Goal: Task Accomplishment & Management: Manage account settings

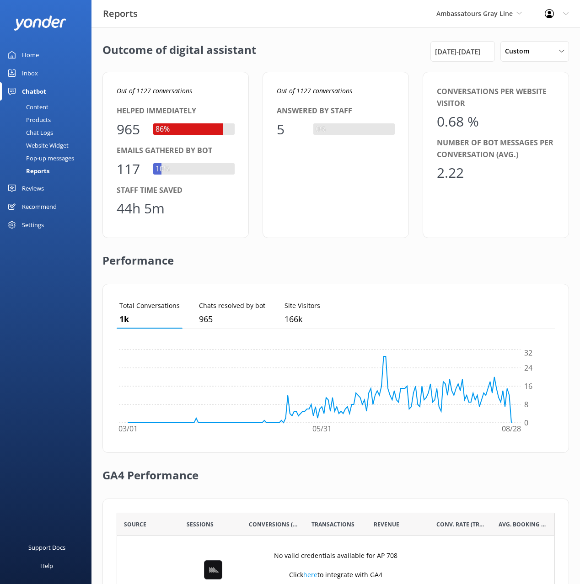
scroll to position [92, 438]
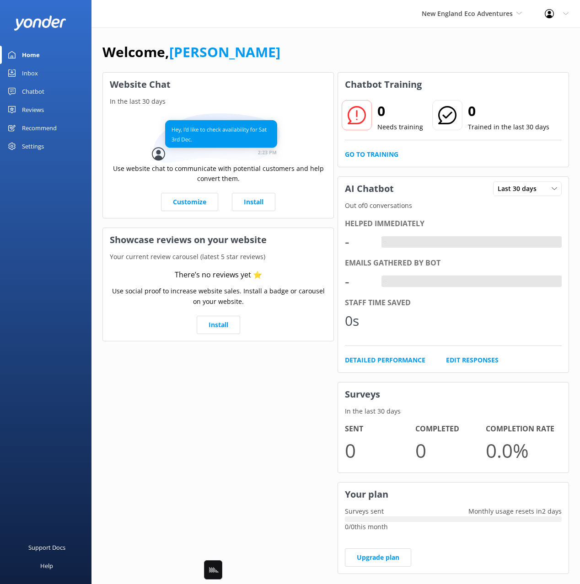
click at [37, 93] on div "Chatbot" at bounding box center [33, 91] width 22 height 18
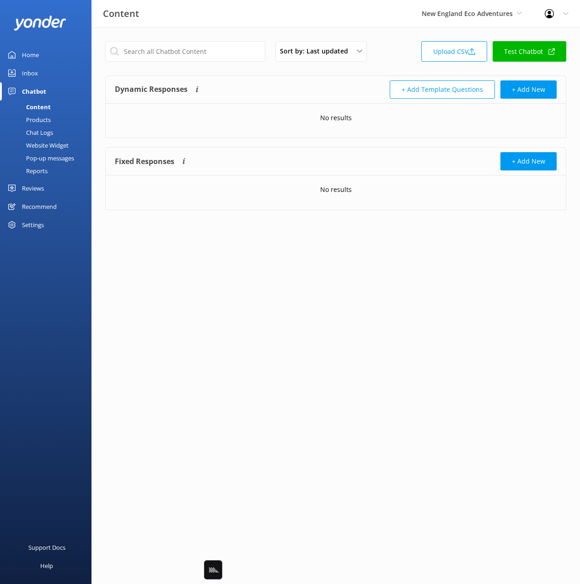
drag, startPoint x: 367, startPoint y: 62, endPoint x: 492, endPoint y: 65, distance: 124.8
click at [367, 62] on div "Sort by: Last updated Title Last updated Upload CSV Test Chatbot" at bounding box center [335, 54] width 461 height 26
click at [452, 60] on link "Upload CSV" at bounding box center [454, 51] width 66 height 21
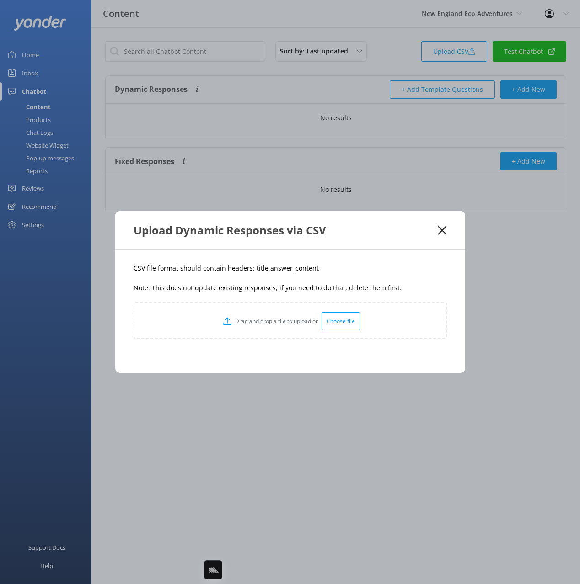
drag, startPoint x: 287, startPoint y: 296, endPoint x: 267, endPoint y: 274, distance: 29.8
click at [284, 293] on div "CSV file format should contain headers: title,answer_content Note: This does no…" at bounding box center [290, 311] width 350 height 123
click at [256, 267] on p "CSV file format should contain headers: title,answer_content" at bounding box center [289, 268] width 313 height 10
copy p "title"
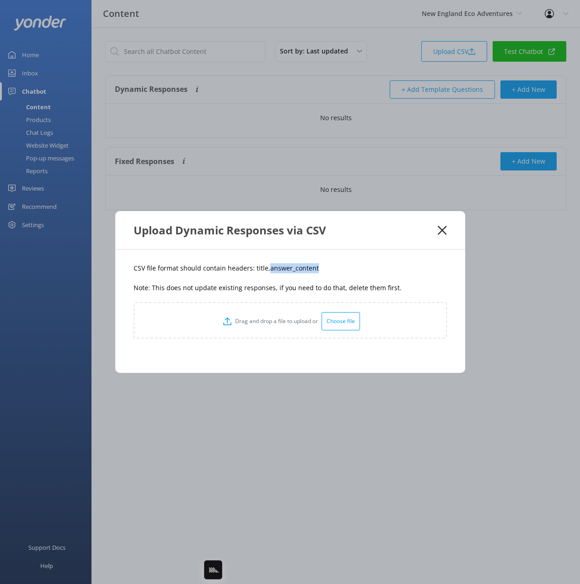
drag, startPoint x: 285, startPoint y: 272, endPoint x: 265, endPoint y: 272, distance: 19.7
click at [265, 272] on p "CSV file format should contain headers: title,answer_content" at bounding box center [289, 268] width 313 height 10
copy p "answer_content"
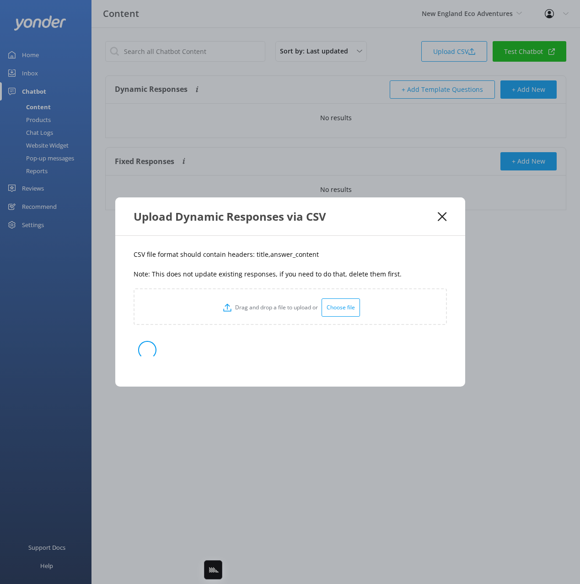
click at [369, 249] on div "CSV file format should contain headers: title,answer_content Note: This does no…" at bounding box center [290, 311] width 350 height 151
click at [356, 264] on div "CSV file format should contain headers: title,answer_content Note: This does no…" at bounding box center [290, 311] width 350 height 151
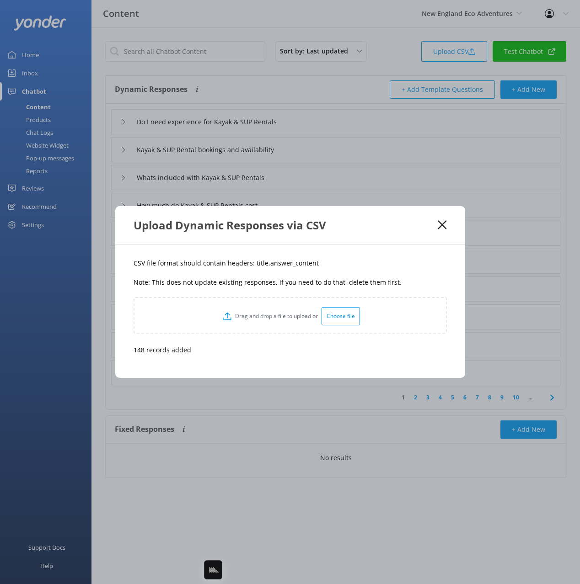
click at [356, 264] on p "CSV file format should contain headers: title,answer_content" at bounding box center [289, 263] width 313 height 10
click at [441, 228] on icon at bounding box center [441, 224] width 9 height 9
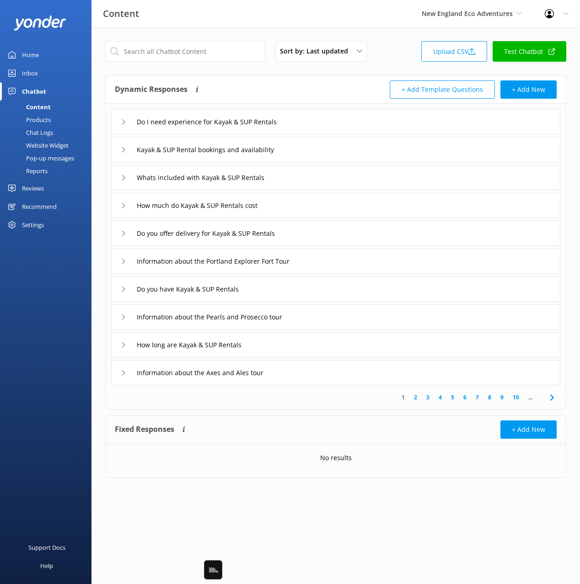
click at [298, 96] on div "Dynamic Responses Dynamic responses rely on the Large Language Model to create …" at bounding box center [225, 89] width 221 height 18
click at [40, 122] on div "Products" at bounding box center [27, 119] width 45 height 13
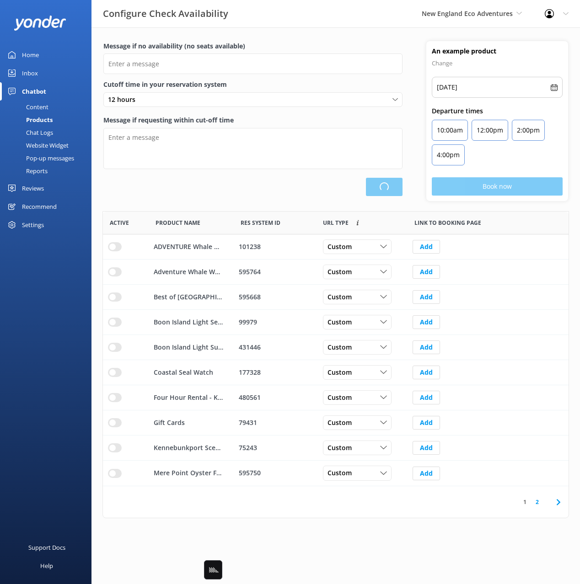
type input "There are no seats available, please check an alternative day"
type textarea "Our online booking system closes {hours} prior to departure. Please contact us …"
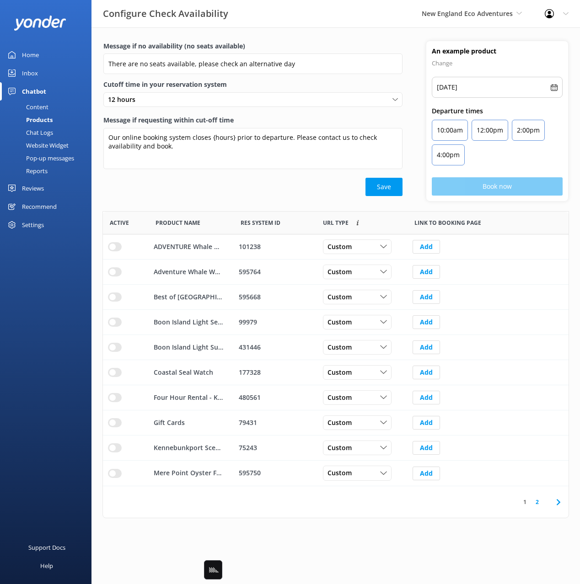
drag, startPoint x: 250, startPoint y: 199, endPoint x: 277, endPoint y: 201, distance: 27.5
click at [250, 199] on div "Message if no availability (no seats available) There are no seats available, p…" at bounding box center [252, 121] width 323 height 160
click at [559, 502] on icon at bounding box center [558, 502] width 11 height 11
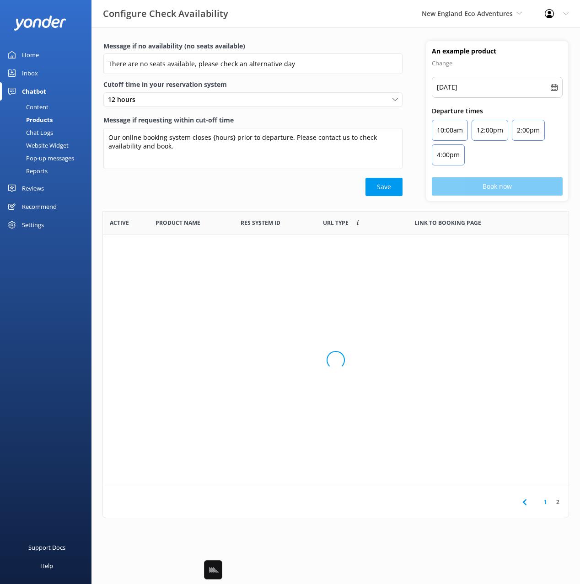
scroll to position [250, 465]
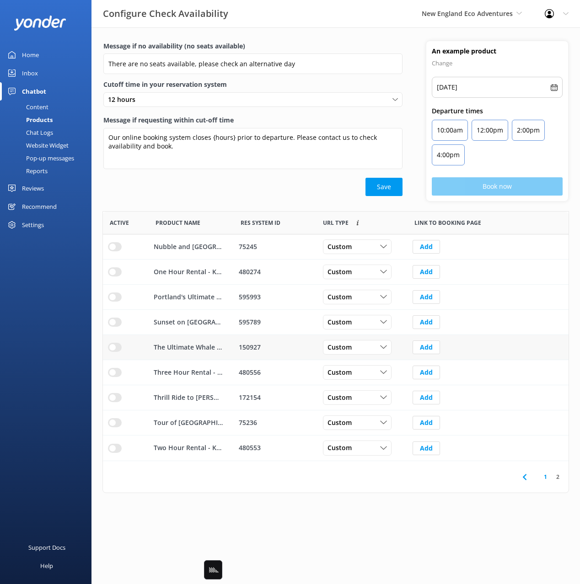
drag, startPoint x: 113, startPoint y: 351, endPoint x: 186, endPoint y: 351, distance: 72.7
click at [113, 251] on input "row" at bounding box center [115, 246] width 14 height 9
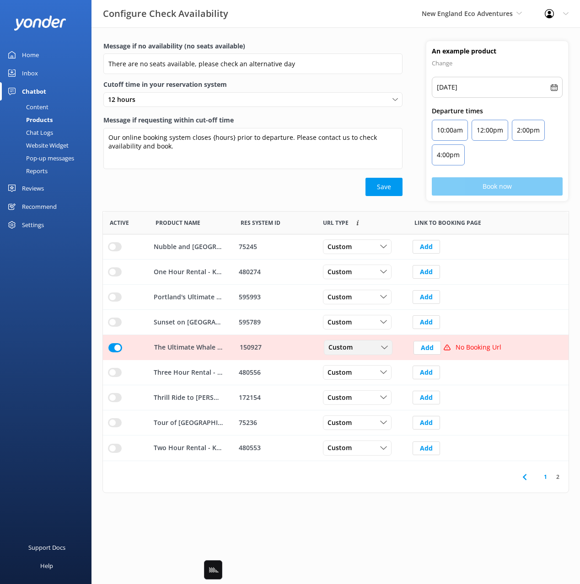
drag, startPoint x: 358, startPoint y: 348, endPoint x: 372, endPoint y: 378, distance: 32.7
click at [358, 348] on div "Custom" at bounding box center [358, 348] width 64 height 10
click at [372, 386] on link "Dynamic" at bounding box center [364, 385] width 81 height 18
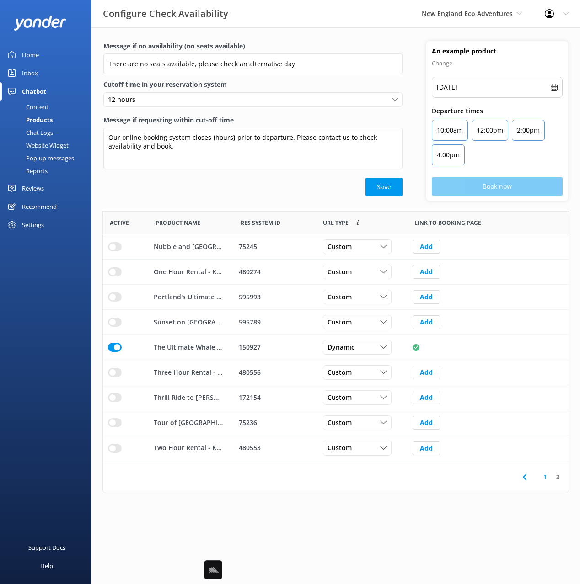
click at [525, 475] on use at bounding box center [524, 477] width 4 height 6
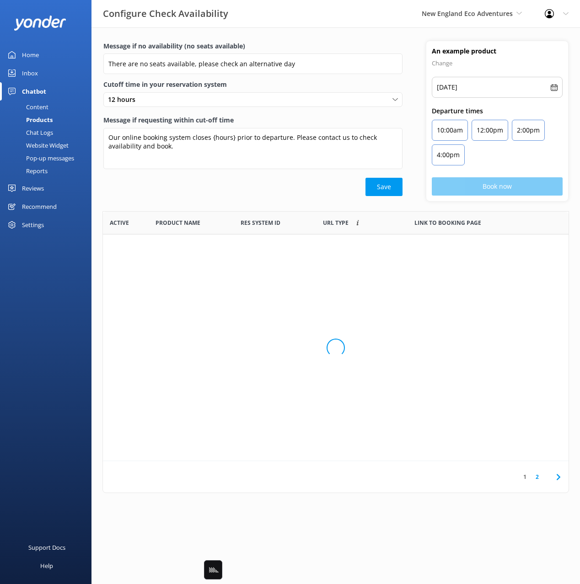
scroll to position [275, 465]
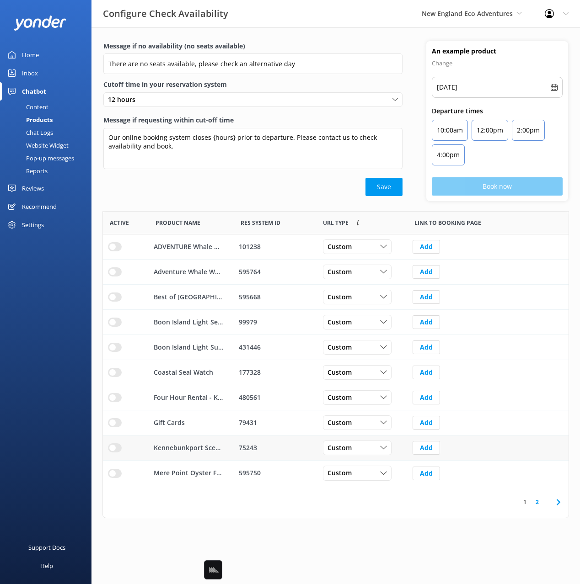
click at [110, 251] on input "row" at bounding box center [115, 246] width 14 height 9
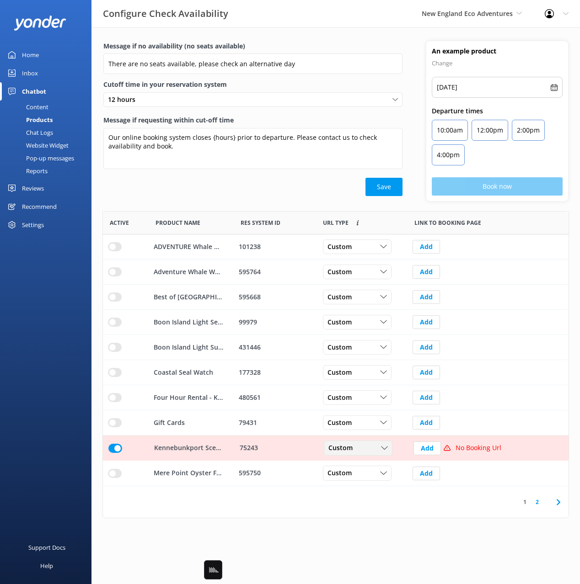
click at [373, 450] on div "Custom" at bounding box center [358, 448] width 64 height 10
drag, startPoint x: 369, startPoint y: 487, endPoint x: 388, endPoint y: 484, distance: 19.0
click at [369, 487] on link "Dynamic" at bounding box center [364, 485] width 81 height 18
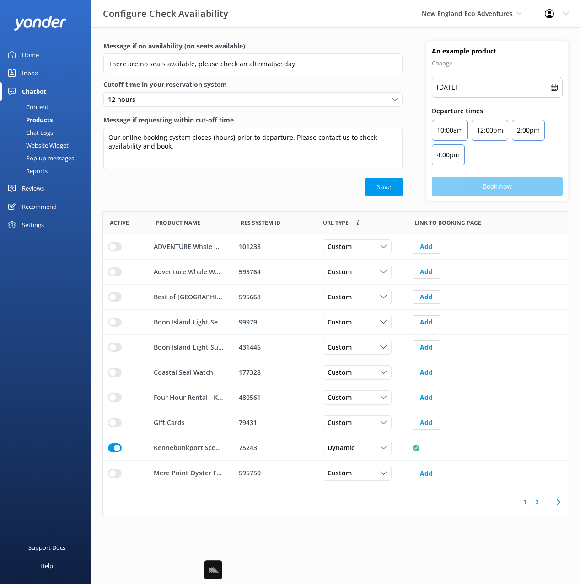
click at [558, 501] on icon at bounding box center [558, 502] width 11 height 11
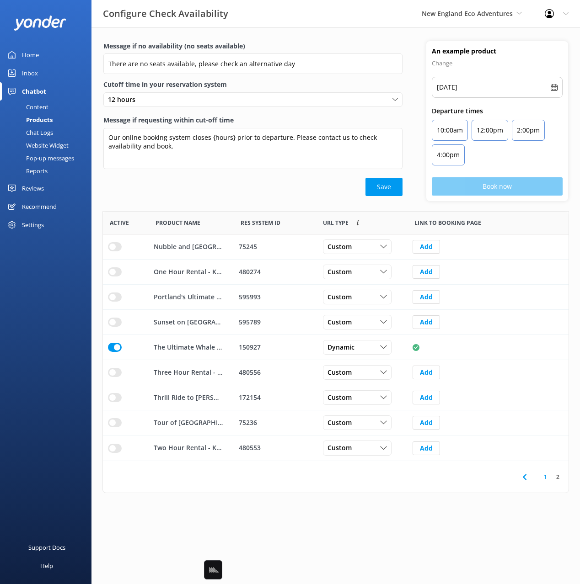
scroll to position [250, 465]
click at [115, 247] on input "row" at bounding box center [115, 246] width 14 height 9
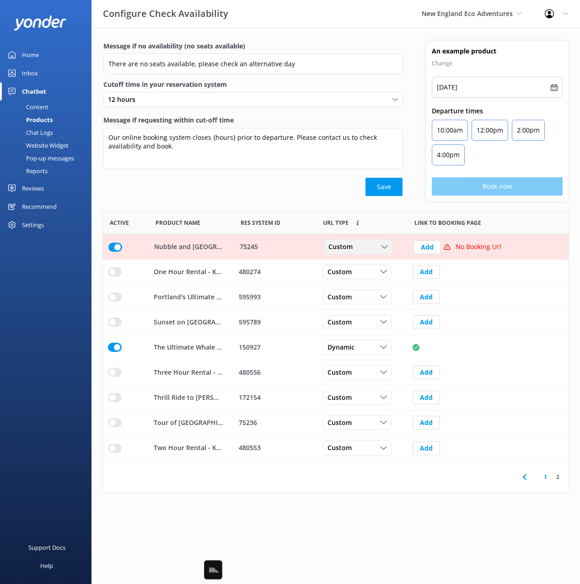
click at [334, 249] on span "Custom" at bounding box center [343, 247] width 30 height 10
click at [351, 280] on div "Dynamic" at bounding box center [340, 284] width 23 height 9
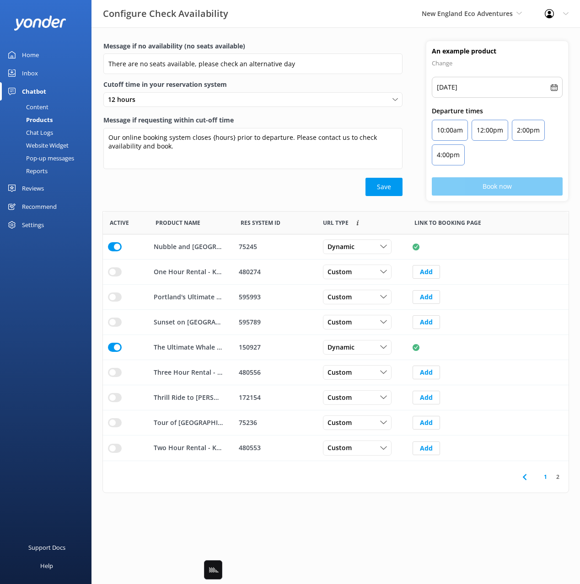
click at [243, 192] on div "Save" at bounding box center [252, 187] width 299 height 18
click at [522, 478] on use at bounding box center [524, 477] width 4 height 6
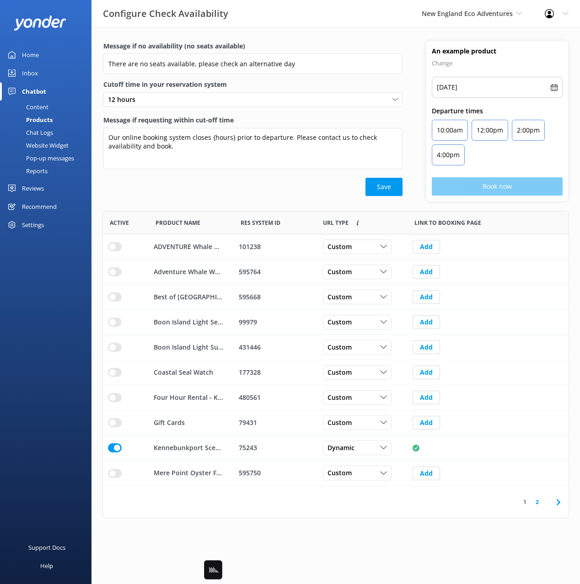
scroll to position [275, 465]
click at [115, 251] on input "row" at bounding box center [115, 246] width 14 height 9
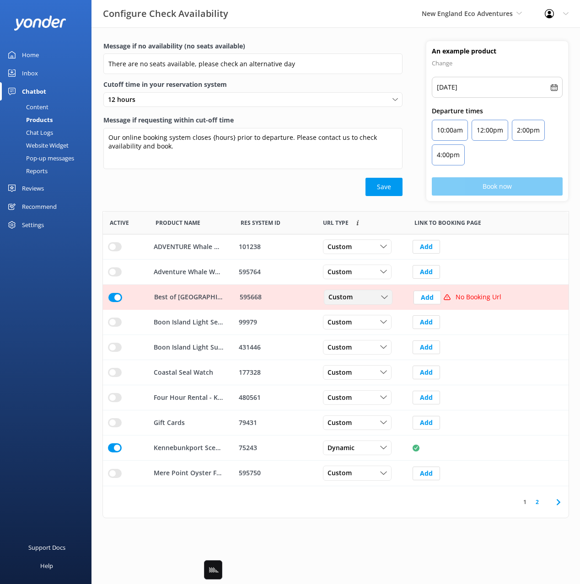
click at [369, 297] on div "Custom" at bounding box center [358, 298] width 64 height 10
click at [349, 330] on div "Dynamic" at bounding box center [340, 334] width 23 height 9
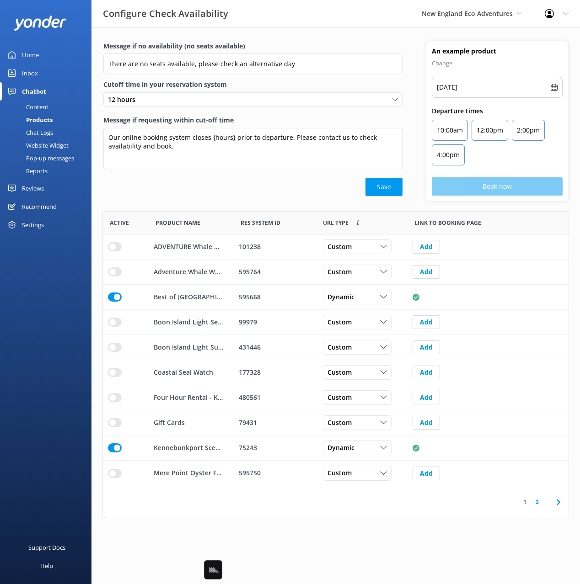
click at [250, 211] on div "Active Product Name Res System ID URL Type Custom links use the same URL for al…" at bounding box center [335, 364] width 466 height 307
click at [114, 251] on input "row" at bounding box center [115, 246] width 14 height 9
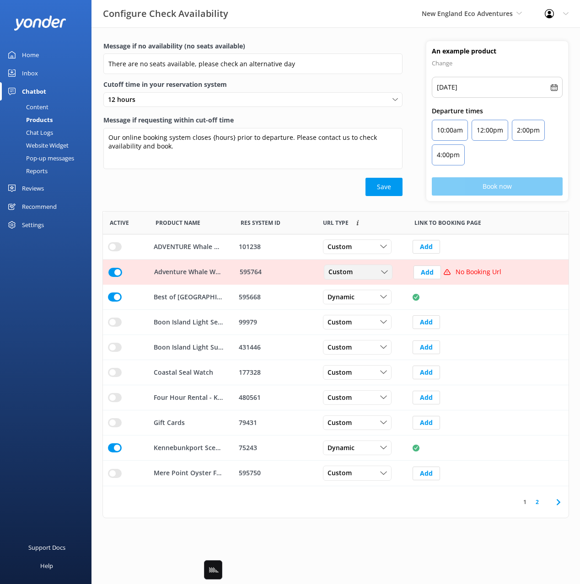
click at [365, 273] on div "Custom" at bounding box center [358, 272] width 64 height 10
click at [364, 306] on link "Dynamic" at bounding box center [364, 309] width 81 height 18
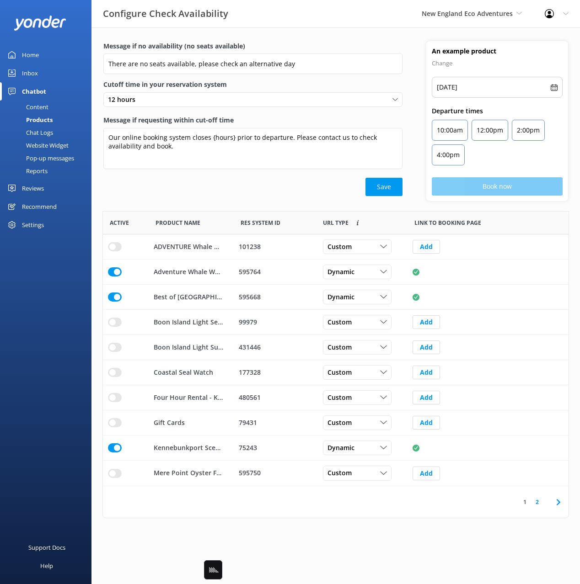
click at [282, 200] on div "Message if no availability (no seats available) There are no seats available, p…" at bounding box center [252, 121] width 323 height 160
click at [277, 199] on div "Message if no availability (no seats available) There are no seats available, p…" at bounding box center [252, 121] width 323 height 160
click at [119, 251] on input "row" at bounding box center [115, 246] width 14 height 9
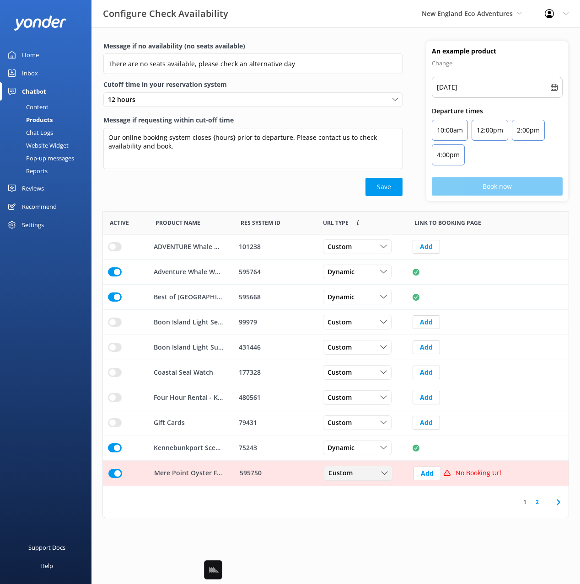
click at [372, 472] on div "Custom" at bounding box center [358, 474] width 64 height 10
click at [346, 511] on div "Dynamic" at bounding box center [340, 510] width 23 height 9
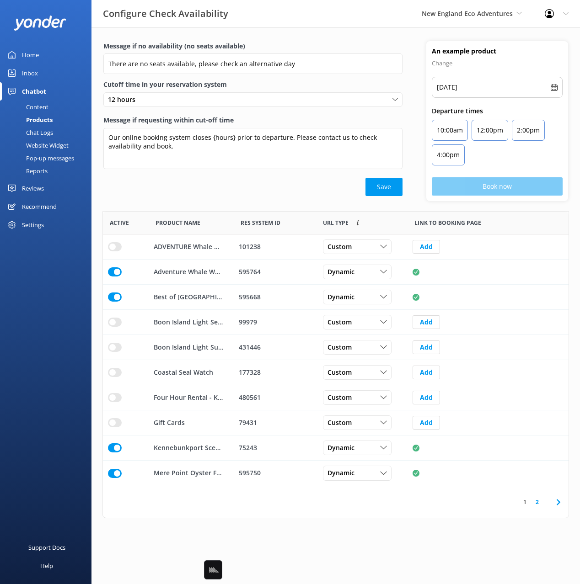
click at [558, 502] on icon at bounding box center [558, 502] width 11 height 11
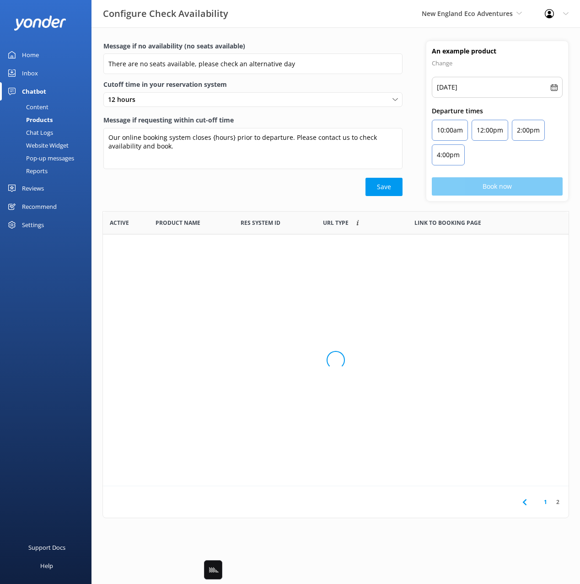
scroll to position [250, 465]
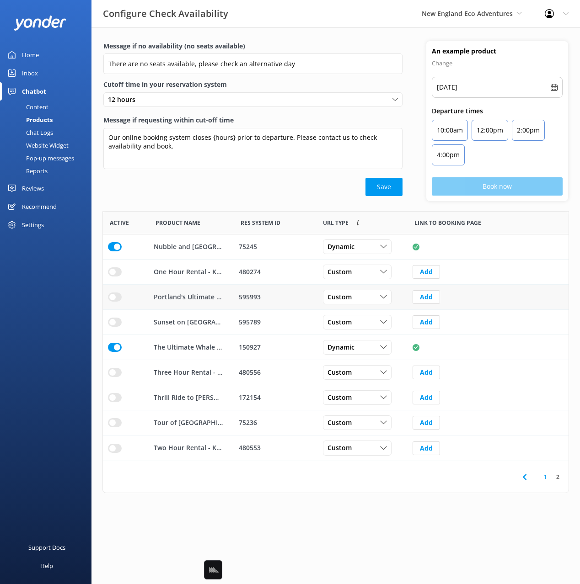
click at [111, 251] on input "row" at bounding box center [115, 246] width 14 height 9
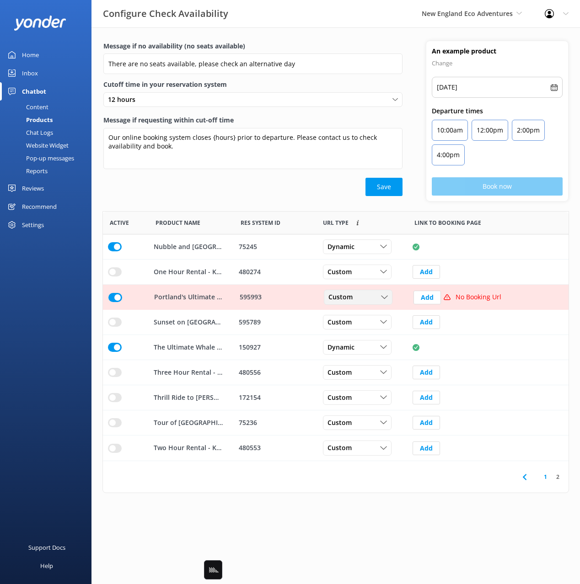
click at [357, 298] on div "Custom" at bounding box center [358, 298] width 64 height 10
click at [367, 335] on link "Dynamic" at bounding box center [364, 334] width 81 height 18
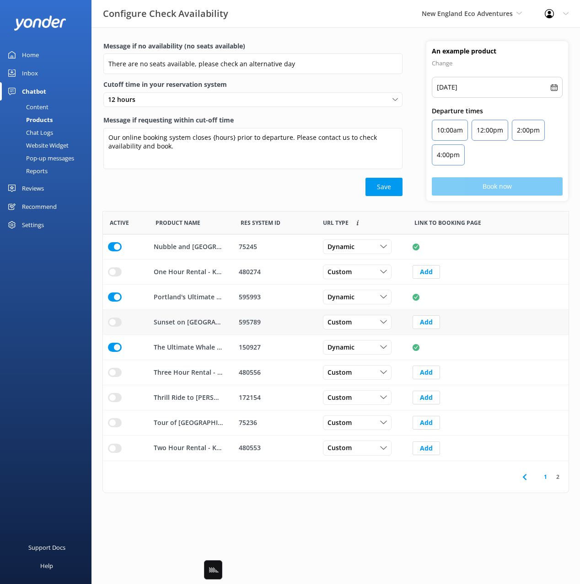
click at [106, 323] on div "row" at bounding box center [126, 322] width 46 height 25
click at [115, 251] on input "row" at bounding box center [115, 246] width 14 height 9
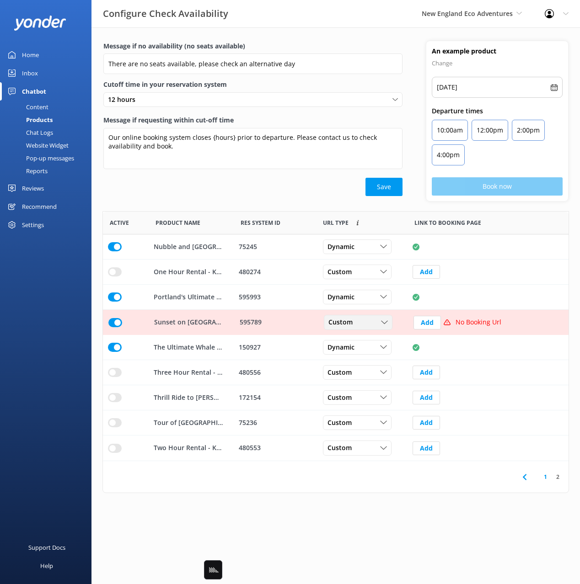
click at [348, 325] on span "Custom" at bounding box center [343, 323] width 30 height 10
click at [357, 356] on link "Dynamic" at bounding box center [364, 360] width 81 height 18
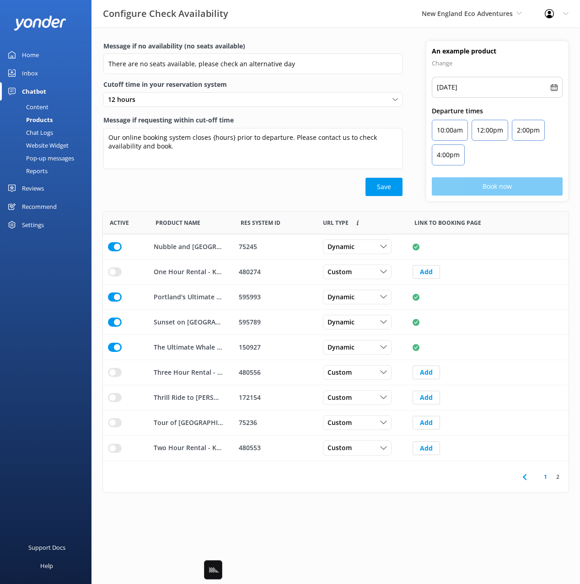
drag, startPoint x: 310, startPoint y: 194, endPoint x: 282, endPoint y: 193, distance: 27.9
click at [309, 194] on div "Save" at bounding box center [252, 187] width 299 height 18
click at [280, 193] on div "Save" at bounding box center [252, 187] width 299 height 18
click at [258, 191] on div "Save" at bounding box center [252, 187] width 299 height 18
click at [543, 475] on link "1" at bounding box center [545, 477] width 12 height 9
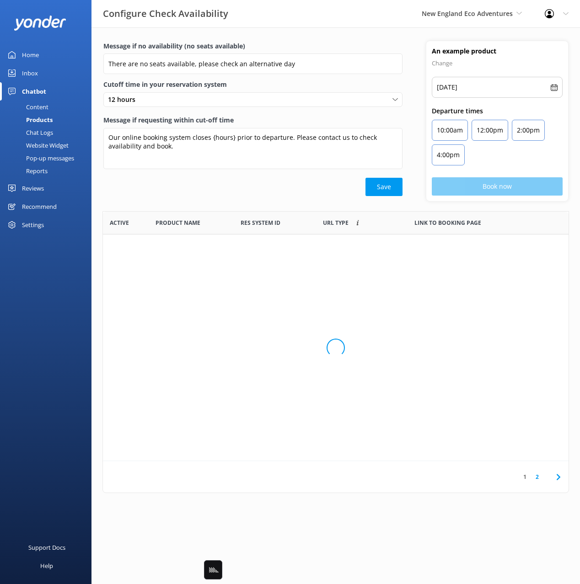
scroll to position [275, 465]
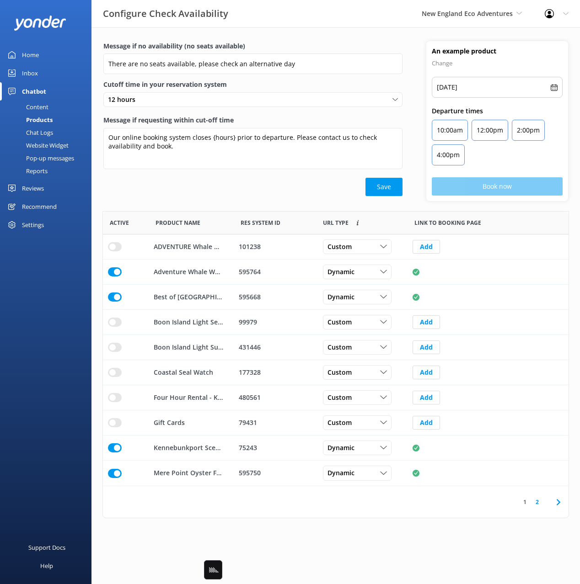
click at [177, 190] on div "Save" at bounding box center [252, 187] width 299 height 18
click at [150, 196] on div "Message if no availability (no seats available) There are no seats available, p…" at bounding box center [252, 121] width 323 height 160
click at [36, 105] on div "Content" at bounding box center [26, 107] width 43 height 13
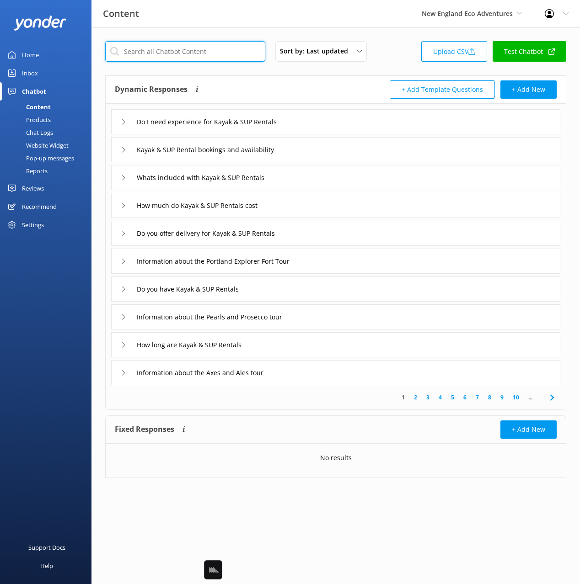
click at [214, 55] on input "text" at bounding box center [185, 51] width 160 height 21
paste input "The Ultimate Whale Watch"
type input "The Ultimate Whale Watch"
click at [308, 85] on div "Dynamic Responses Dynamic responses rely on the Large Language Model to create …" at bounding box center [225, 89] width 221 height 18
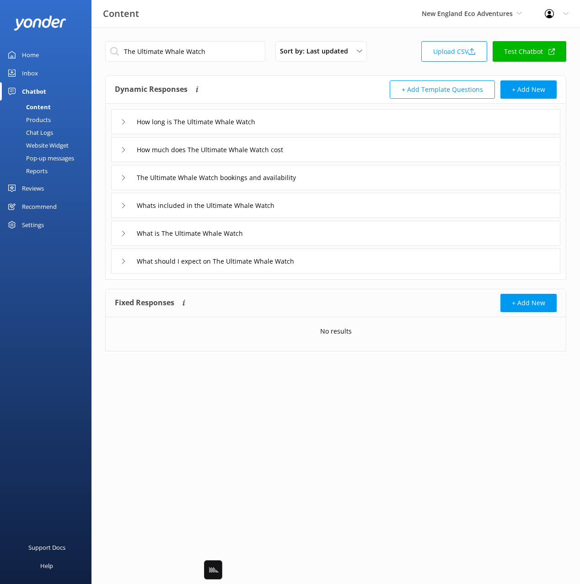
drag, startPoint x: 342, startPoint y: 148, endPoint x: 336, endPoint y: 154, distance: 8.7
click at [342, 148] on div "How much does The Ultimate Whale Watch cost" at bounding box center [335, 149] width 449 height 25
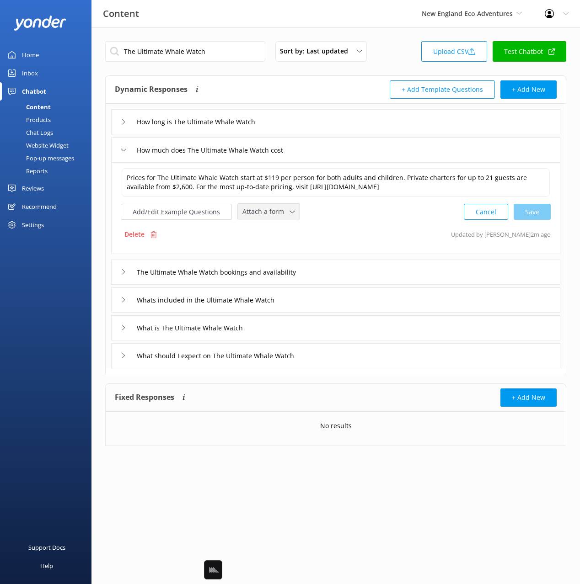
click at [263, 220] on div "Attach a form Leave contact details Check availability" at bounding box center [269, 212] width 62 height 16
click at [274, 255] on div "Check availability" at bounding box center [265, 249] width 45 height 9
click at [370, 281] on div "The Ultimate Whale Watch bookings and availability" at bounding box center [335, 271] width 449 height 25
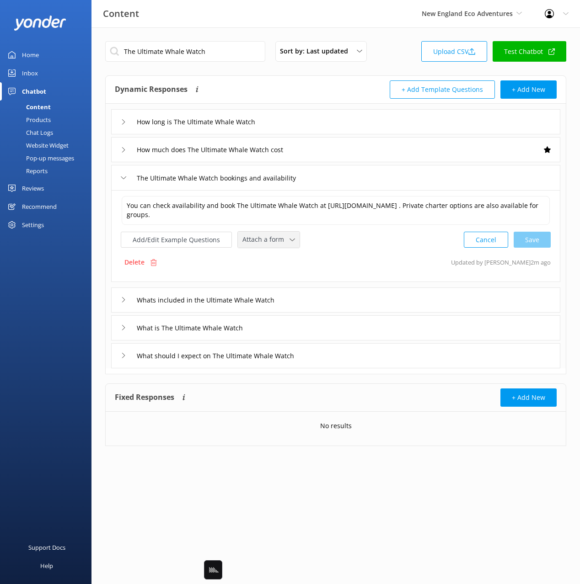
click at [264, 245] on span "Attach a form" at bounding box center [265, 239] width 47 height 10
click at [279, 282] on div "Check availability" at bounding box center [265, 277] width 45 height 9
click at [316, 204] on textarea "You can check availability and book The Ultimate Whale Watch at [URL][DOMAIN_NA…" at bounding box center [335, 210] width 429 height 29
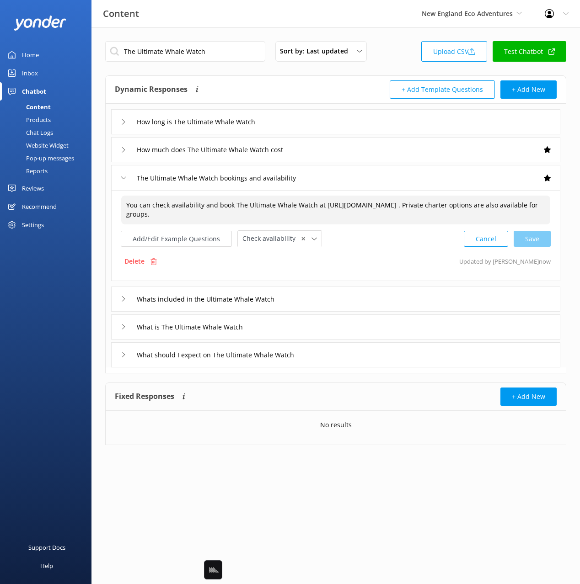
click at [316, 204] on textarea "You can check availability and book The Ultimate Whale Watch at [URL][DOMAIN_NA…" at bounding box center [335, 210] width 429 height 29
click at [520, 247] on div "Cancel Loading.." at bounding box center [507, 238] width 86 height 17
type textarea "You can check availability and book The Ultimate Whale Watch [URL][DOMAIN_NAME]…"
click at [296, 338] on div "What is The Ultimate Whale Watch" at bounding box center [335, 326] width 449 height 25
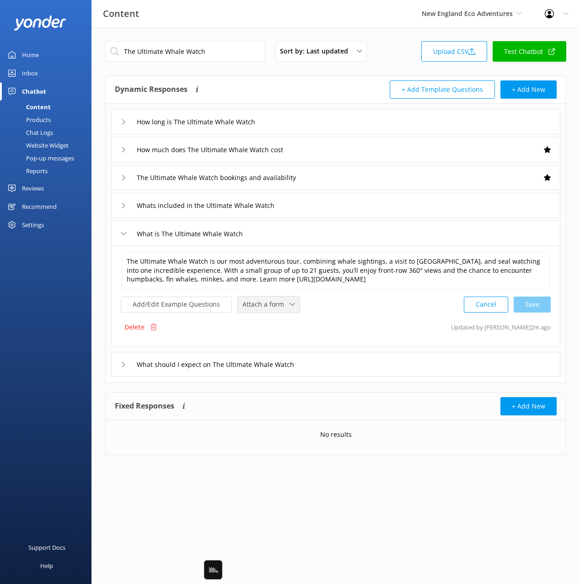
click at [254, 311] on div "Attach a form Leave contact details Check availability" at bounding box center [269, 305] width 62 height 16
click at [263, 347] on link "Check availability" at bounding box center [278, 342] width 81 height 18
click at [278, 129] on input "Whats included in the Ultimate Whale Watch" at bounding box center [205, 122] width 146 height 14
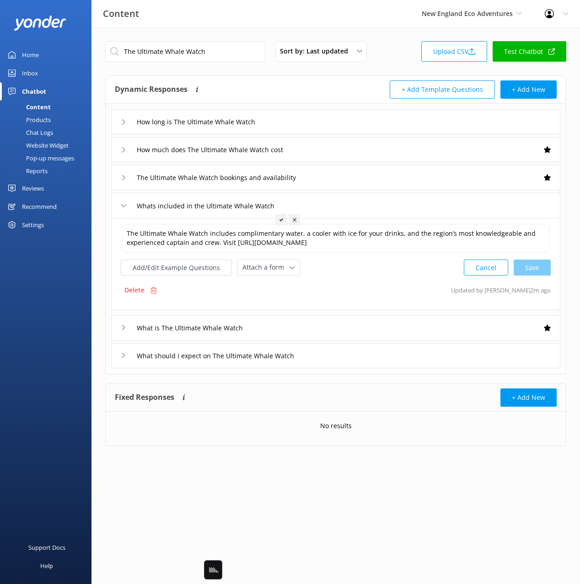
click at [378, 204] on div "Whats included in the Ultimate Whale Watch" at bounding box center [335, 205] width 449 height 25
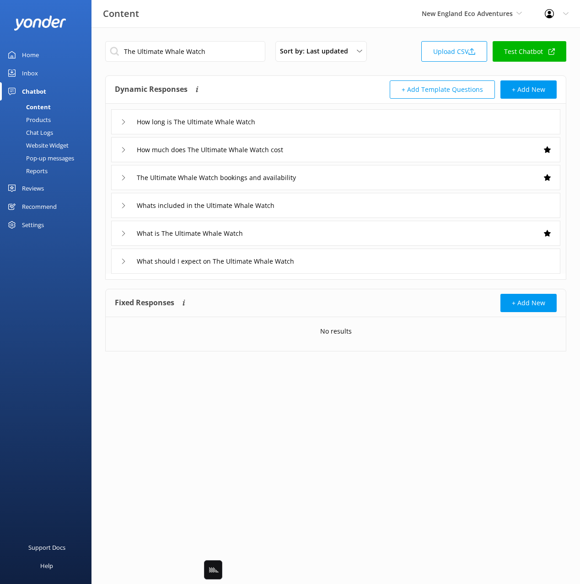
click at [355, 204] on div "Whats included in the Ultimate Whale Watch" at bounding box center [335, 205] width 449 height 25
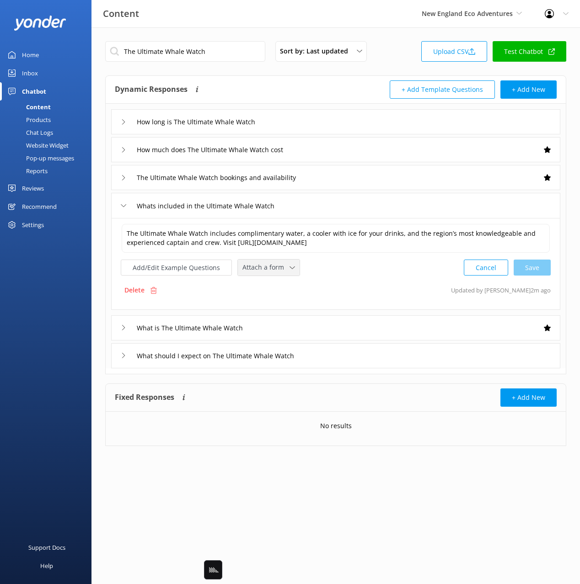
drag, startPoint x: 267, startPoint y: 266, endPoint x: 279, endPoint y: 305, distance: 40.9
click at [267, 266] on span "Attach a form" at bounding box center [265, 267] width 47 height 10
click at [279, 306] on div "Check availability" at bounding box center [265, 305] width 45 height 9
click at [340, 358] on div "What should I expect on The Ultimate Whale Watch" at bounding box center [335, 354] width 449 height 25
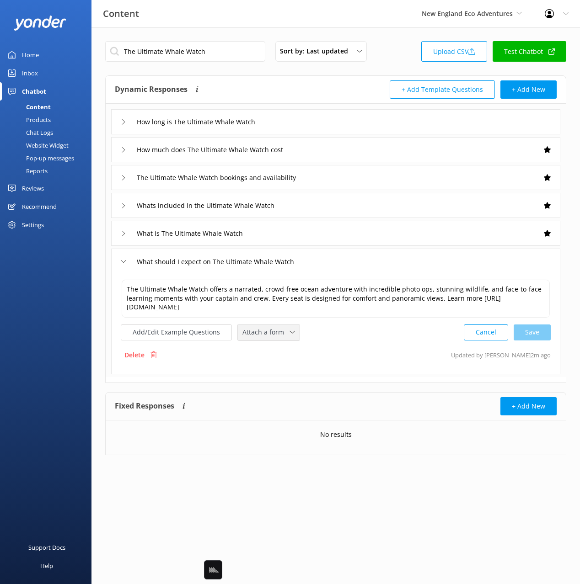
drag, startPoint x: 265, startPoint y: 330, endPoint x: 282, endPoint y: 355, distance: 30.4
click at [265, 330] on span "Attach a form" at bounding box center [265, 332] width 47 height 10
click at [290, 368] on link "Check availability" at bounding box center [278, 370] width 81 height 18
click at [366, 125] on div "How long is The Ultimate Whale Watch" at bounding box center [335, 121] width 449 height 25
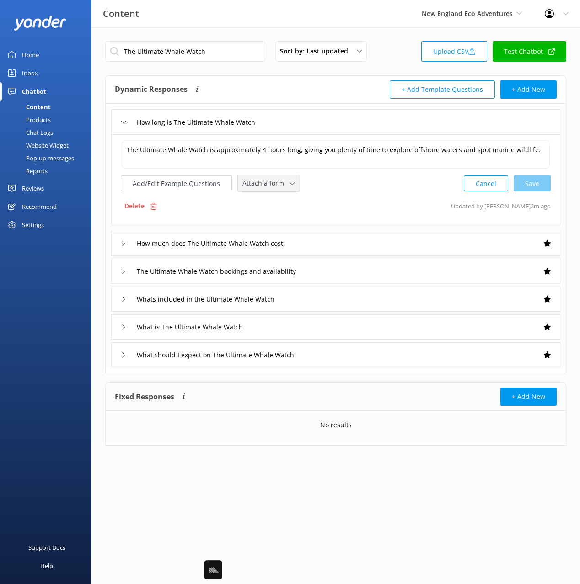
click at [274, 189] on div "Attach a form Leave contact details Check availability" at bounding box center [269, 184] width 62 height 16
click at [282, 229] on link "Check availability" at bounding box center [278, 221] width 81 height 18
drag, startPoint x: 376, startPoint y: 204, endPoint x: 354, endPoint y: 158, distance: 51.3
click at [376, 204] on div "Delete Updated by Yonder now" at bounding box center [336, 205] width 430 height 17
click at [338, 132] on div "How long is The Ultimate Whale Watch" at bounding box center [335, 121] width 449 height 25
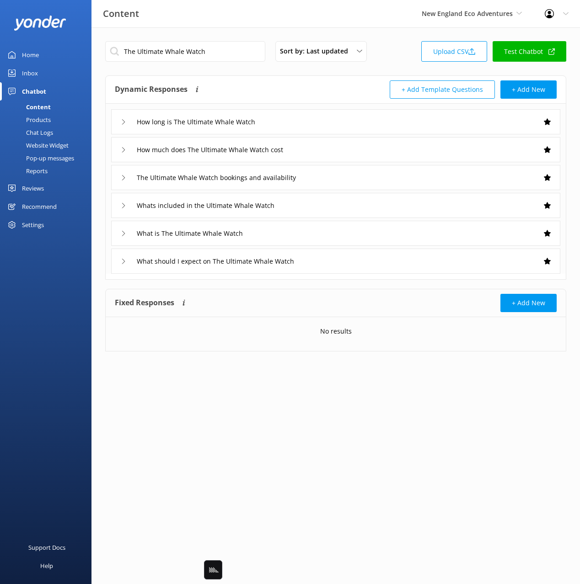
click at [324, 95] on div "Dynamic Responses Dynamic responses rely on the Large Language Model to create …" at bounding box center [225, 89] width 221 height 18
click at [213, 51] on input "The Ultimate Whale Watch" at bounding box center [185, 51] width 160 height 21
paste input "Kennebunkport Scenic Adventure"
click at [233, 83] on div "Dynamic Responses Dynamic responses rely on the Large Language Model to create …" at bounding box center [225, 89] width 221 height 18
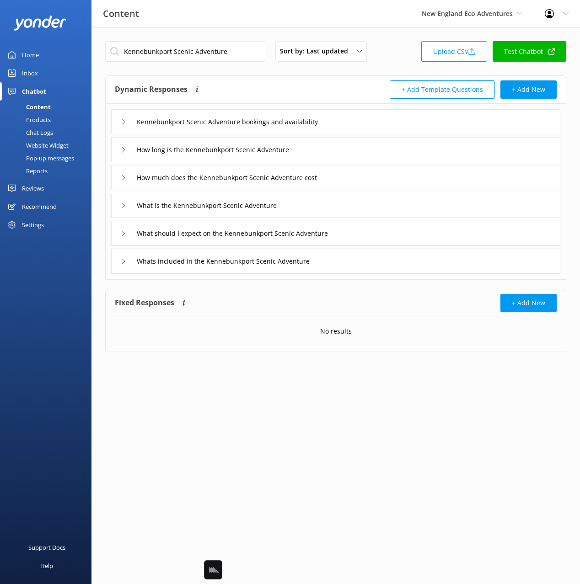
click at [377, 127] on div "Kennebunkport Scenic Adventure bookings and availability" at bounding box center [335, 121] width 449 height 25
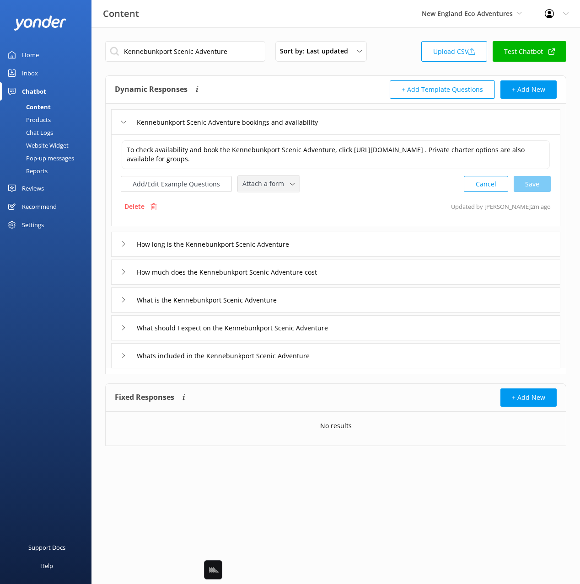
drag, startPoint x: 261, startPoint y: 197, endPoint x: 261, endPoint y: 202, distance: 5.5
click at [261, 189] on span "Attach a form" at bounding box center [265, 184] width 47 height 10
drag, startPoint x: 276, startPoint y: 235, endPoint x: 325, endPoint y: 262, distance: 55.8
click at [276, 227] on div "Check availability" at bounding box center [265, 222] width 45 height 9
click at [329, 254] on div "How long is the Kennebunkport Scenic Adventure" at bounding box center [335, 243] width 449 height 25
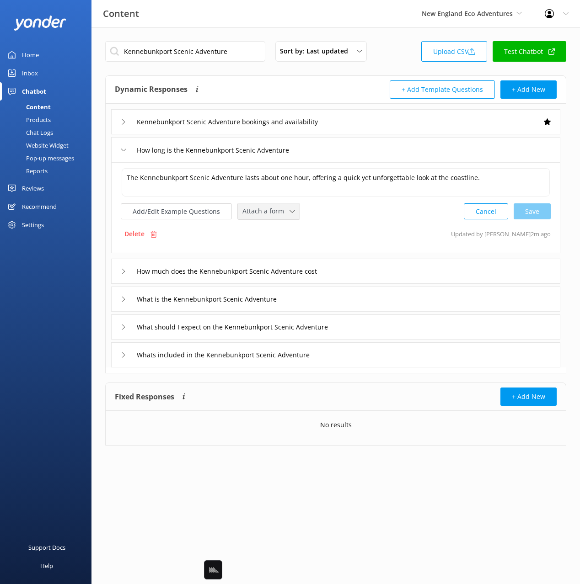
click at [271, 214] on span "Attach a form" at bounding box center [265, 211] width 47 height 10
click at [279, 253] on div "Check availability" at bounding box center [265, 249] width 45 height 9
click at [364, 266] on div "How much does the Kennebunkport Scenic Adventure cost" at bounding box center [335, 270] width 449 height 25
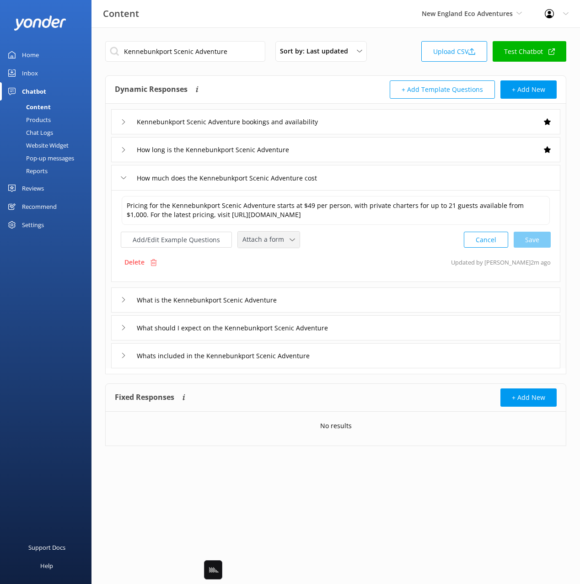
click at [270, 240] on span "Attach a form" at bounding box center [265, 239] width 47 height 10
click at [281, 277] on div "Check availability" at bounding box center [265, 277] width 45 height 9
click at [341, 299] on div "What is the Kennebunkport Scenic Adventure" at bounding box center [335, 299] width 449 height 25
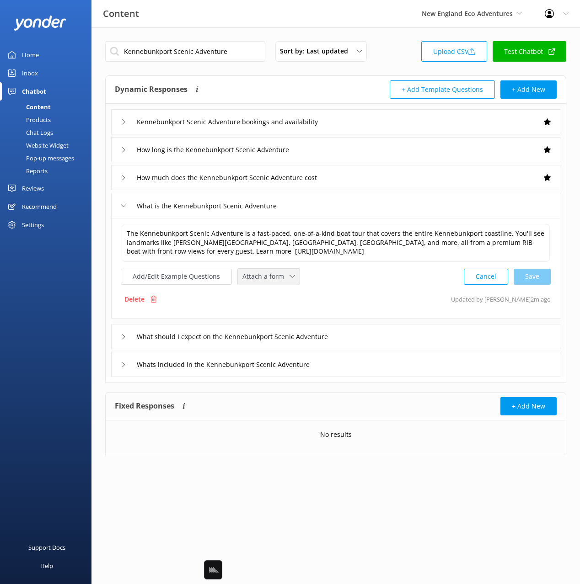
click at [269, 276] on span "Attach a form" at bounding box center [265, 277] width 47 height 10
click at [285, 315] on div "Check availability" at bounding box center [265, 314] width 45 height 9
click at [383, 337] on div "What should I expect on the Kennebunkport Scenic Adventure" at bounding box center [335, 335] width 449 height 25
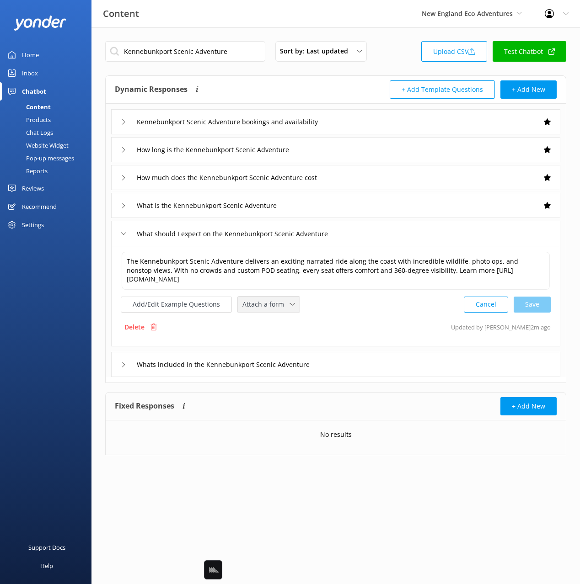
drag, startPoint x: 286, startPoint y: 308, endPoint x: 283, endPoint y: 336, distance: 28.9
click at [285, 308] on div "Attach a form" at bounding box center [268, 304] width 57 height 11
click at [286, 346] on link "Check availability" at bounding box center [278, 342] width 81 height 18
click at [367, 364] on div "Whats included in the Kennebunkport Scenic Adventure" at bounding box center [335, 363] width 449 height 25
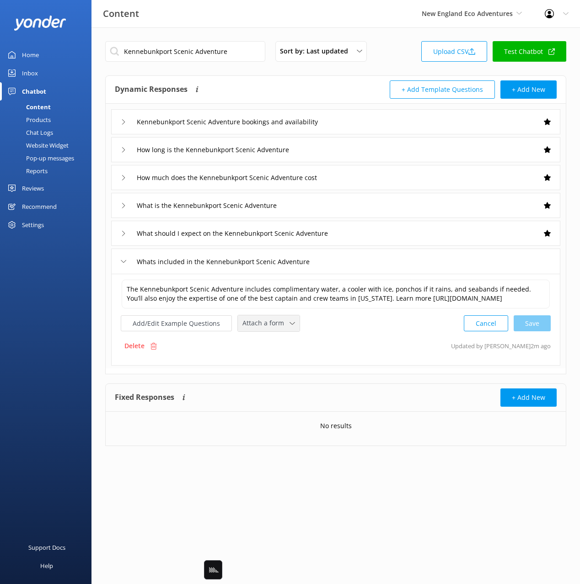
click at [274, 328] on span "Attach a form" at bounding box center [265, 323] width 47 height 10
click at [282, 366] on div "Check availability" at bounding box center [265, 361] width 45 height 9
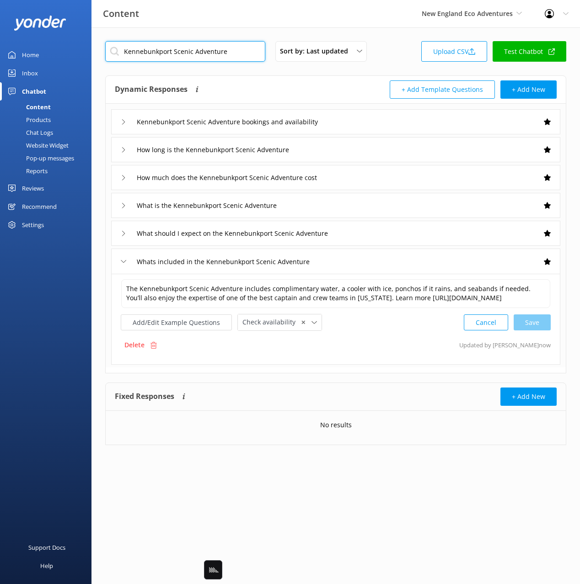
click at [185, 54] on input "Kennebunkport Scenic Adventure" at bounding box center [185, 51] width 160 height 21
paste input "Nubble & Boon Island Lighthouses"
click at [314, 86] on div "Dynamic Responses Dynamic responses rely on the Large Language Model to create …" at bounding box center [225, 89] width 221 height 18
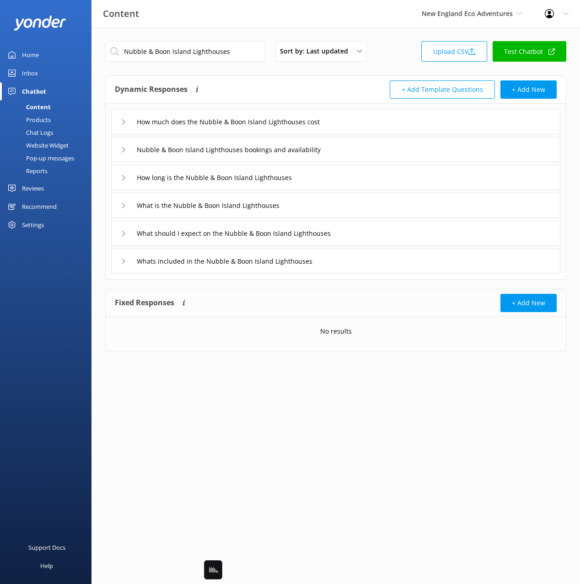
drag, startPoint x: 357, startPoint y: 120, endPoint x: 355, endPoint y: 127, distance: 6.8
click at [357, 120] on div "How much does the Nubble & Boon Island Lighthouses cost" at bounding box center [335, 121] width 449 height 25
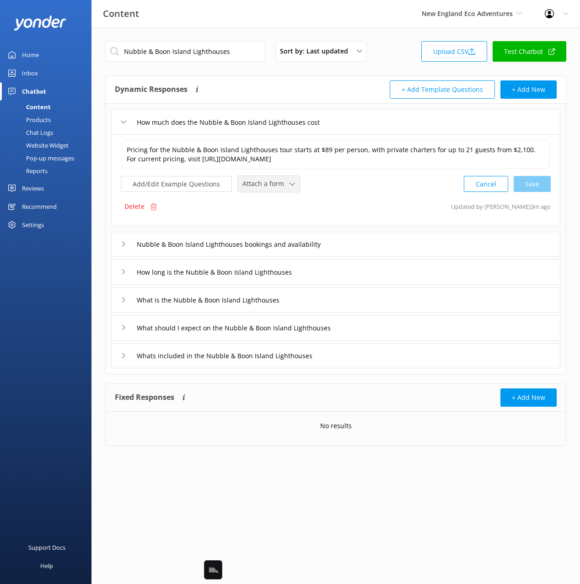
click at [266, 189] on div "Attach a form" at bounding box center [268, 183] width 57 height 11
click at [278, 221] on div "Check availability" at bounding box center [265, 222] width 45 height 9
click at [368, 245] on div "Nubble & Boon Island Lighthouses bookings and availability" at bounding box center [335, 243] width 449 height 25
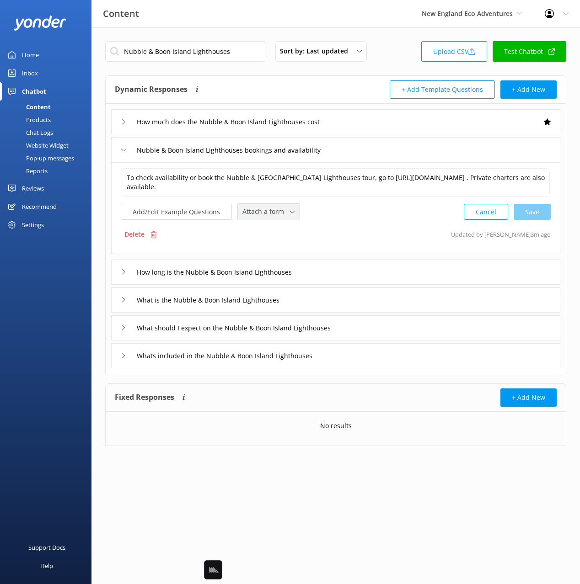
click at [271, 216] on span "Attach a form" at bounding box center [265, 212] width 47 height 10
drag, startPoint x: 274, startPoint y: 250, endPoint x: 292, endPoint y: 254, distance: 18.3
click at [274, 250] on div "Check availability" at bounding box center [265, 249] width 45 height 9
click at [357, 269] on div "How long is the Nubble & Boon Island Lighthouses" at bounding box center [335, 271] width 449 height 25
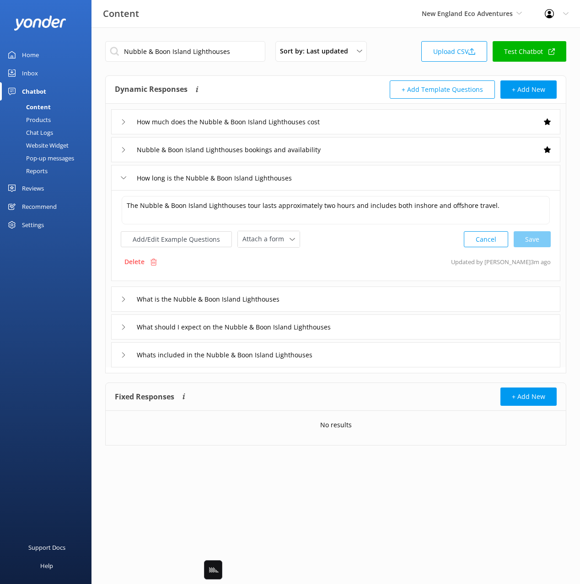
click at [277, 230] on div "The Nubble & Boon Island Lighthouses tour lasts approximately two hours and inc…" at bounding box center [336, 221] width 430 height 53
click at [278, 240] on span "Attach a form" at bounding box center [265, 239] width 47 height 10
click at [278, 279] on div "Check availability" at bounding box center [265, 276] width 45 height 9
click at [333, 298] on div "What is the Nubble & Boon Island Lighthouses" at bounding box center [335, 298] width 449 height 25
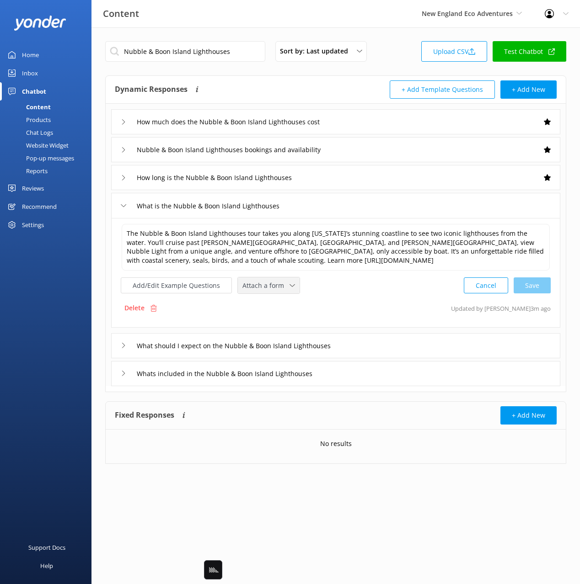
click at [271, 285] on span "Attach a form" at bounding box center [265, 286] width 47 height 10
click at [287, 320] on link "Check availability" at bounding box center [278, 323] width 81 height 18
drag, startPoint x: 388, startPoint y: 348, endPoint x: 373, endPoint y: 347, distance: 14.2
click at [388, 348] on div "What should I expect on the Nubble & Boon Island Lighthouses" at bounding box center [335, 344] width 449 height 25
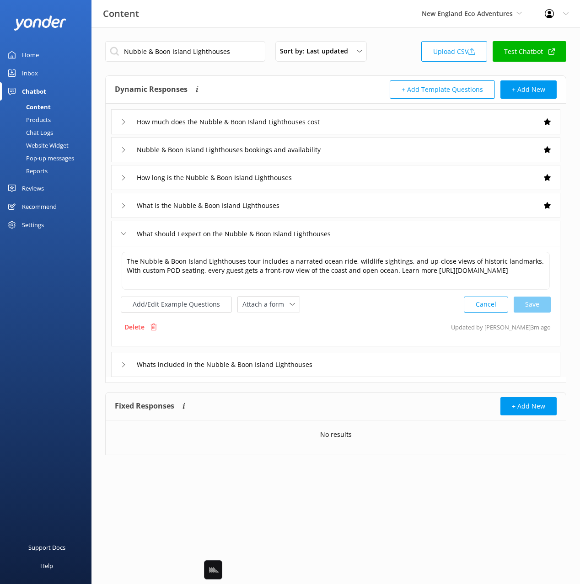
click at [264, 308] on span "Attach a form" at bounding box center [265, 304] width 47 height 10
click at [271, 339] on div "Check availability" at bounding box center [265, 342] width 45 height 9
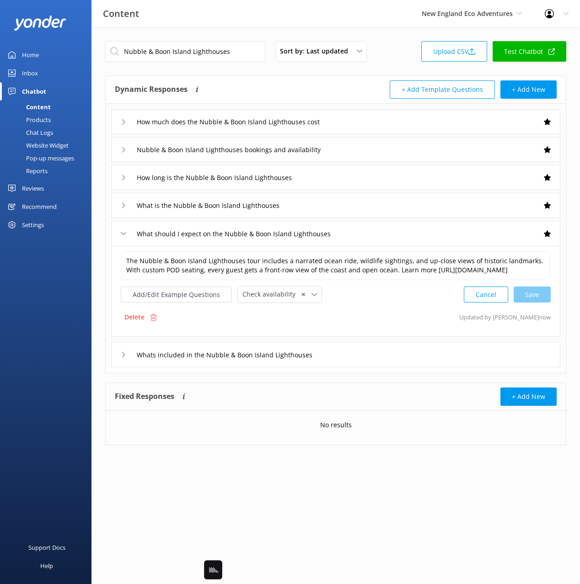
click at [354, 365] on div "Whats included in the Nubble & Boon Island Lighthouses" at bounding box center [335, 354] width 449 height 25
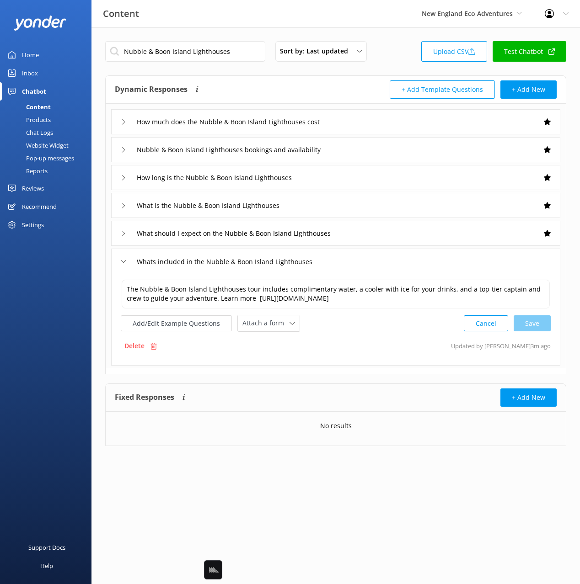
click at [264, 333] on div "The Nubble & Boon Island Lighthouses tour includes complimentary water, a coole…" at bounding box center [335, 320] width 449 height 92
click at [267, 323] on span "Attach a form" at bounding box center [265, 323] width 47 height 10
click at [272, 362] on div "Check availability" at bounding box center [265, 361] width 45 height 9
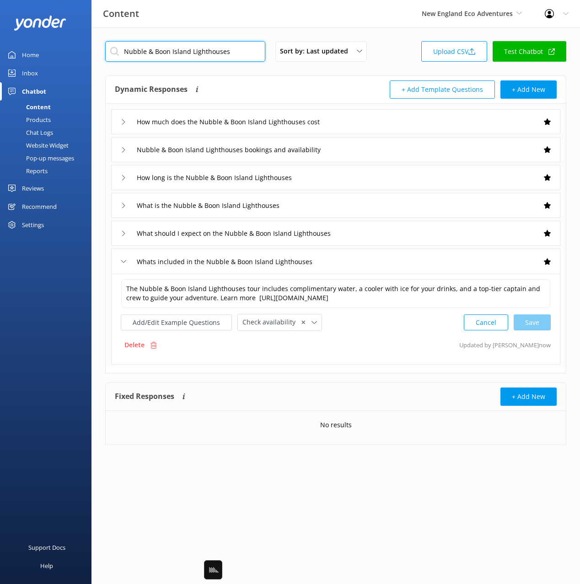
click at [215, 46] on input "Nubble & Boon Island Lighthouses" at bounding box center [185, 51] width 160 height 21
paste input "Best of [GEOGRAPHIC_DATA]"
click at [270, 86] on div "Dynamic Responses Dynamic responses rely on the Large Language Model to create …" at bounding box center [225, 89] width 221 height 18
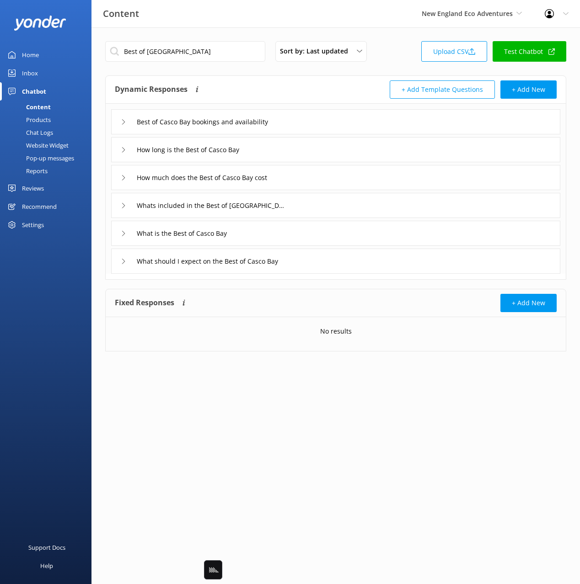
click at [342, 131] on div "Best of Casco Bay bookings and availability" at bounding box center [335, 121] width 449 height 25
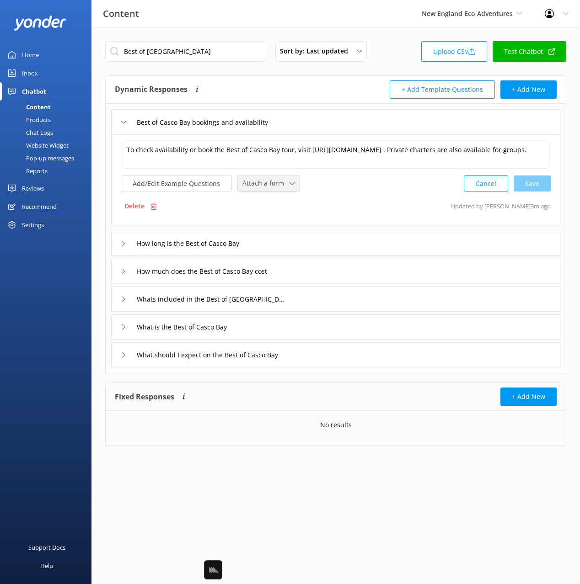
click at [267, 188] on span "Attach a form" at bounding box center [265, 183] width 47 height 10
click at [276, 226] on div "Check availability" at bounding box center [265, 221] width 45 height 9
click at [328, 254] on div "How long is the Best of Casco Bay" at bounding box center [335, 242] width 449 height 25
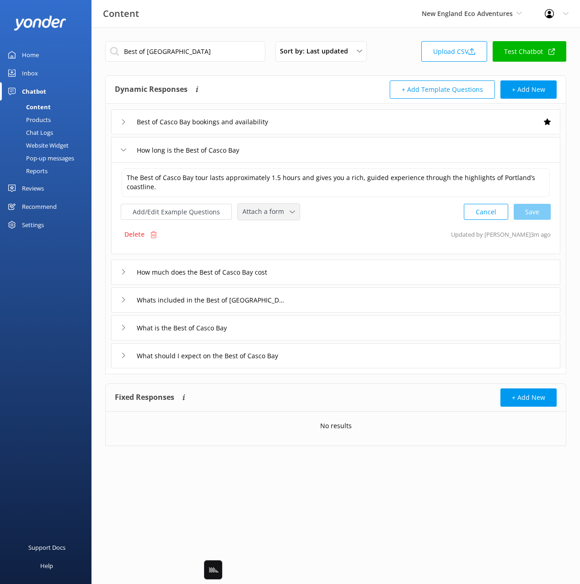
drag, startPoint x: 261, startPoint y: 211, endPoint x: 269, endPoint y: 247, distance: 36.5
click at [261, 211] on span "Attach a form" at bounding box center [265, 212] width 47 height 10
click at [271, 250] on div "Check availability" at bounding box center [265, 249] width 45 height 9
click at [298, 268] on div "How much does the Best of Casco Bay cost" at bounding box center [335, 271] width 449 height 25
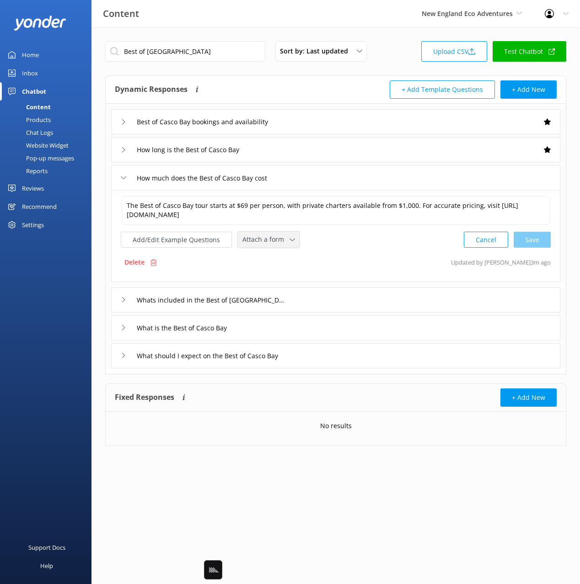
click at [258, 244] on span "Attach a form" at bounding box center [265, 239] width 47 height 10
click at [279, 281] on div "Check availability" at bounding box center [265, 277] width 45 height 9
click at [351, 300] on div "Whats included in the Best of [GEOGRAPHIC_DATA]" at bounding box center [335, 299] width 449 height 25
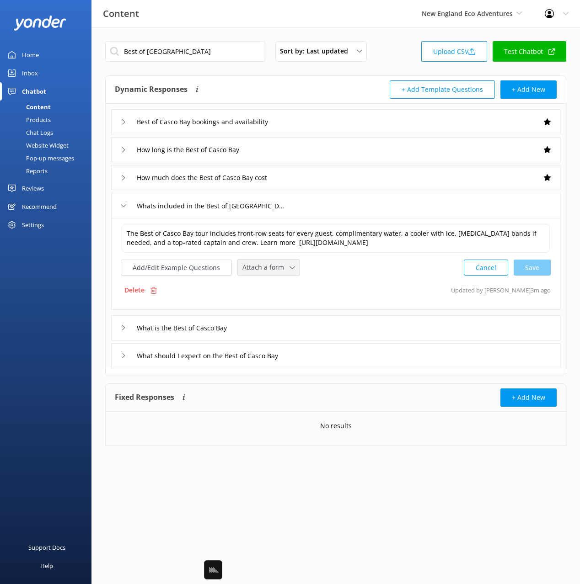
click at [275, 273] on div "Attach a form" at bounding box center [268, 267] width 57 height 11
click at [282, 299] on link "Check availability" at bounding box center [278, 306] width 81 height 18
click at [315, 329] on div "What is the Best of Casco Bay" at bounding box center [335, 326] width 449 height 25
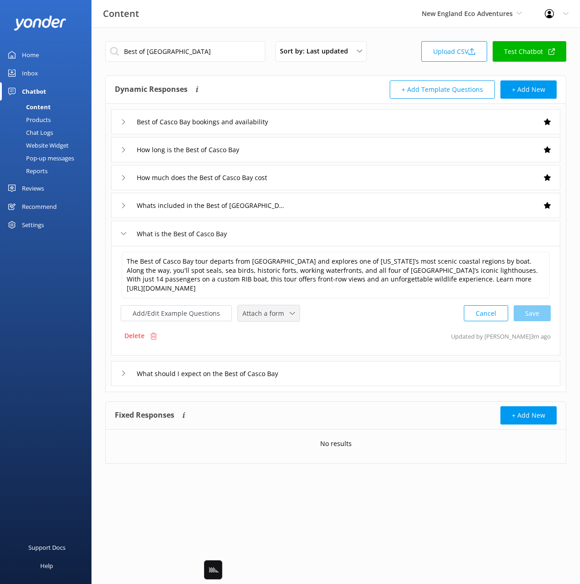
click at [276, 314] on span "Attach a form" at bounding box center [265, 314] width 47 height 10
click at [285, 347] on div "Check availability" at bounding box center [265, 351] width 45 height 9
click at [351, 370] on div "What should I expect on the Best of Casco Bay" at bounding box center [335, 372] width 449 height 25
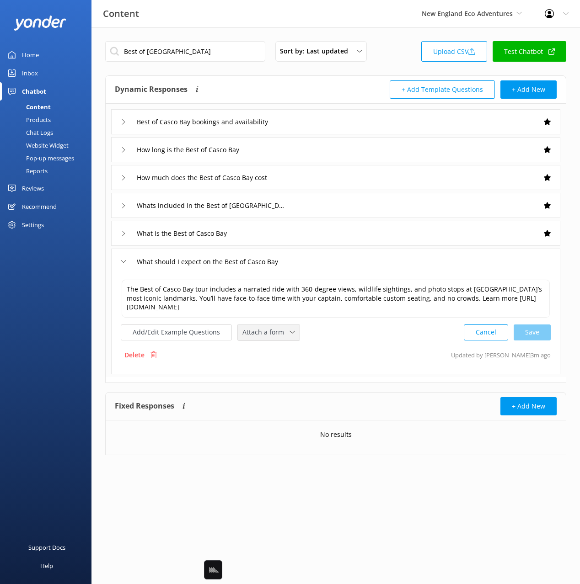
click at [278, 332] on span "Attach a form" at bounding box center [265, 332] width 47 height 10
click at [284, 371] on div "Check availability" at bounding box center [265, 370] width 45 height 9
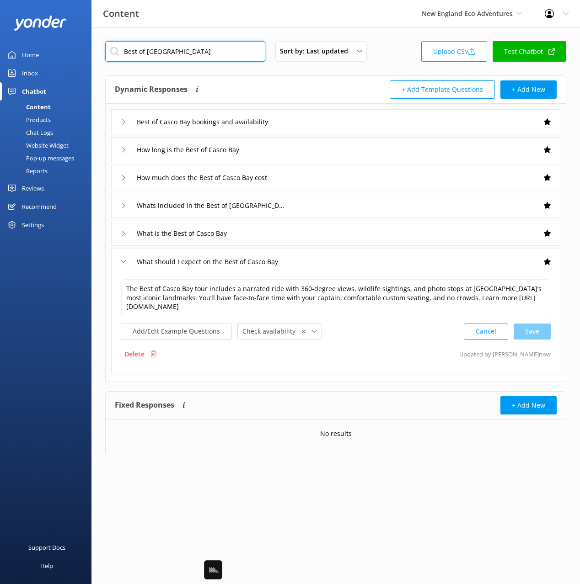
click at [215, 56] on input "Best of [GEOGRAPHIC_DATA]" at bounding box center [185, 51] width 160 height 21
paste input "Adventure Whale Watch"
click at [261, 86] on div "Dynamic Responses Dynamic responses rely on the Large Language Model to create …" at bounding box center [225, 89] width 221 height 18
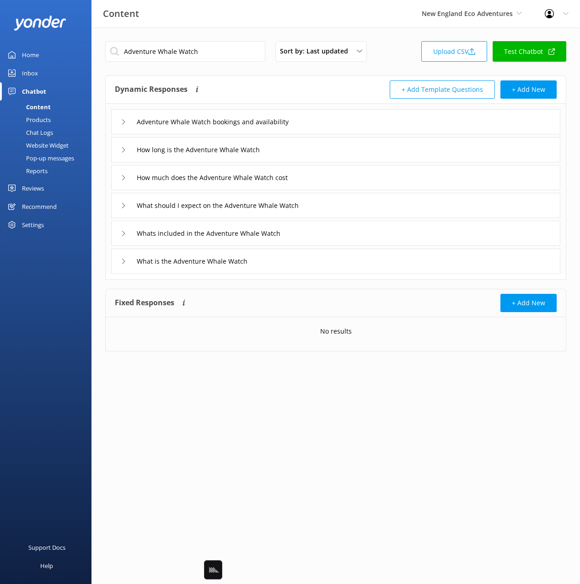
click at [346, 117] on div "Adventure Whale Watch bookings and availability" at bounding box center [335, 121] width 449 height 25
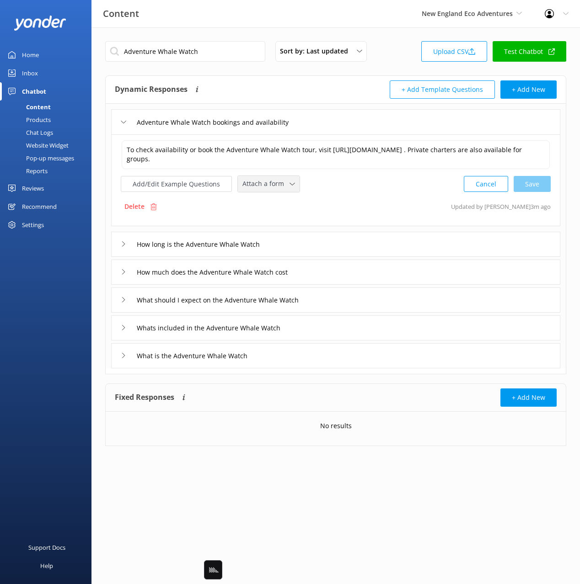
drag, startPoint x: 280, startPoint y: 190, endPoint x: 278, endPoint y: 232, distance: 42.1
click at [279, 189] on span "Attach a form" at bounding box center [265, 184] width 47 height 10
click at [279, 227] on div "Check availability" at bounding box center [265, 222] width 45 height 9
click at [292, 248] on div "How long is the Adventure Whale Watch" at bounding box center [335, 243] width 449 height 25
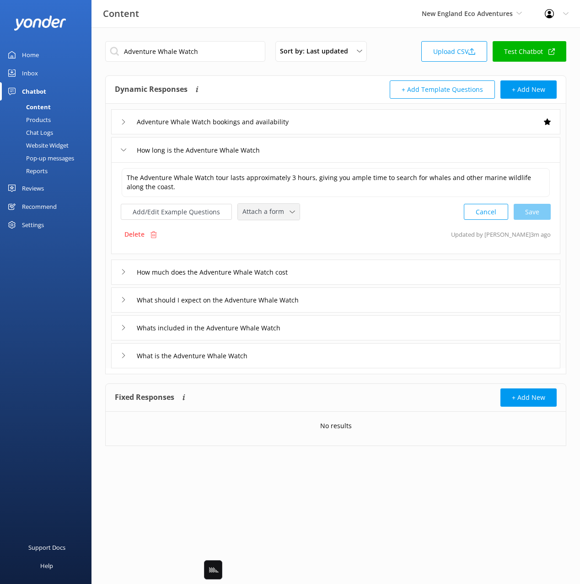
drag, startPoint x: 272, startPoint y: 214, endPoint x: 279, endPoint y: 255, distance: 41.9
click at [272, 214] on span "Attach a form" at bounding box center [265, 212] width 47 height 10
drag, startPoint x: 278, startPoint y: 250, endPoint x: 293, endPoint y: 261, distance: 18.7
click at [278, 250] on div "Check availability" at bounding box center [265, 249] width 45 height 9
click at [365, 277] on div "How much does the Adventure Whale Watch cost" at bounding box center [335, 271] width 449 height 25
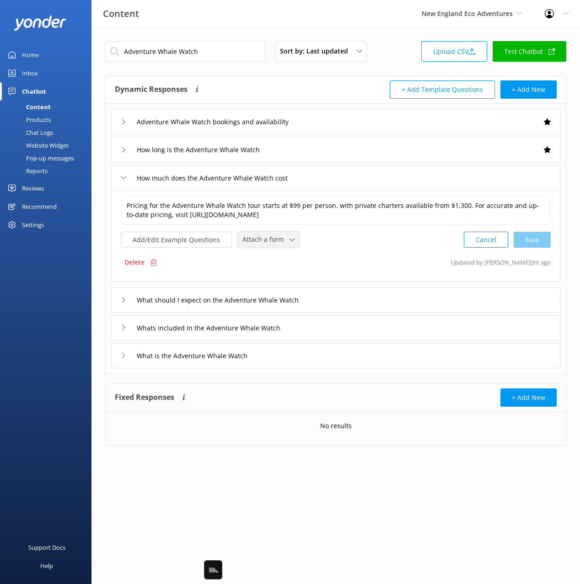
drag, startPoint x: 276, startPoint y: 240, endPoint x: 278, endPoint y: 268, distance: 28.0
click at [276, 240] on span "Attach a form" at bounding box center [265, 239] width 47 height 10
click at [280, 275] on div "Check availability" at bounding box center [265, 277] width 45 height 9
click at [379, 300] on div "What should I expect on the Adventure Whale Watch" at bounding box center [335, 299] width 449 height 25
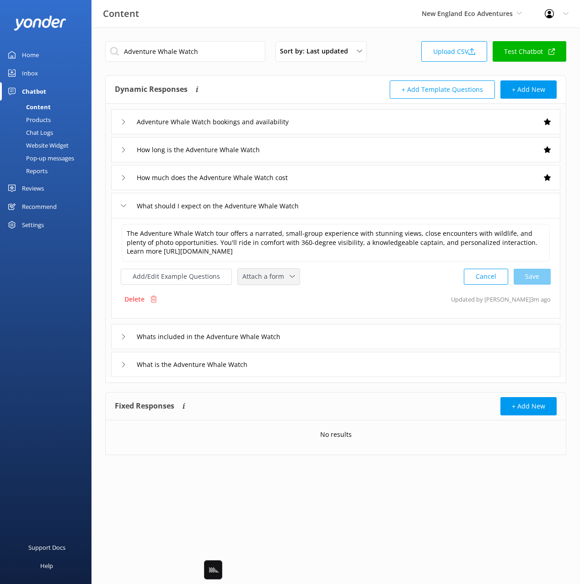
click at [279, 275] on span "Attach a form" at bounding box center [265, 277] width 47 height 10
click at [287, 313] on link "Check availability" at bounding box center [278, 314] width 81 height 18
click at [332, 339] on div "Whats included in the Adventure Whale Watch" at bounding box center [335, 335] width 449 height 25
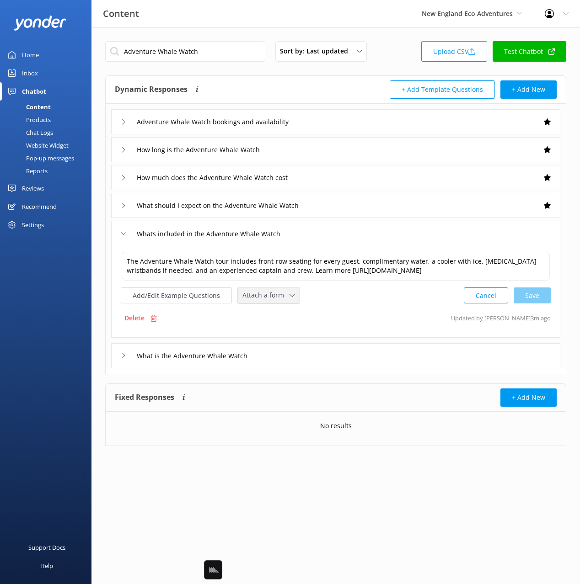
drag, startPoint x: 271, startPoint y: 305, endPoint x: 272, endPoint y: 318, distance: 12.8
click at [271, 300] on span "Attach a form" at bounding box center [265, 295] width 47 height 10
drag, startPoint x: 274, startPoint y: 340, endPoint x: 287, endPoint y: 351, distance: 17.8
click at [274, 338] on div "Check availability" at bounding box center [265, 333] width 45 height 9
click at [352, 362] on div "What is the Adventure Whale Watch" at bounding box center [335, 354] width 449 height 25
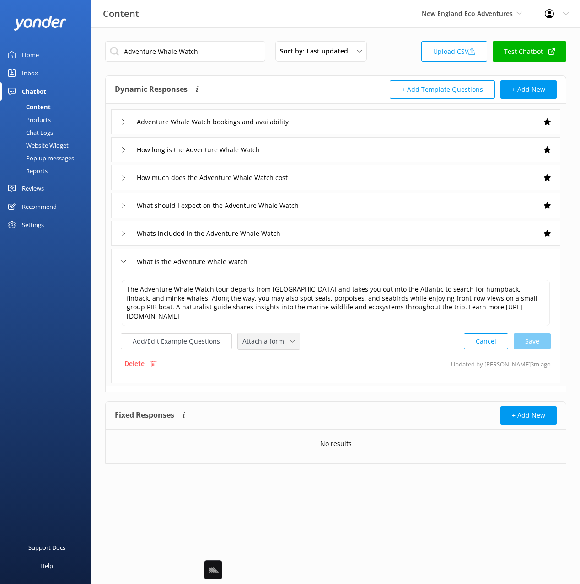
drag, startPoint x: 275, startPoint y: 333, endPoint x: 277, endPoint y: 364, distance: 30.7
click at [275, 333] on div "Attach a form Leave contact details Check availability" at bounding box center [269, 341] width 62 height 16
click at [275, 376] on div "Check availability" at bounding box center [265, 379] width 45 height 9
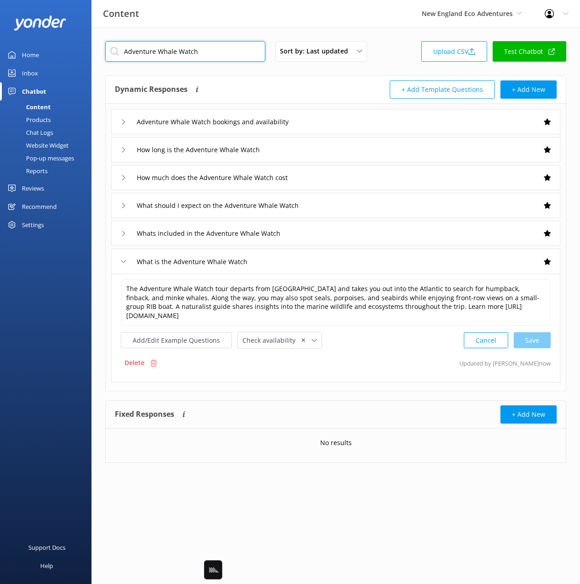
click at [236, 52] on input "Adventure Whale Watch" at bounding box center [185, 51] width 160 height 21
paste input "Mere Point Oyster Farm Tour"
click at [256, 90] on div "Dynamic Responses Dynamic responses rely on the Large Language Model to create …" at bounding box center [225, 89] width 221 height 18
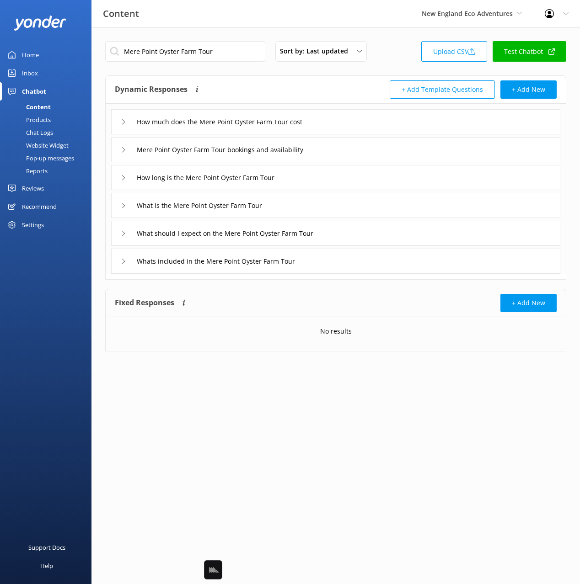
drag, startPoint x: 343, startPoint y: 121, endPoint x: 346, endPoint y: 129, distance: 9.3
click at [343, 121] on div "How much does the Mere Point Oyster Farm Tour cost" at bounding box center [335, 121] width 449 height 25
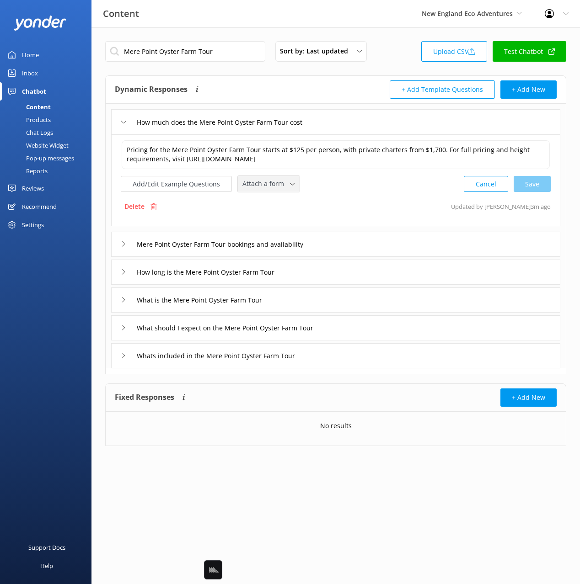
drag, startPoint x: 277, startPoint y: 188, endPoint x: 282, endPoint y: 216, distance: 28.3
click at [277, 188] on span "Attach a form" at bounding box center [265, 184] width 47 height 10
click at [282, 222] on div "Check availability" at bounding box center [265, 222] width 45 height 9
click at [368, 245] on div "Mere Point Oyster Farm Tour bookings and availability" at bounding box center [335, 243] width 449 height 25
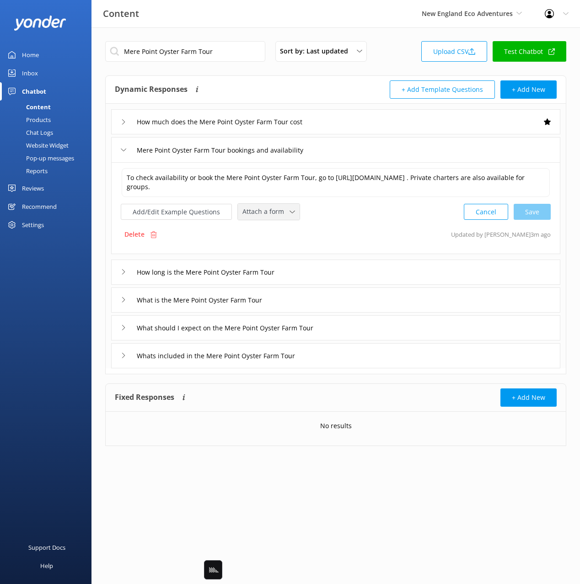
drag, startPoint x: 266, startPoint y: 226, endPoint x: 284, endPoint y: 265, distance: 42.7
click at [266, 218] on div "Attach a form" at bounding box center [268, 211] width 57 height 11
click at [283, 255] on div "Check availability" at bounding box center [265, 249] width 45 height 9
click at [338, 277] on div "How long is the Mere Point Oyster Farm Tour" at bounding box center [335, 271] width 449 height 25
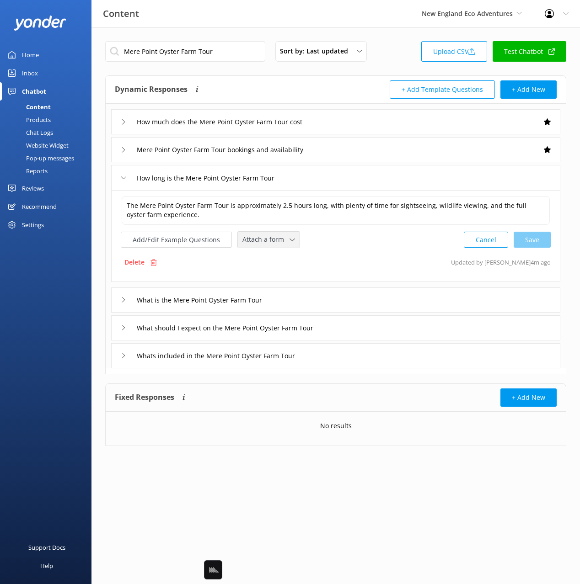
click at [269, 244] on span "Attach a form" at bounding box center [265, 239] width 47 height 10
click at [276, 275] on div "Check availability" at bounding box center [265, 277] width 45 height 9
click at [346, 301] on div "What is the Mere Point Oyster Farm Tour" at bounding box center [335, 299] width 449 height 25
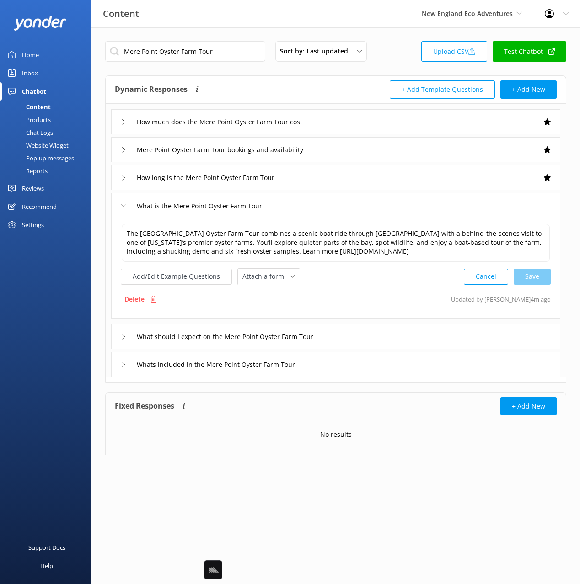
click at [273, 265] on div "The [GEOGRAPHIC_DATA] Oyster Farm Tour combines a scenic boat ride through [GEO…" at bounding box center [336, 254] width 430 height 62
click at [274, 274] on span "Attach a form" at bounding box center [265, 277] width 47 height 10
click at [276, 311] on div "Check availability" at bounding box center [265, 314] width 45 height 9
click at [350, 340] on div "What should I expect on the Mere Point Oyster Farm Tour" at bounding box center [335, 335] width 449 height 25
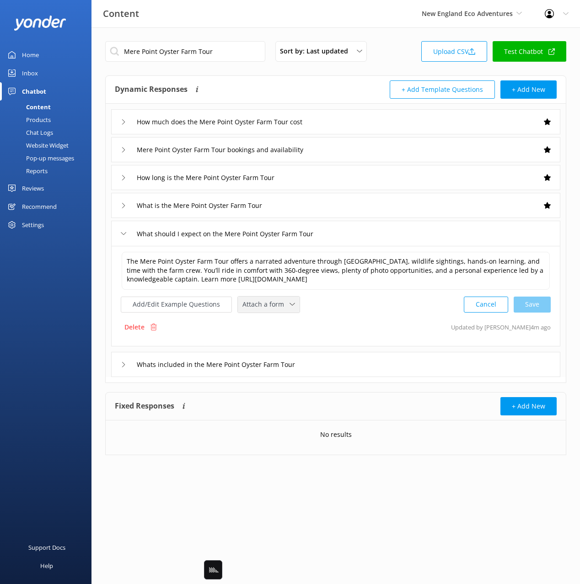
drag, startPoint x: 266, startPoint y: 311, endPoint x: 271, endPoint y: 331, distance: 20.7
click at [266, 311] on div "Attach a form Leave contact details Check availability" at bounding box center [269, 305] width 62 height 16
click at [277, 346] on div "Check availability" at bounding box center [265, 342] width 45 height 9
click at [370, 367] on div "Whats included in the Mere Point Oyster Farm Tour" at bounding box center [335, 363] width 449 height 25
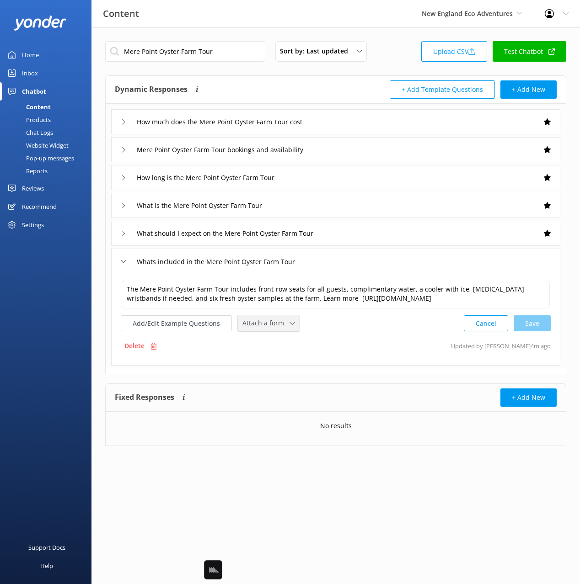
click at [270, 328] on span "Attach a form" at bounding box center [265, 323] width 47 height 10
drag, startPoint x: 279, startPoint y: 369, endPoint x: 405, endPoint y: 376, distance: 126.8
click at [279, 366] on div "Check availability" at bounding box center [265, 361] width 45 height 9
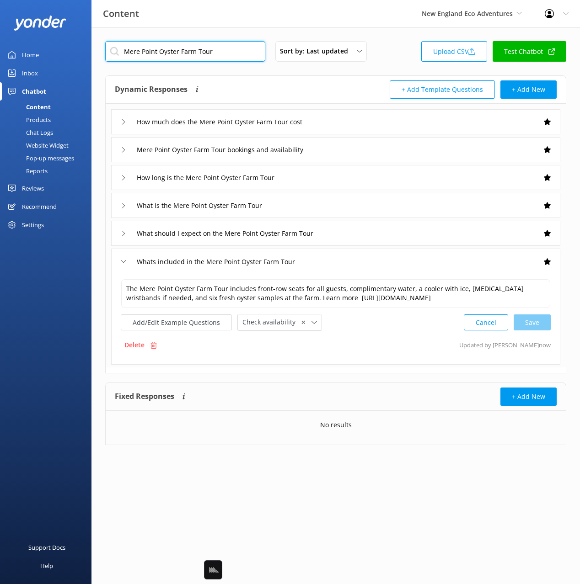
click at [208, 53] on input "Mere Point Oyster Farm Tour" at bounding box center [185, 51] width 160 height 21
paste input "Portland's Ultimate Lighthouse"
click at [257, 86] on div "Dynamic Responses Dynamic responses rely on the Large Language Model to create …" at bounding box center [225, 89] width 221 height 18
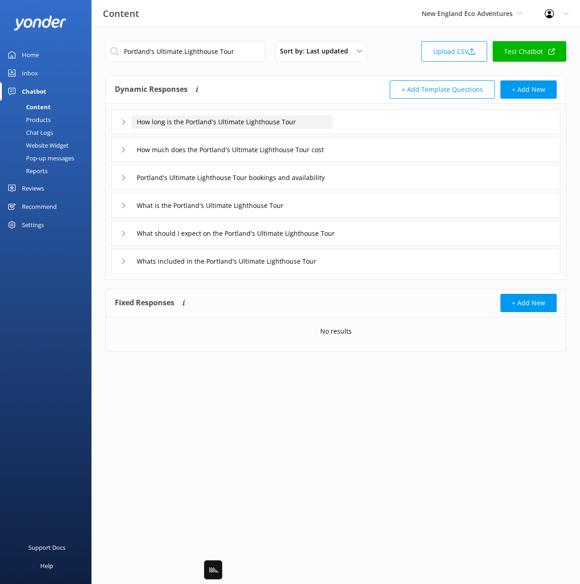
click at [328, 125] on input "How long is the Portland's Ultimate Lighthouse Tour" at bounding box center [232, 122] width 201 height 14
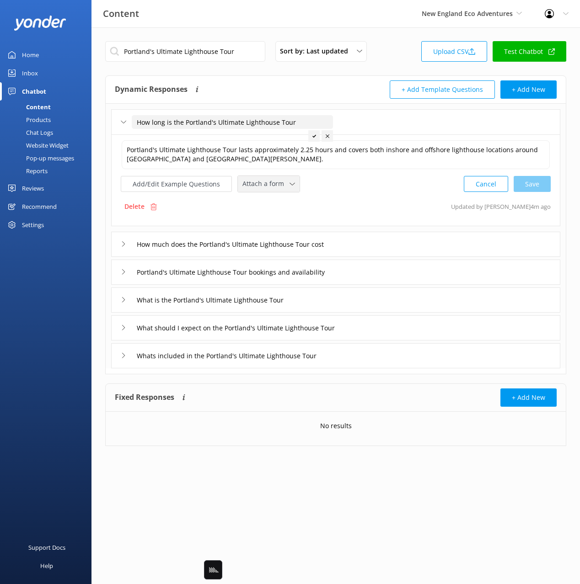
click at [272, 188] on span "Attach a form" at bounding box center [265, 184] width 47 height 10
click at [271, 216] on link "Check availability" at bounding box center [278, 222] width 81 height 18
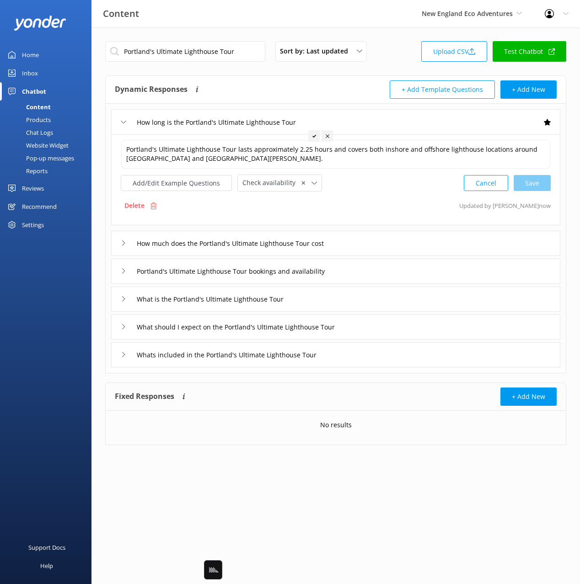
click at [388, 243] on div "How much does the Portland's Ultimate Lighthouse Tour cost" at bounding box center [335, 243] width 449 height 25
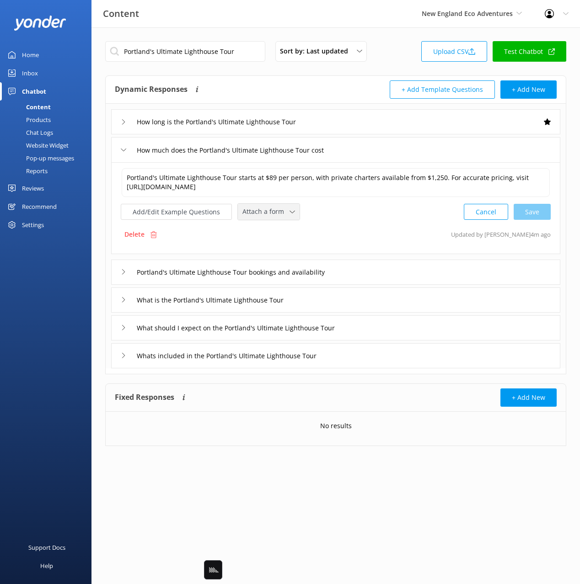
drag, startPoint x: 272, startPoint y: 214, endPoint x: 277, endPoint y: 243, distance: 29.2
click at [272, 214] on span "Attach a form" at bounding box center [265, 212] width 47 height 10
click at [280, 249] on div "Check availability" at bounding box center [265, 249] width 45 height 9
click at [384, 282] on div "Portland's Ultimate Lighthouse Tour bookings and availability" at bounding box center [335, 271] width 449 height 25
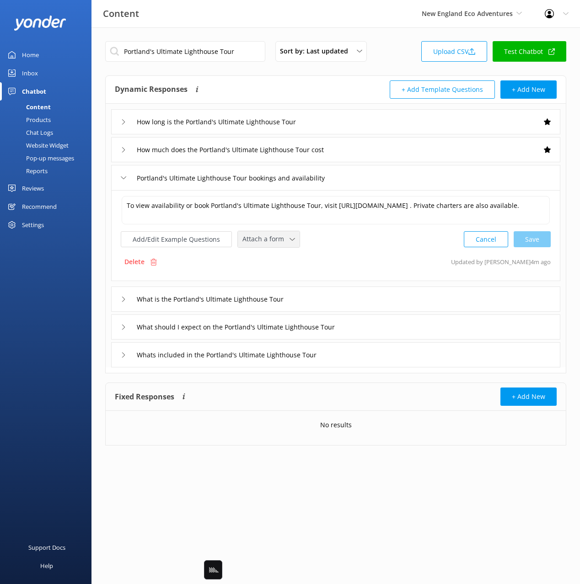
drag, startPoint x: 248, startPoint y: 240, endPoint x: 251, endPoint y: 250, distance: 10.6
click at [248, 240] on span "Attach a form" at bounding box center [265, 239] width 47 height 10
drag, startPoint x: 266, startPoint y: 272, endPoint x: 269, endPoint y: 276, distance: 4.9
click at [267, 273] on link "Check availability" at bounding box center [278, 277] width 81 height 18
click at [350, 300] on div "What is the Portland's Ultimate Lighthouse Tour" at bounding box center [335, 298] width 449 height 25
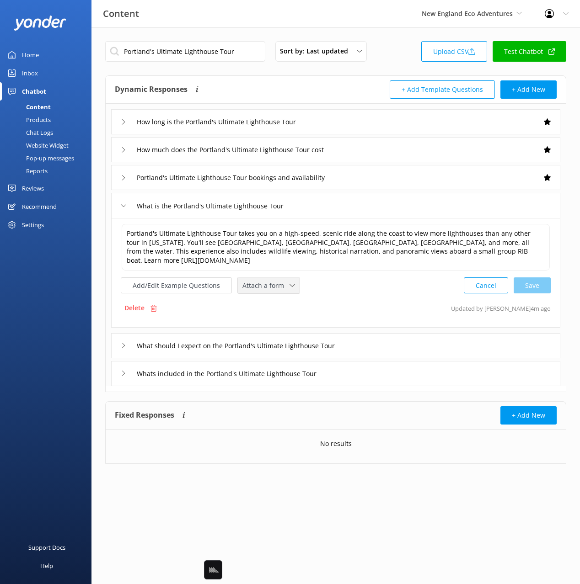
drag, startPoint x: 265, startPoint y: 281, endPoint x: 282, endPoint y: 306, distance: 30.6
click at [266, 282] on span "Attach a form" at bounding box center [265, 286] width 47 height 10
click at [288, 321] on link "Check availability" at bounding box center [278, 323] width 81 height 18
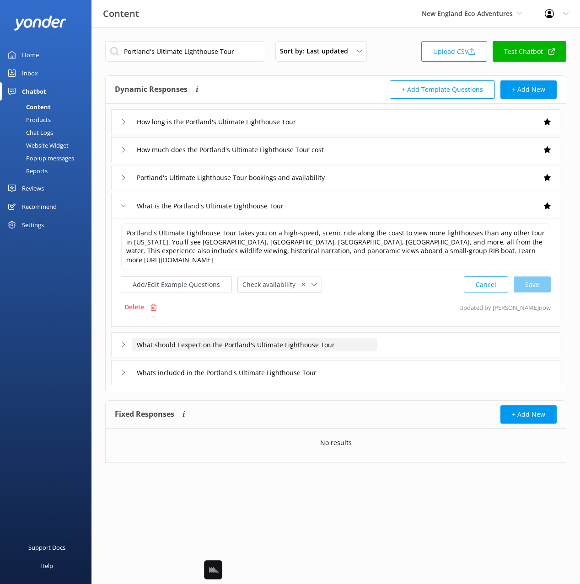
click at [377, 344] on div "What should I expect on the Portland's Ultimate Lighthouse Tour" at bounding box center [254, 345] width 245 height 14
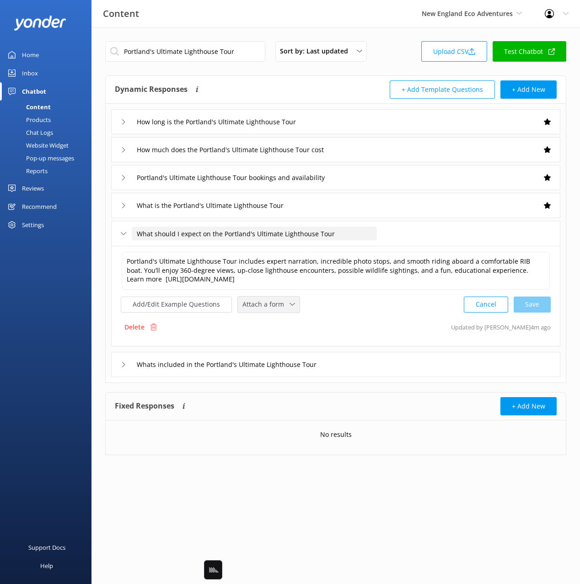
drag, startPoint x: 277, startPoint y: 306, endPoint x: 277, endPoint y: 336, distance: 29.7
click at [277, 306] on span "Attach a form" at bounding box center [265, 304] width 47 height 10
click at [278, 341] on div "Check availability" at bounding box center [265, 342] width 45 height 9
drag, startPoint x: 379, startPoint y: 365, endPoint x: 335, endPoint y: 366, distance: 43.9
click at [376, 365] on div "Whats included in the Portland's Ultimate Lighthouse Tour" at bounding box center [335, 363] width 449 height 25
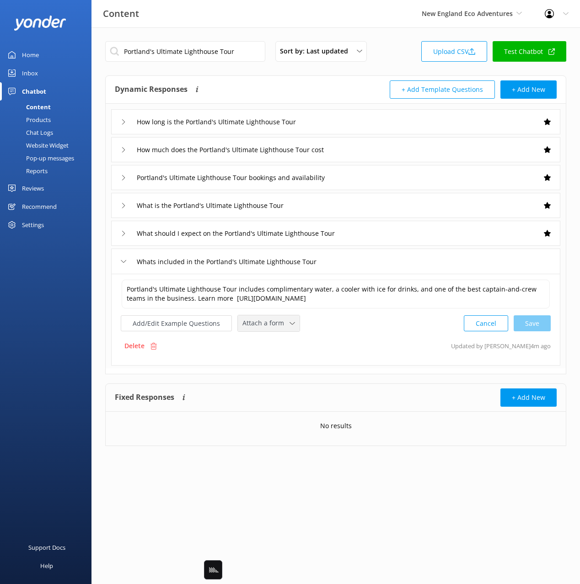
click at [268, 327] on span "Attach a form" at bounding box center [265, 323] width 47 height 10
click at [276, 358] on div "Check availability" at bounding box center [265, 361] width 45 height 9
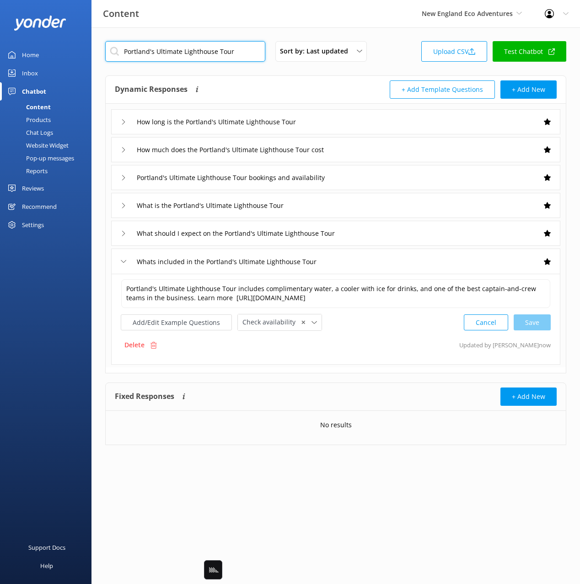
click at [225, 53] on input "Portland's Ultimate Lighthouse Tour" at bounding box center [185, 51] width 160 height 21
paste input "Sunset Adventure"
type input "Sunset Adventure"
click at [271, 79] on div "Dynamic Responses Dynamic responses rely on the Large Language Model to create …" at bounding box center [336, 90] width 460 height 28
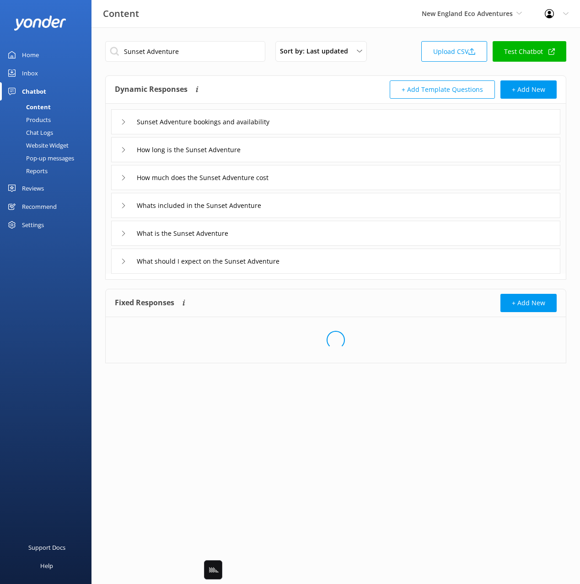
click at [358, 119] on div "Sunset Adventure bookings and availability" at bounding box center [335, 121] width 449 height 25
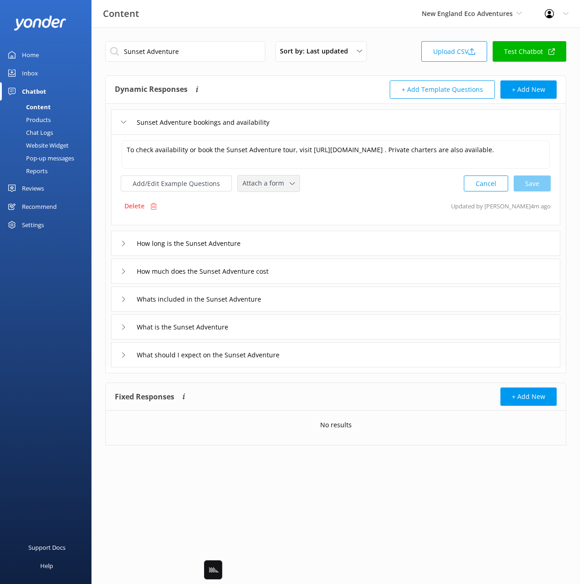
click at [275, 181] on span "Attach a form" at bounding box center [265, 183] width 47 height 10
click at [265, 221] on div "Check availability" at bounding box center [265, 221] width 45 height 9
click at [312, 245] on div "How long is the Sunset Adventure" at bounding box center [335, 242] width 449 height 25
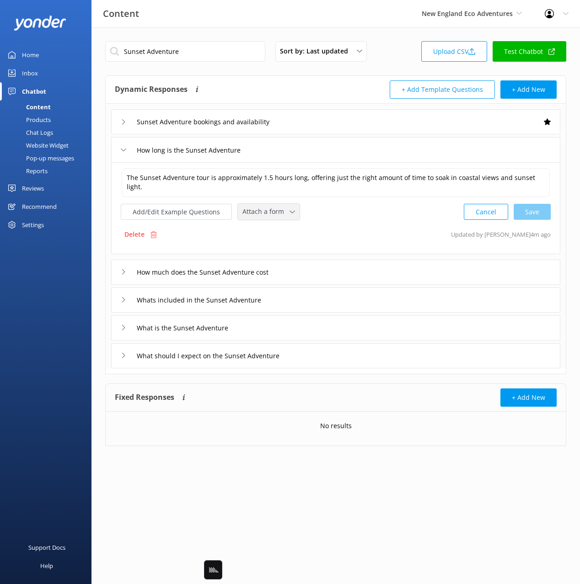
drag, startPoint x: 274, startPoint y: 210, endPoint x: 274, endPoint y: 237, distance: 27.4
click at [274, 210] on span "Attach a form" at bounding box center [265, 212] width 47 height 10
click at [275, 247] on div "Check availability" at bounding box center [265, 249] width 45 height 9
click at [312, 273] on div "How much does the Sunset Adventure cost" at bounding box center [335, 271] width 449 height 25
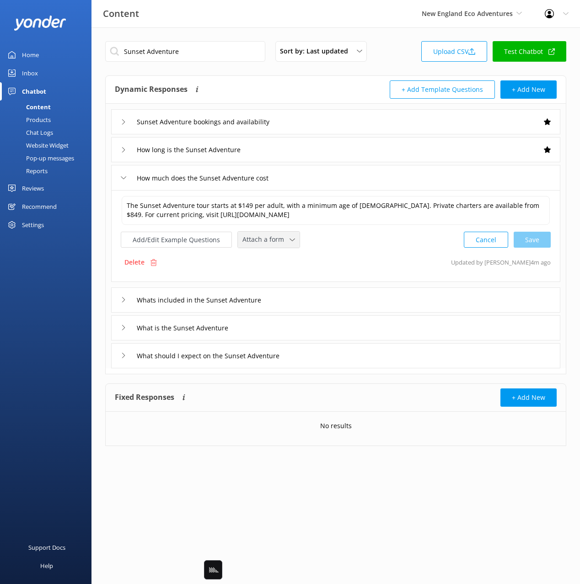
drag, startPoint x: 262, startPoint y: 245, endPoint x: 264, endPoint y: 255, distance: 10.1
click at [262, 245] on span "Attach a form" at bounding box center [265, 239] width 47 height 10
click at [269, 273] on div "Check availability" at bounding box center [265, 277] width 45 height 9
click at [320, 305] on div "Whats included in the Sunset Adventure" at bounding box center [335, 299] width 449 height 25
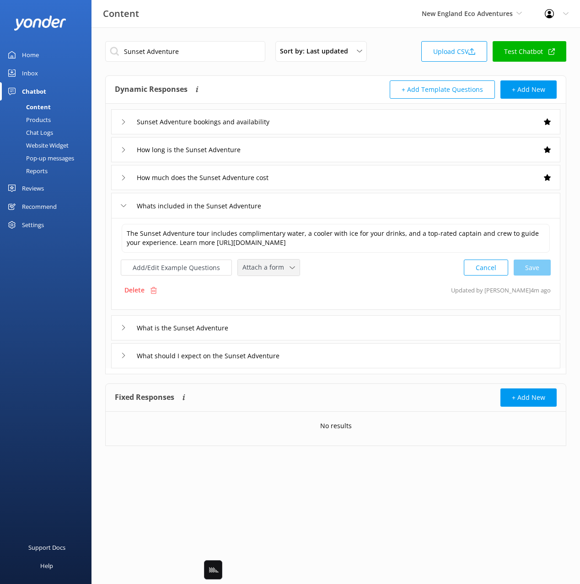
click at [269, 270] on span "Attach a form" at bounding box center [265, 267] width 47 height 10
click at [276, 303] on div "Check availability" at bounding box center [265, 305] width 45 height 9
click at [310, 331] on div "What is the Sunset Adventure" at bounding box center [335, 326] width 449 height 25
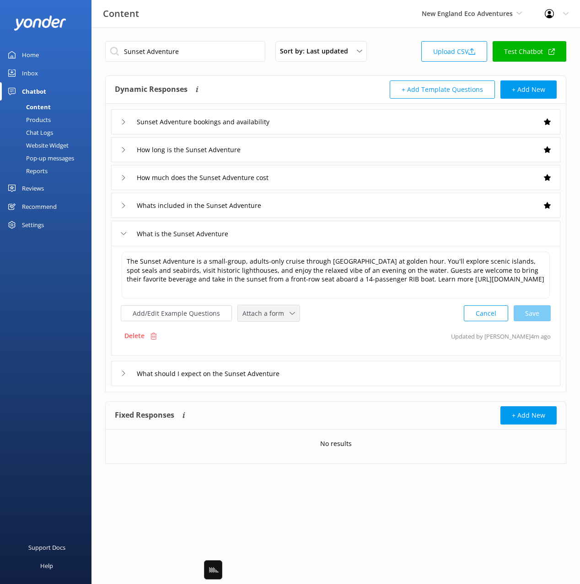
drag, startPoint x: 270, startPoint y: 306, endPoint x: 276, endPoint y: 339, distance: 33.1
click at [270, 307] on div "Attach a form Leave contact details Check availability" at bounding box center [269, 313] width 62 height 16
click at [279, 349] on div "Check availability" at bounding box center [265, 351] width 45 height 9
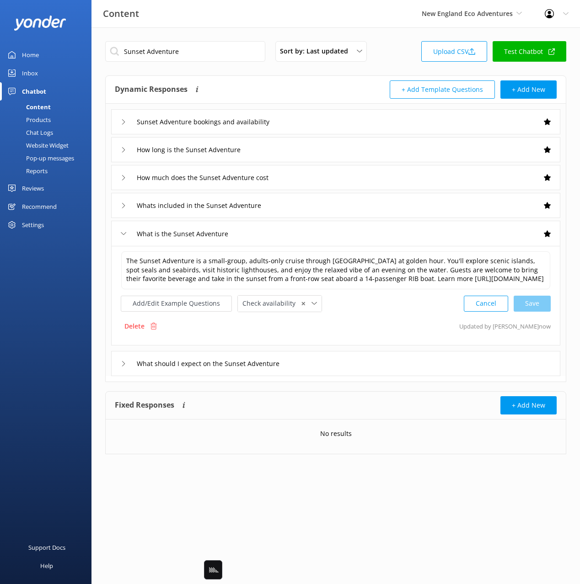
click at [317, 373] on div "What should I expect on the Sunset Adventure" at bounding box center [335, 363] width 449 height 25
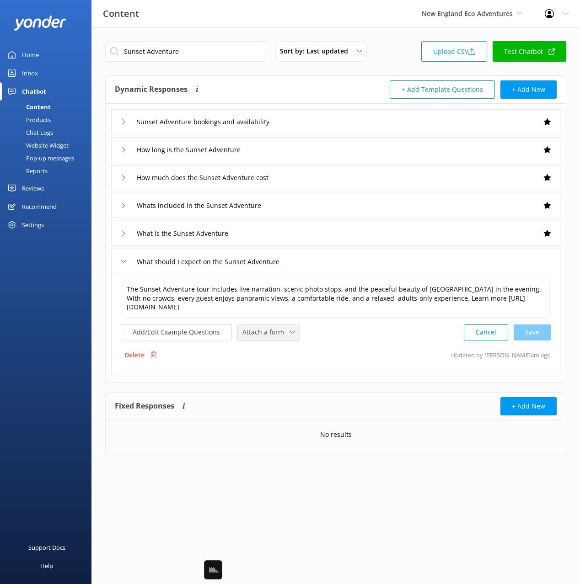
drag, startPoint x: 264, startPoint y: 332, endPoint x: 269, endPoint y: 360, distance: 27.8
click at [264, 333] on span "Attach a form" at bounding box center [265, 332] width 47 height 10
drag, startPoint x: 271, startPoint y: 373, endPoint x: 325, endPoint y: 371, distance: 54.4
click at [271, 373] on div "Check availability" at bounding box center [265, 370] width 45 height 9
click at [366, 263] on div "What should I expect on the Sunset Adventure" at bounding box center [335, 261] width 449 height 25
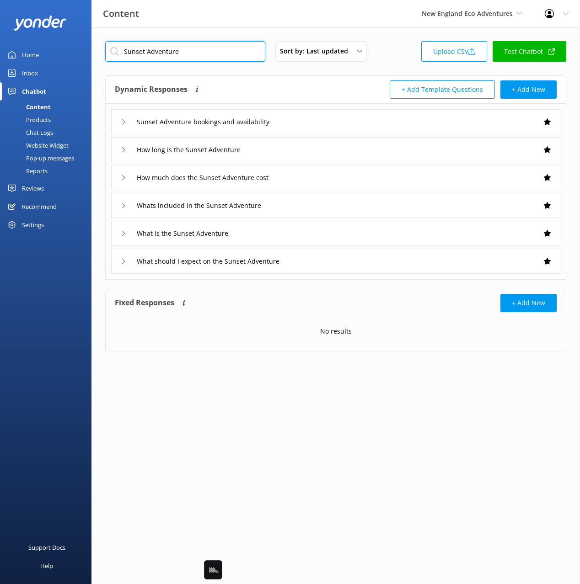
click at [207, 53] on input "Sunset Adventure" at bounding box center [185, 51] width 160 height 21
click at [288, 83] on div "Dynamic Responses Dynamic responses rely on the Large Language Model to create …" at bounding box center [225, 89] width 221 height 18
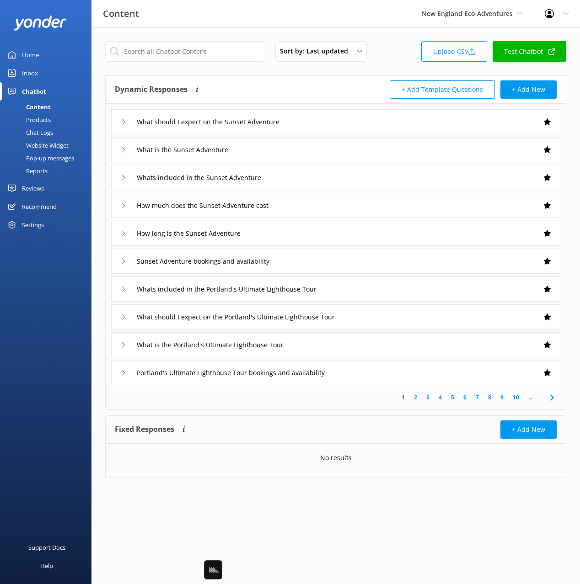
click at [437, 392] on div "1 2 3 4 5 6 7 8 9 10 ..." at bounding box center [335, 397] width 456 height 24
click at [428, 399] on link "3" at bounding box center [427, 397] width 12 height 9
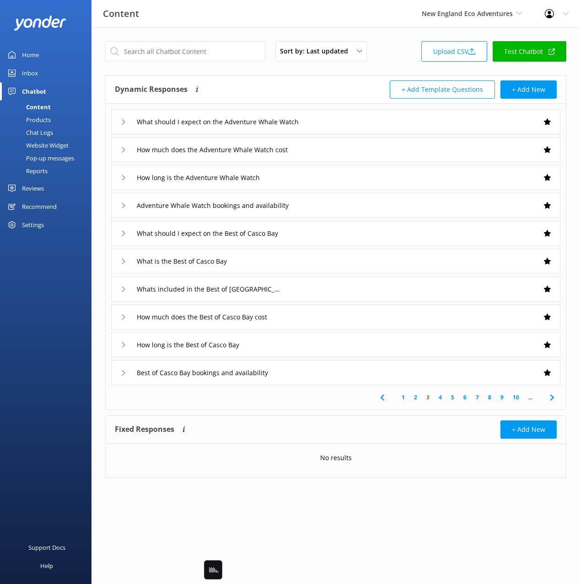
click at [555, 397] on icon at bounding box center [551, 397] width 11 height 11
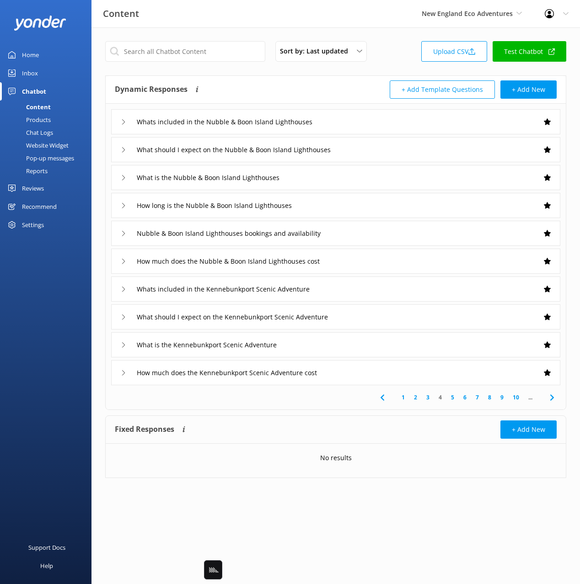
click at [554, 398] on icon at bounding box center [551, 397] width 11 height 11
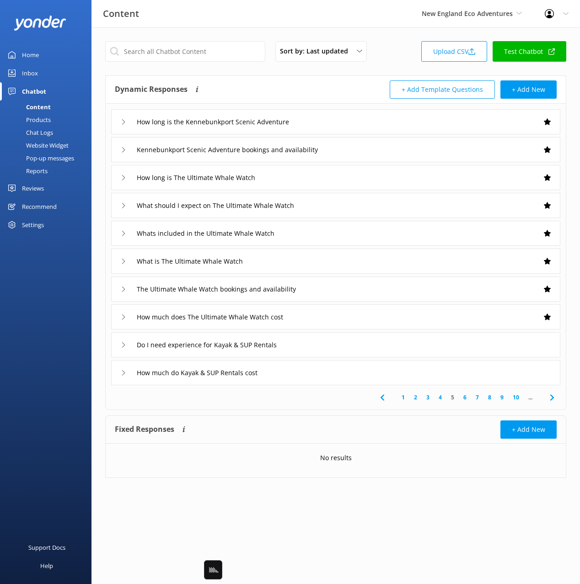
click at [554, 399] on icon at bounding box center [551, 397] width 11 height 11
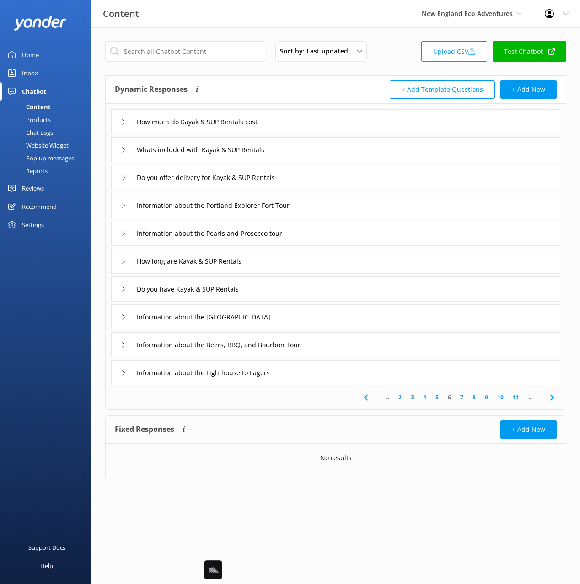
click at [554, 400] on icon at bounding box center [551, 397] width 11 height 11
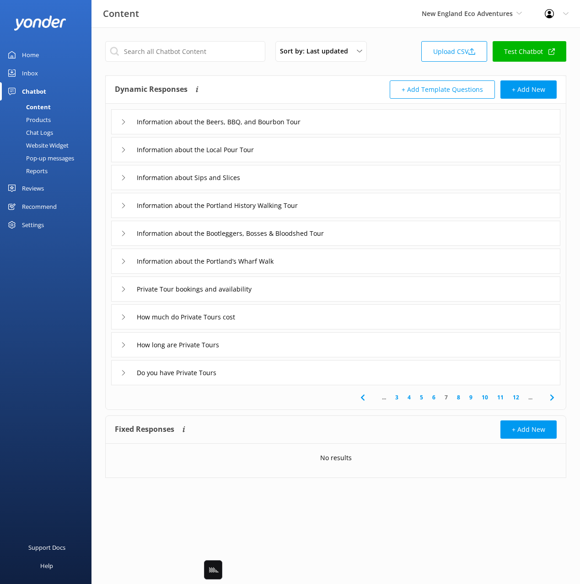
click at [302, 289] on div "Private Tour bookings and availability" at bounding box center [335, 289] width 449 height 25
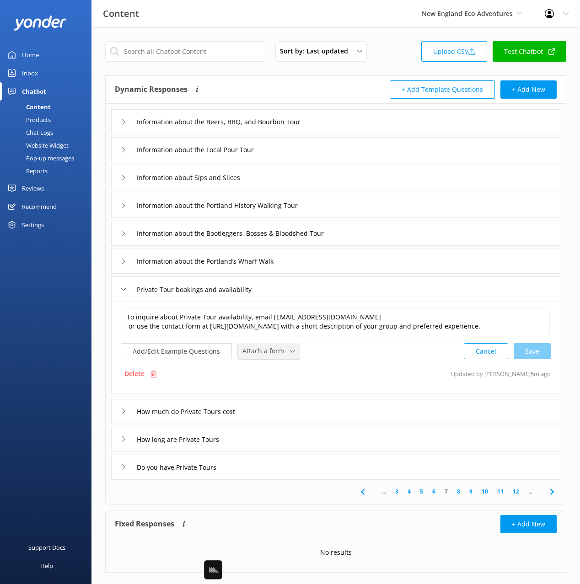
drag, startPoint x: 267, startPoint y: 359, endPoint x: 272, endPoint y: 359, distance: 5.5
click at [268, 356] on span "Attach a form" at bounding box center [265, 351] width 47 height 10
click at [275, 375] on div "Leave contact details" at bounding box center [271, 370] width 56 height 9
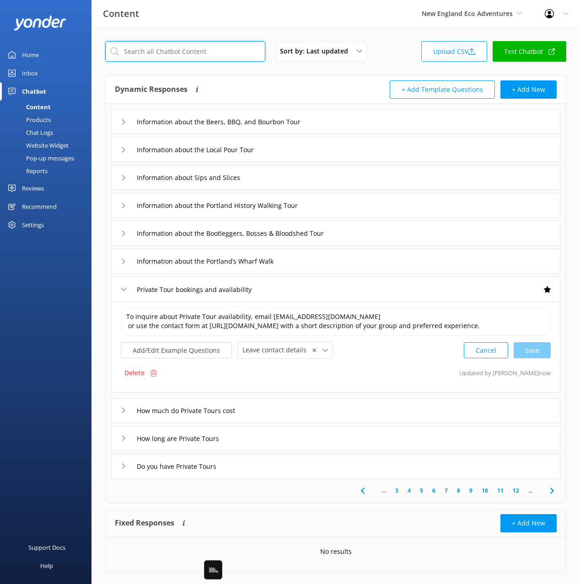
click at [181, 55] on input "text" at bounding box center [185, 51] width 160 height 21
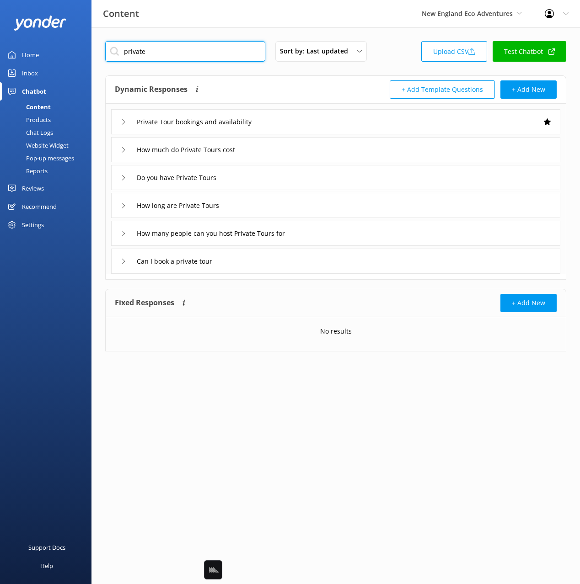
type input "private"
click at [275, 82] on div "Dynamic Responses Dynamic responses rely on the Large Language Model to create …" at bounding box center [225, 89] width 221 height 18
click at [287, 155] on div "How much do Private Tours cost" at bounding box center [335, 149] width 449 height 25
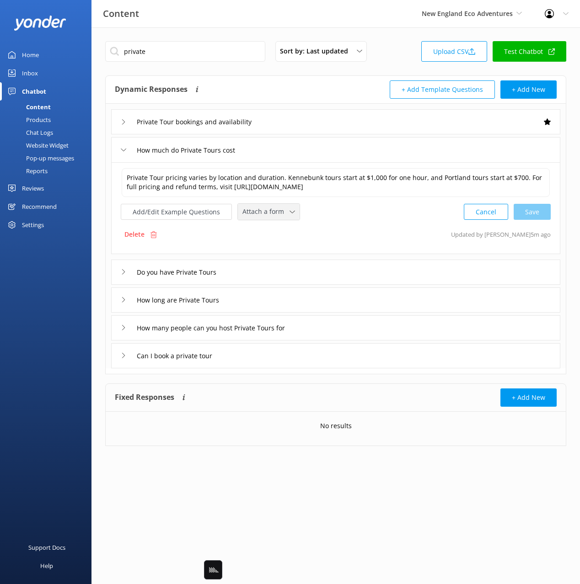
drag, startPoint x: 268, startPoint y: 216, endPoint x: 282, endPoint y: 234, distance: 22.8
click at [268, 216] on span "Attach a form" at bounding box center [265, 212] width 47 height 10
click at [282, 234] on div "Leave contact details" at bounding box center [271, 231] width 56 height 9
click at [282, 272] on div "Do you have Private Tours" at bounding box center [335, 271] width 449 height 25
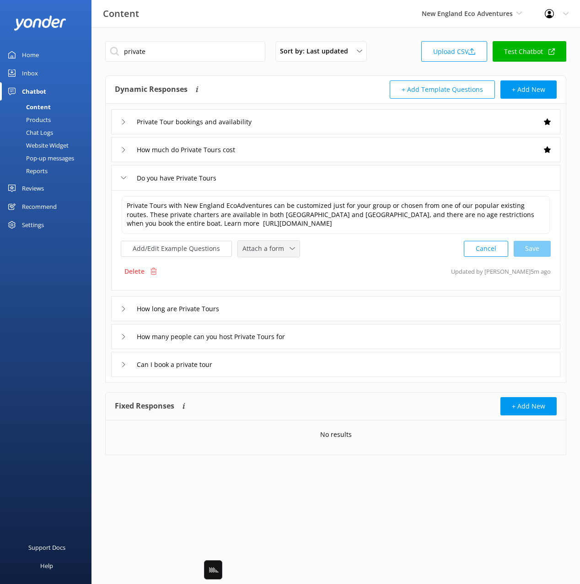
drag, startPoint x: 266, startPoint y: 249, endPoint x: 267, endPoint y: 254, distance: 5.7
click at [266, 249] on span "Attach a form" at bounding box center [265, 249] width 47 height 10
drag, startPoint x: 275, startPoint y: 266, endPoint x: 274, endPoint y: 285, distance: 19.2
click at [275, 266] on div "Leave contact details" at bounding box center [271, 268] width 56 height 9
click at [261, 304] on div "How long are Private Tours" at bounding box center [335, 307] width 449 height 25
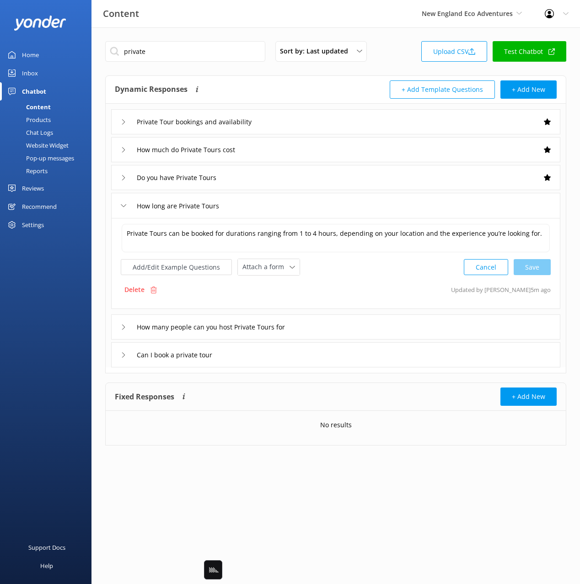
click at [260, 277] on div "Private Tours can be booked for durations ranging from 1 to 4 hours, depending …" at bounding box center [335, 263] width 449 height 91
click at [265, 268] on span "Attach a form" at bounding box center [265, 267] width 47 height 10
click at [275, 282] on div "Leave contact details" at bounding box center [271, 286] width 56 height 9
click at [336, 326] on div "How many people can you host Private Tours for" at bounding box center [335, 326] width 449 height 25
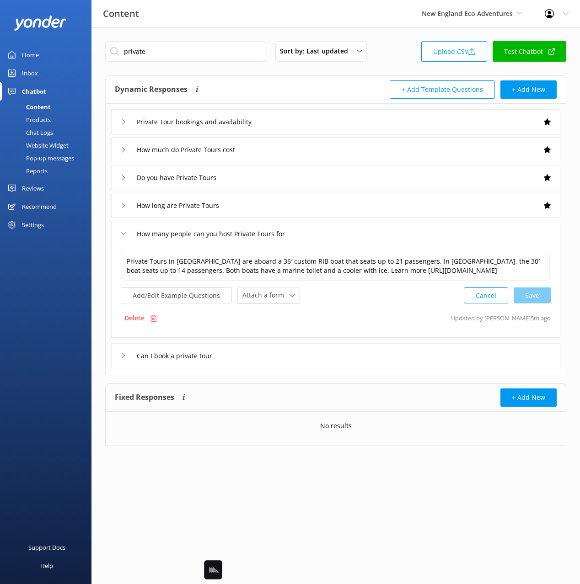
click at [263, 294] on span "Attach a form" at bounding box center [265, 295] width 47 height 10
click at [277, 308] on link "Leave contact details" at bounding box center [278, 315] width 81 height 18
click at [257, 352] on div "Can I book a private tour" at bounding box center [335, 354] width 449 height 25
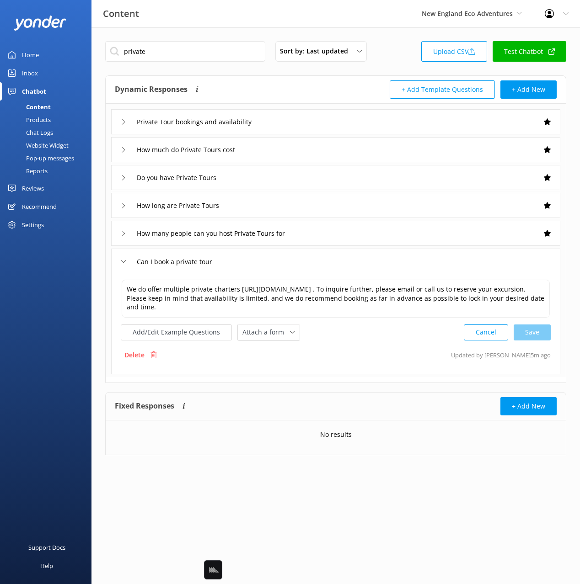
click at [254, 321] on div "We do offer multiple private charters [URL][DOMAIN_NAME] . To inquire further, …" at bounding box center [336, 310] width 430 height 62
click at [257, 330] on span "Attach a form" at bounding box center [265, 332] width 47 height 10
click at [270, 346] on link "Leave contact details" at bounding box center [278, 352] width 81 height 18
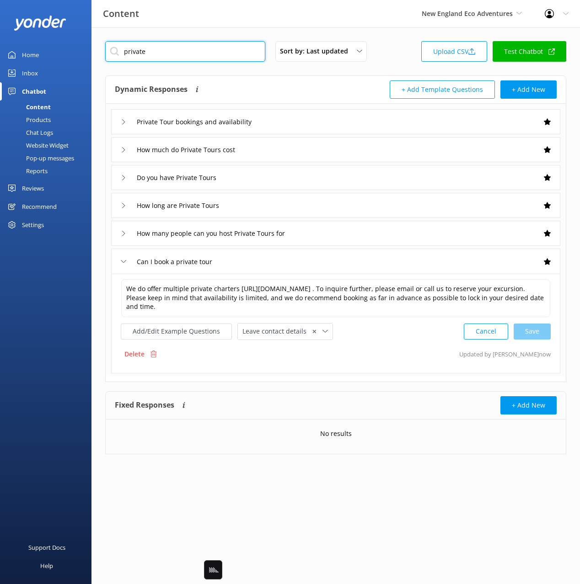
click at [131, 47] on input "private" at bounding box center [185, 51] width 160 height 21
click at [253, 92] on div "Dynamic Responses Dynamic responses rely on the Large Language Model to create …" at bounding box center [225, 89] width 221 height 18
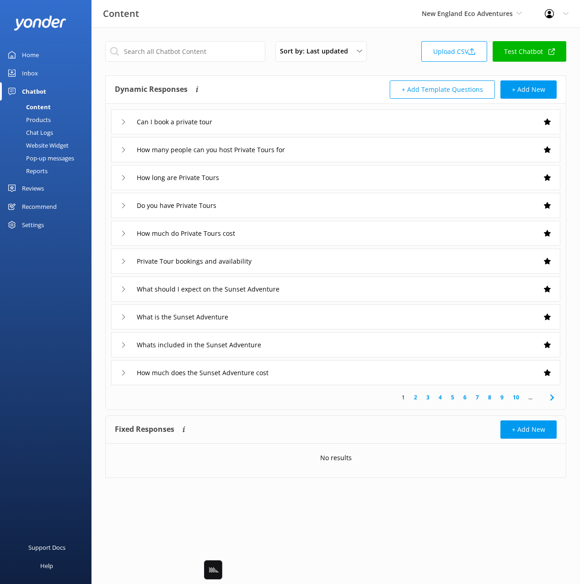
drag, startPoint x: 436, startPoint y: 456, endPoint x: 478, endPoint y: 397, distance: 72.4
click at [436, 455] on div "No results" at bounding box center [336, 458] width 460 height 28
click at [477, 396] on link "7" at bounding box center [477, 397] width 12 height 9
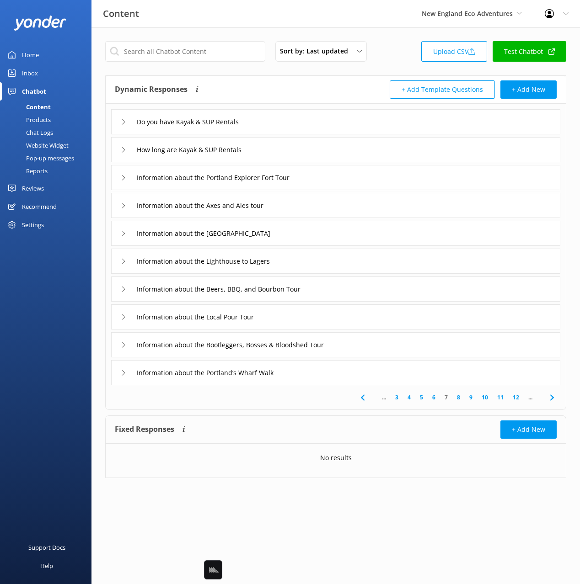
click at [273, 90] on div "Dynamic Responses Dynamic responses rely on the Large Language Model to create …" at bounding box center [225, 89] width 221 height 18
click at [549, 398] on icon at bounding box center [551, 397] width 11 height 11
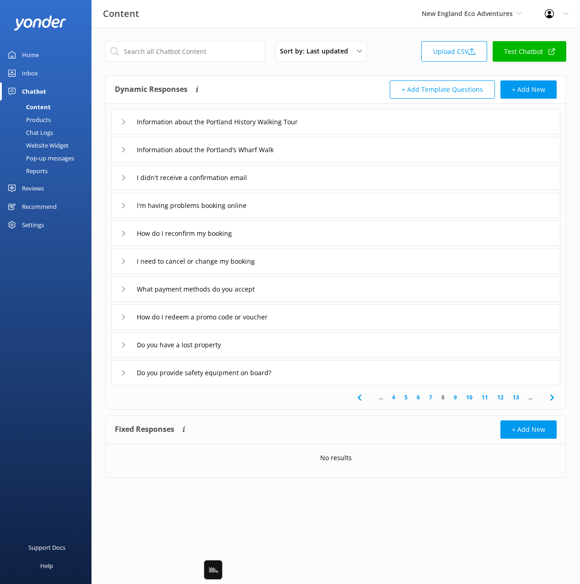
click at [307, 176] on div "I didn't receive a confirmation email" at bounding box center [335, 177] width 449 height 25
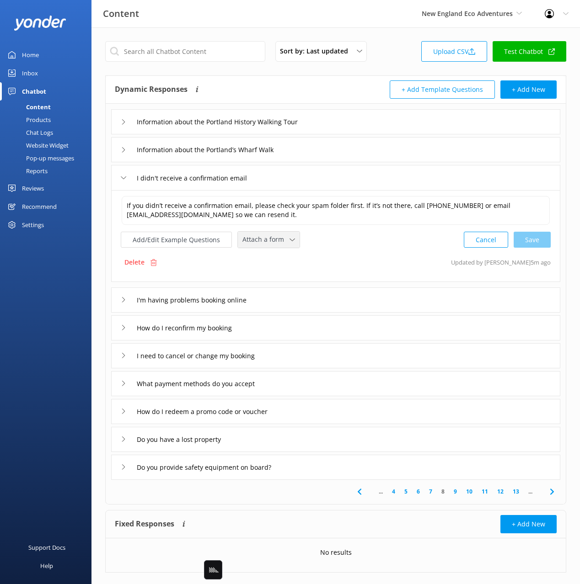
drag, startPoint x: 275, startPoint y: 242, endPoint x: 277, endPoint y: 257, distance: 15.2
click at [274, 242] on span "Attach a form" at bounding box center [265, 239] width 47 height 10
click at [277, 257] on div "Leave contact details" at bounding box center [271, 259] width 56 height 9
click at [295, 300] on div "I'm having problems booking online" at bounding box center [335, 299] width 449 height 25
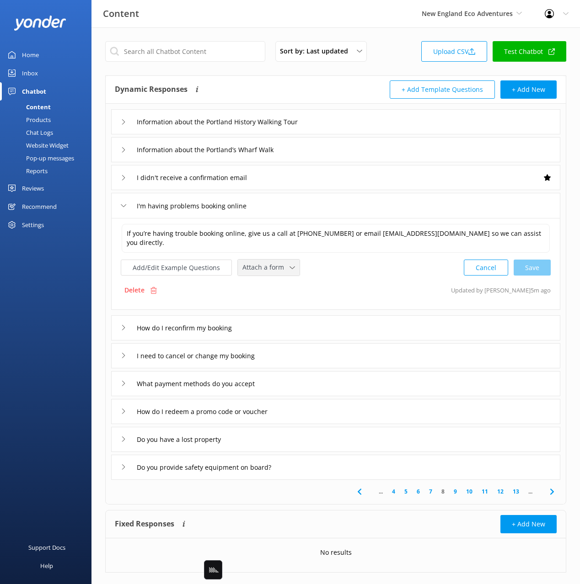
click at [264, 263] on span "Attach a form" at bounding box center [265, 267] width 47 height 10
click at [274, 280] on link "Leave contact details" at bounding box center [278, 287] width 81 height 18
click at [299, 319] on div "How do I reconfirm my booking" at bounding box center [335, 326] width 449 height 25
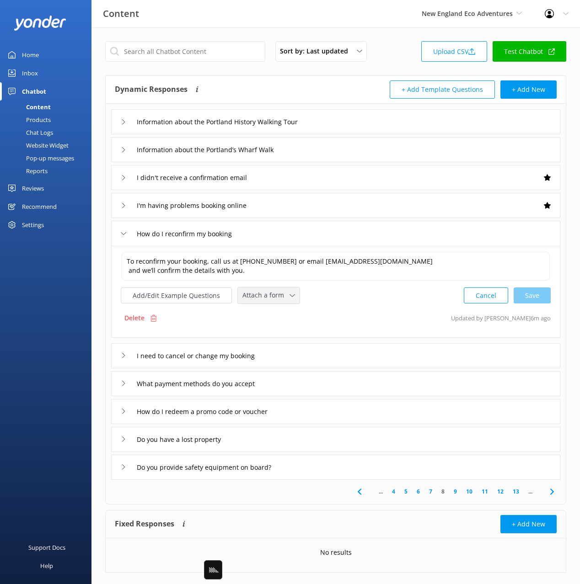
click at [271, 293] on span "Attach a form" at bounding box center [265, 295] width 47 height 10
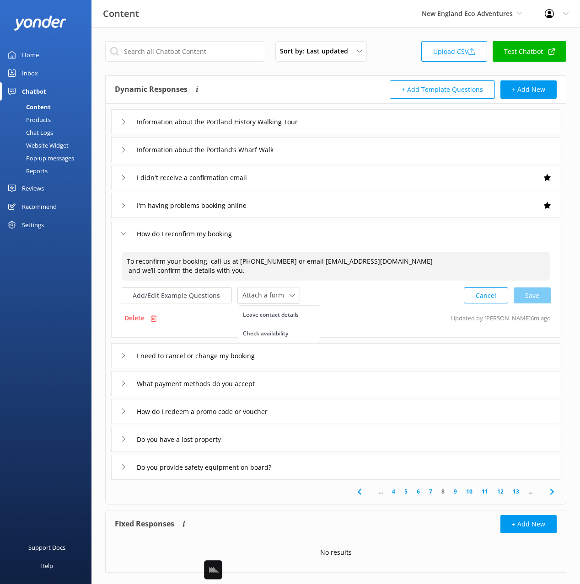
drag, startPoint x: 141, startPoint y: 271, endPoint x: 128, endPoint y: 268, distance: 12.6
click at [140, 271] on textarea "To reconfirm your booking, call us at [PHONE_NUMBER] or email [EMAIL_ADDRESS][D…" at bounding box center [336, 266] width 428 height 29
drag, startPoint x: 127, startPoint y: 268, endPoint x: 131, endPoint y: 280, distance: 12.4
click at [127, 268] on textarea "To reconfirm your booking, call us at [PHONE_NUMBER] or email [EMAIL_ADDRESS][D…" at bounding box center [336, 266] width 428 height 29
click at [533, 299] on div "Cancel Save" at bounding box center [506, 295] width 87 height 17
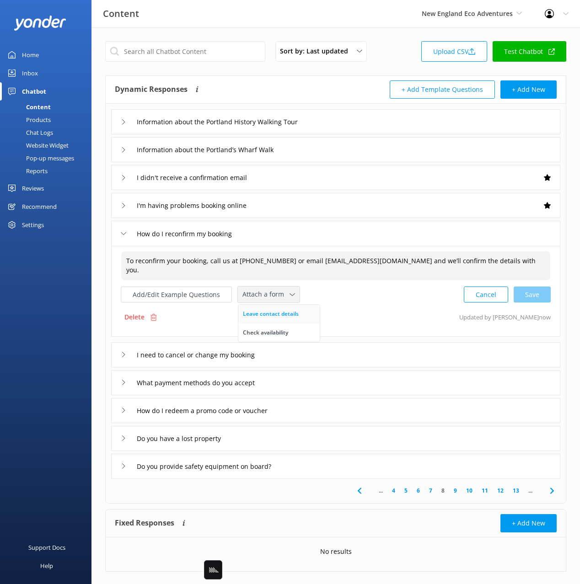
click at [272, 313] on div "Leave contact details" at bounding box center [271, 313] width 56 height 9
type textarea "To reconfirm your booking, call us at [PHONE_NUMBER] or email [EMAIL_ADDRESS][D…"
click at [323, 355] on div "I need to cancel or change my booking" at bounding box center [335, 354] width 449 height 25
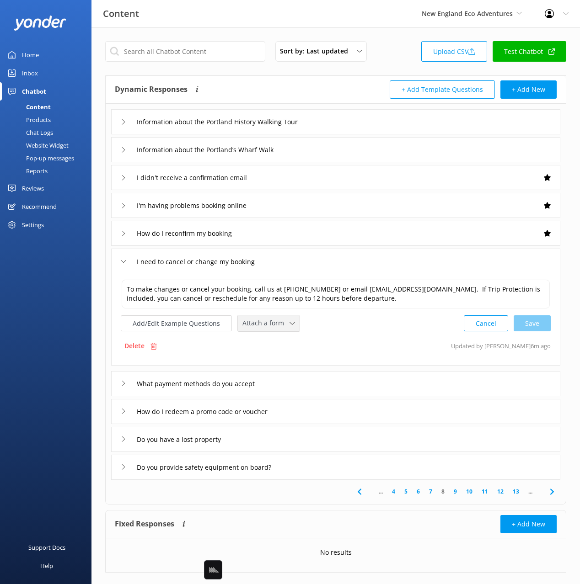
drag, startPoint x: 268, startPoint y: 328, endPoint x: 275, endPoint y: 335, distance: 10.0
click at [268, 328] on span "Attach a form" at bounding box center [265, 323] width 47 height 10
drag, startPoint x: 277, startPoint y: 336, endPoint x: 292, endPoint y: 346, distance: 17.4
click at [277, 336] on link "Leave contact details" at bounding box center [278, 343] width 81 height 18
click at [281, 437] on div "Do you have a lost property" at bounding box center [335, 438] width 449 height 25
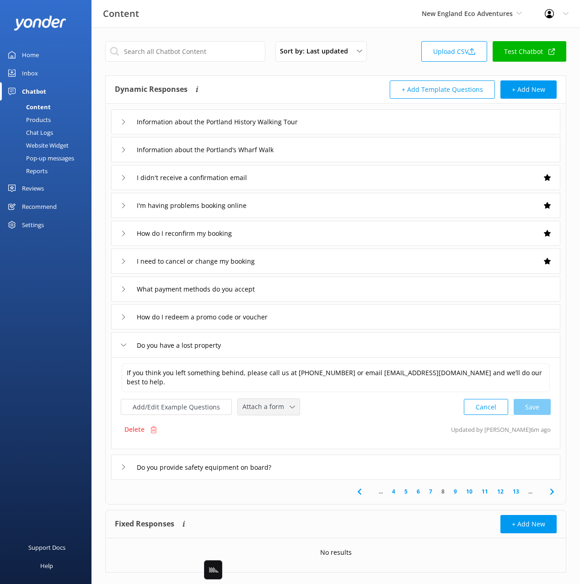
click at [272, 401] on div "Attach a form" at bounding box center [268, 406] width 57 height 11
click at [277, 425] on div "Leave contact details" at bounding box center [271, 426] width 56 height 9
click at [550, 490] on icon at bounding box center [551, 490] width 11 height 11
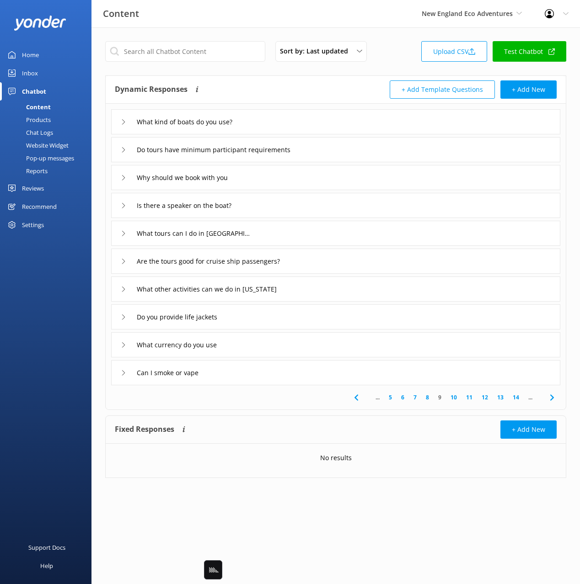
click at [278, 181] on div "Why should we book with you" at bounding box center [335, 177] width 449 height 25
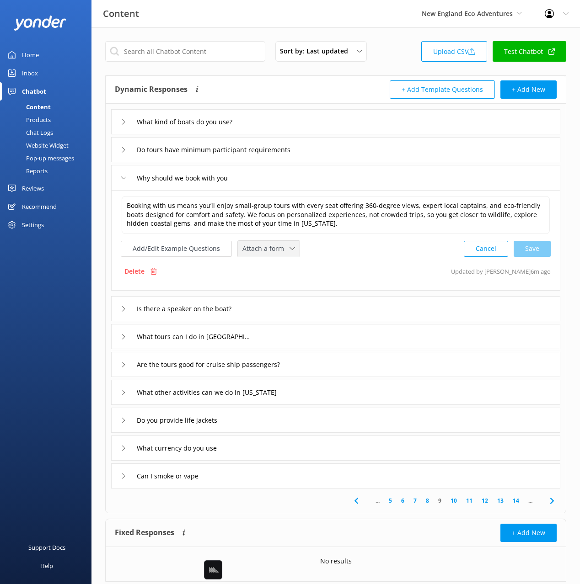
drag, startPoint x: 271, startPoint y: 252, endPoint x: 273, endPoint y: 280, distance: 28.4
click at [271, 252] on span "Attach a form" at bounding box center [265, 249] width 47 height 10
click at [275, 283] on div "Check availability" at bounding box center [265, 286] width 45 height 9
click at [264, 337] on div "What tours can I do in [GEOGRAPHIC_DATA]" at bounding box center [335, 335] width 449 height 25
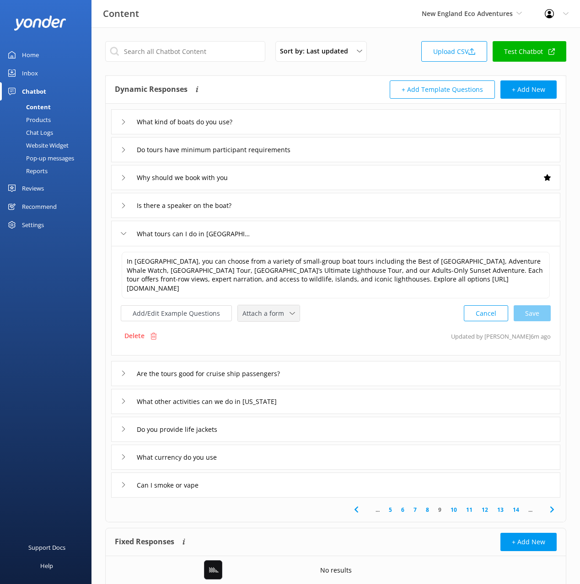
drag, startPoint x: 263, startPoint y: 314, endPoint x: 269, endPoint y: 341, distance: 26.7
click at [263, 314] on span "Attach a form" at bounding box center [265, 314] width 47 height 10
click at [270, 348] on div "Check availability" at bounding box center [265, 351] width 45 height 9
click at [302, 399] on div "What other activities can we do in [US_STATE]" at bounding box center [335, 400] width 449 height 25
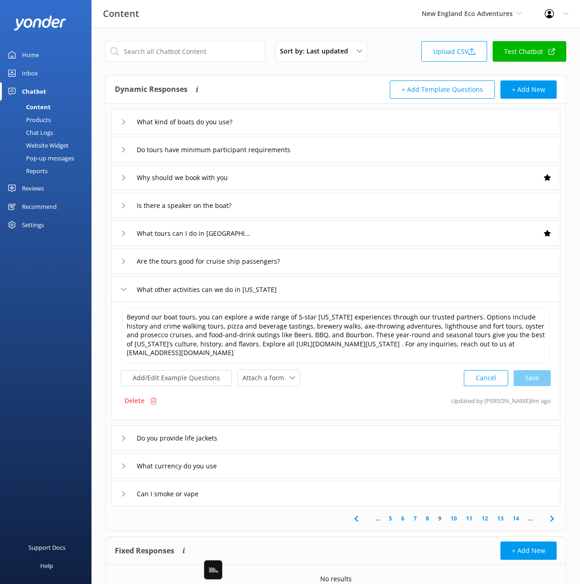
click at [550, 518] on icon at bounding box center [551, 518] width 11 height 11
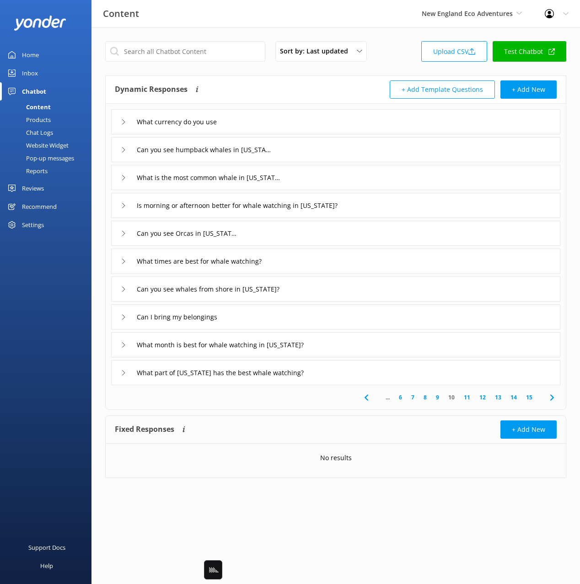
click at [552, 399] on use at bounding box center [551, 397] width 4 height 6
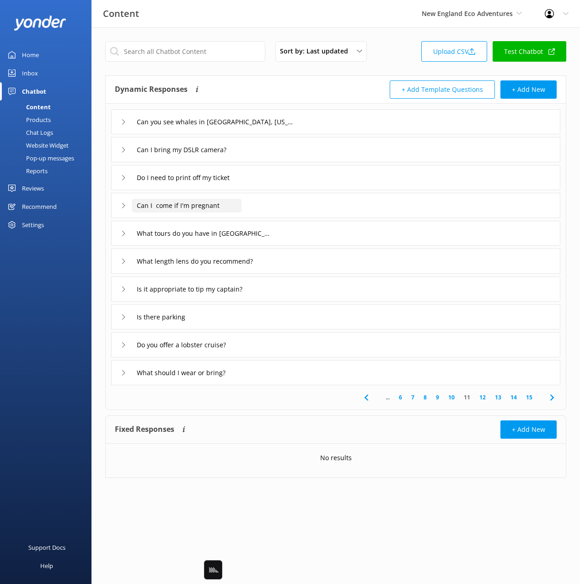
click at [156, 129] on input "Can I come if I'm pregnant" at bounding box center [216, 122] width 168 height 14
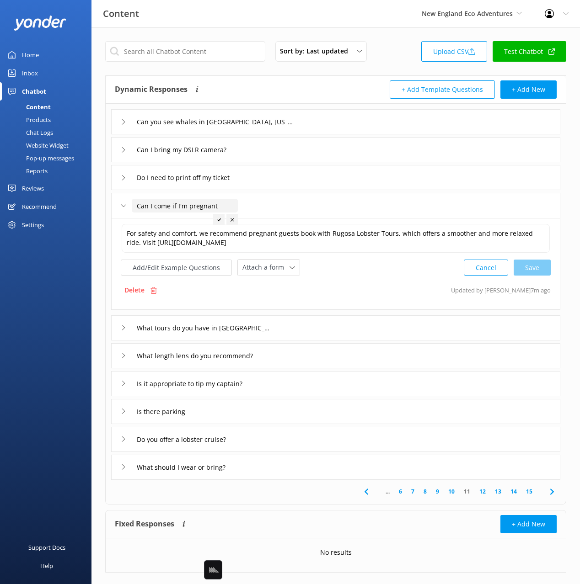
type input "Can I come if I'm pregnant"
click at [219, 220] on icon at bounding box center [219, 220] width 4 height 4
click at [294, 329] on div "What tours do you have in [GEOGRAPHIC_DATA]" at bounding box center [335, 327] width 449 height 25
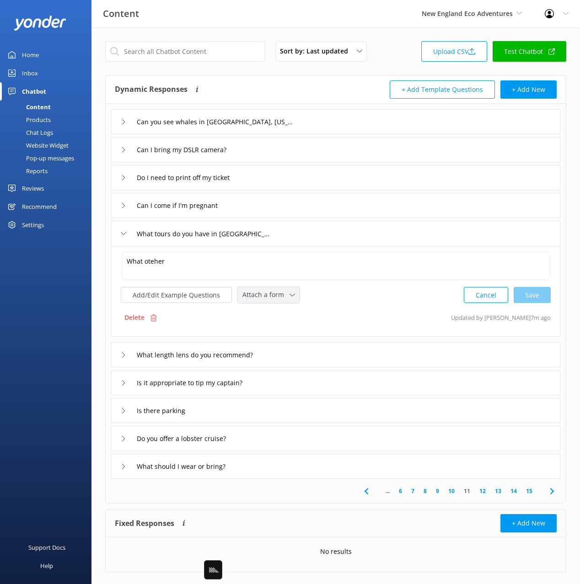
click at [258, 296] on span "Attach a form" at bounding box center [265, 295] width 47 height 10
click at [337, 312] on div "Delete Updated by [PERSON_NAME] 7m ago" at bounding box center [336, 317] width 430 height 17
click at [308, 270] on textarea "What oteher" at bounding box center [336, 266] width 428 height 28
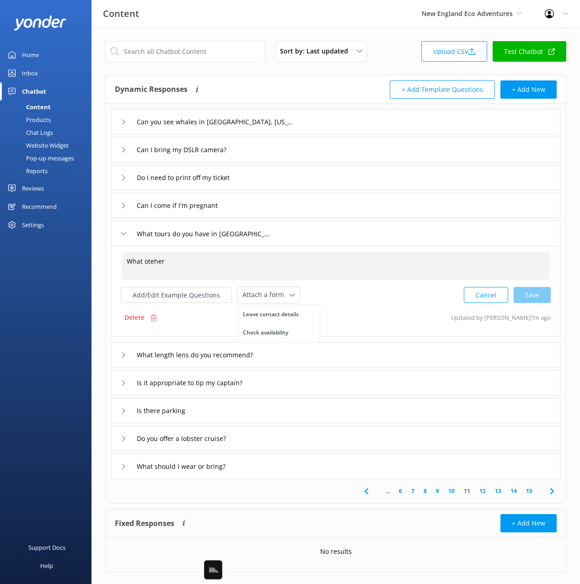
click at [318, 268] on textarea "What oteher" at bounding box center [336, 266] width 428 height 28
paste textarea "In [GEOGRAPHIC_DATA], we offer several small-group adventures including the Ult…"
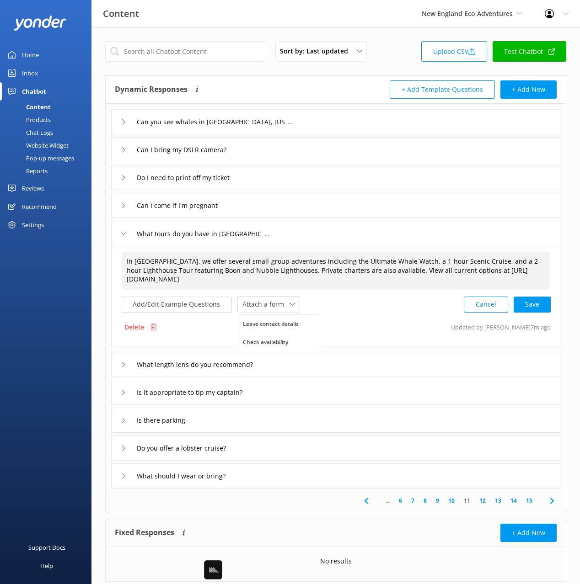
click at [478, 270] on textarea "In [GEOGRAPHIC_DATA], we offer several small-group adventures including the Ult…" at bounding box center [336, 271] width 428 height 38
drag, startPoint x: 478, startPoint y: 270, endPoint x: 479, endPoint y: 281, distance: 11.1
click at [478, 270] on textarea "In [GEOGRAPHIC_DATA], we offer several small-group adventures including the Ult…" at bounding box center [336, 271] width 428 height 38
click at [179, 261] on textarea "In [GEOGRAPHIC_DATA], we offer several small-group adventures including the Ult…" at bounding box center [336, 271] width 428 height 38
click at [542, 309] on div "Cancel Save" at bounding box center [506, 304] width 87 height 17
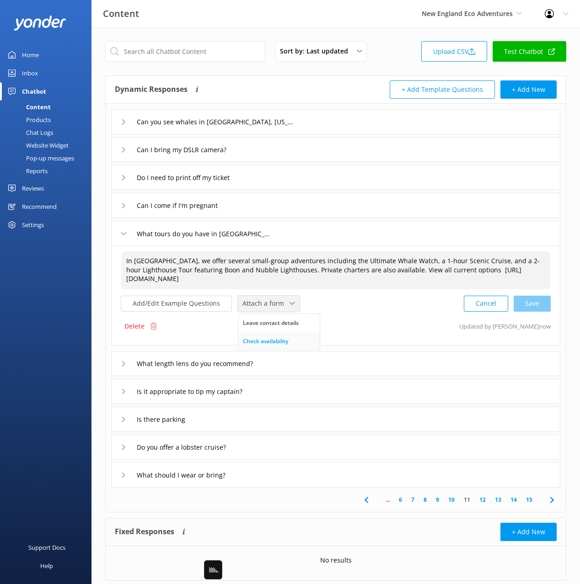
click at [257, 339] on div "Check availability" at bounding box center [265, 341] width 45 height 9
type textarea "In [GEOGRAPHIC_DATA], we offer several small-group adventures including the Ult…"
click at [554, 499] on icon at bounding box center [551, 500] width 11 height 11
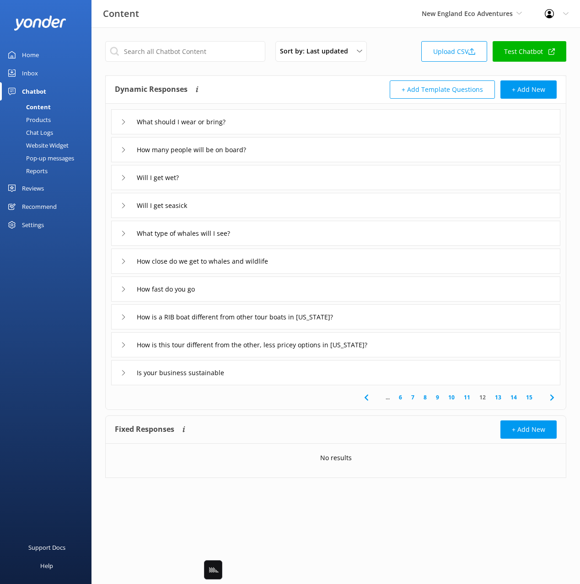
click at [291, 102] on div "Dynamic Responses Dynamic responses rely on the Large Language Model to create …" at bounding box center [336, 90] width 460 height 28
click at [551, 395] on use at bounding box center [551, 397] width 4 height 6
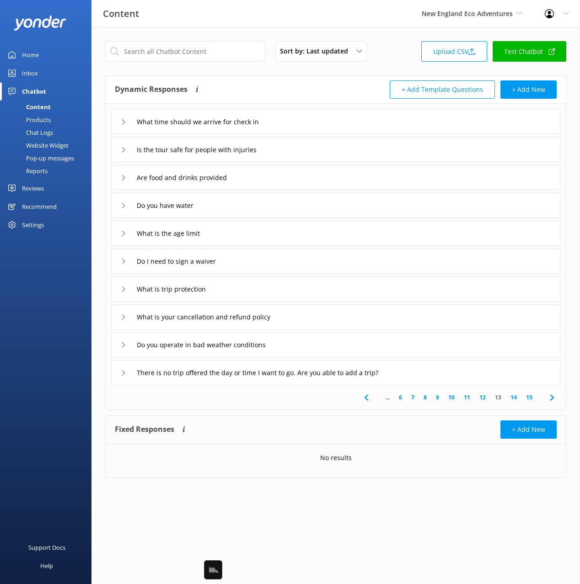
click at [550, 398] on icon at bounding box center [551, 397] width 11 height 11
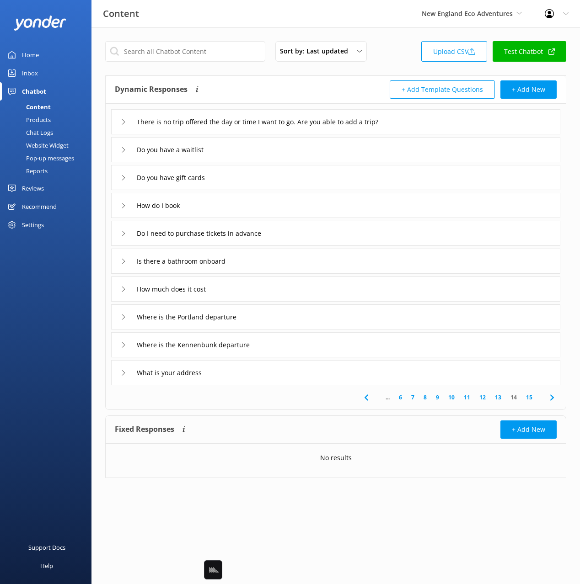
drag, startPoint x: 211, startPoint y: 209, endPoint x: 214, endPoint y: 217, distance: 8.0
click at [211, 209] on div "How do I book" at bounding box center [335, 205] width 449 height 25
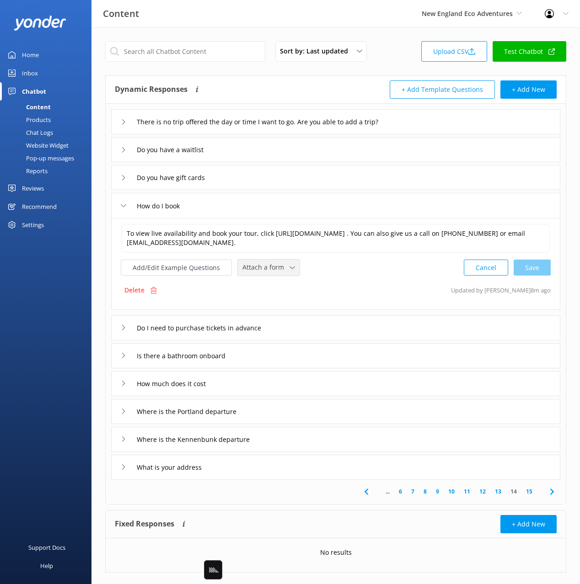
click at [256, 270] on span "Attach a form" at bounding box center [265, 267] width 47 height 10
click at [276, 305] on div "Check availability" at bounding box center [265, 305] width 45 height 9
click at [365, 273] on div "Add/Edit Example Questions Check availability ✕ Leave contact details Check ava…" at bounding box center [336, 266] width 430 height 17
click at [164, 259] on button "Add/Edit Example Questions" at bounding box center [176, 267] width 111 height 16
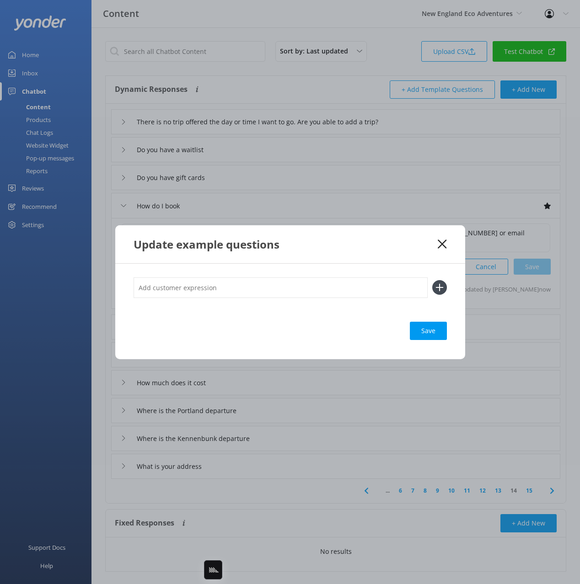
click at [254, 284] on input "text" at bounding box center [280, 287] width 294 height 21
type input "check availability"
click at [432, 280] on button at bounding box center [439, 287] width 15 height 15
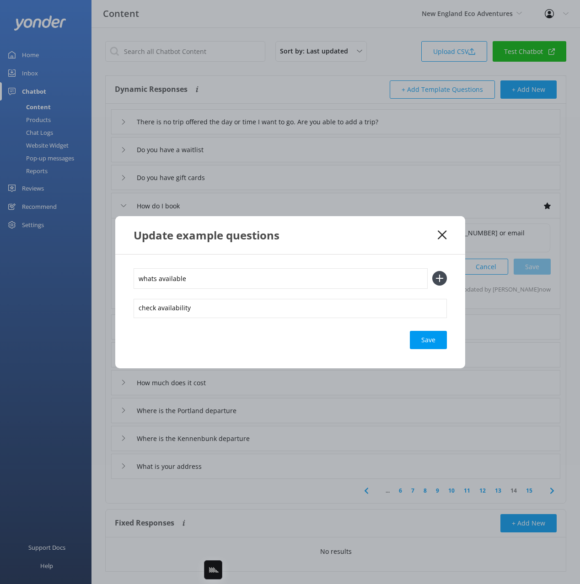
type input "whats available"
click at [432, 271] on button at bounding box center [439, 278] width 15 height 15
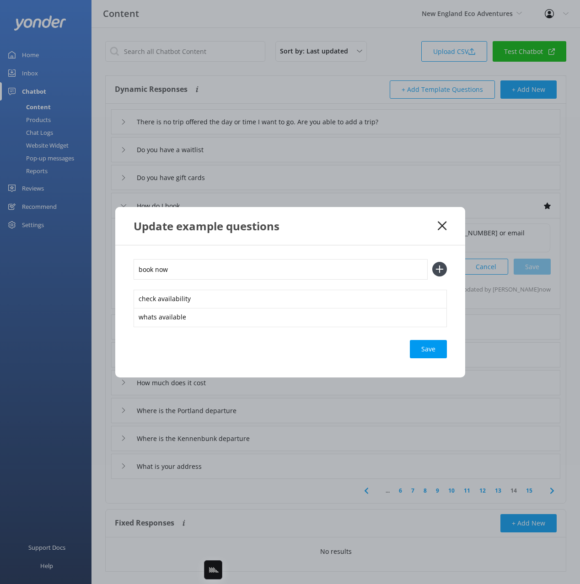
type input "book now"
click at [432, 262] on button at bounding box center [439, 269] width 15 height 15
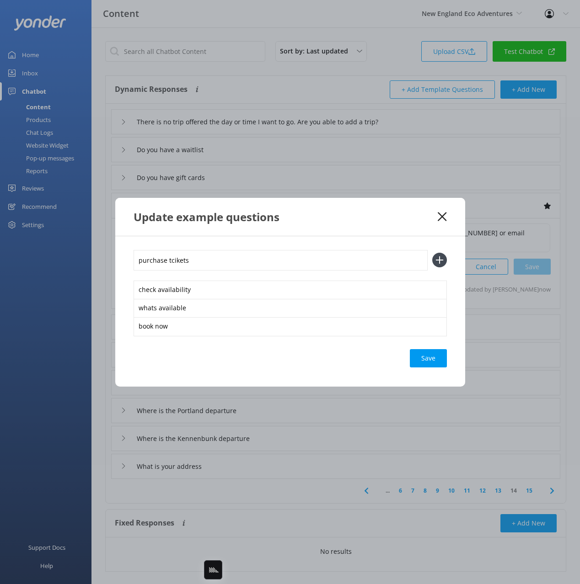
type input "purchase tcikets"
click at [432, 253] on button at bounding box center [439, 260] width 15 height 15
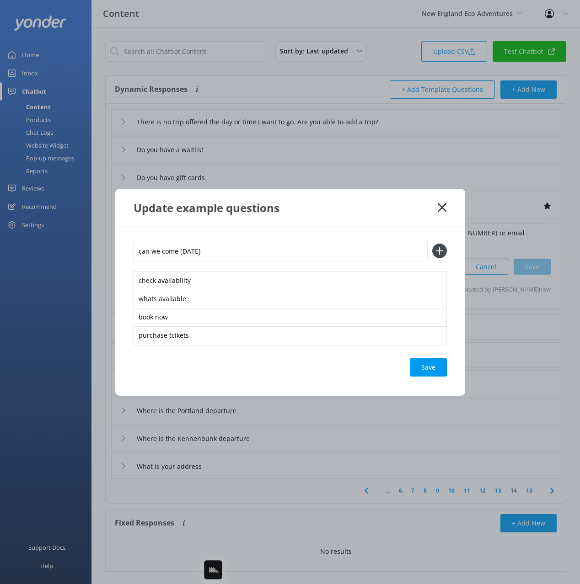
type input "can we come [DATE]"
click at [432, 244] on button at bounding box center [439, 251] width 15 height 15
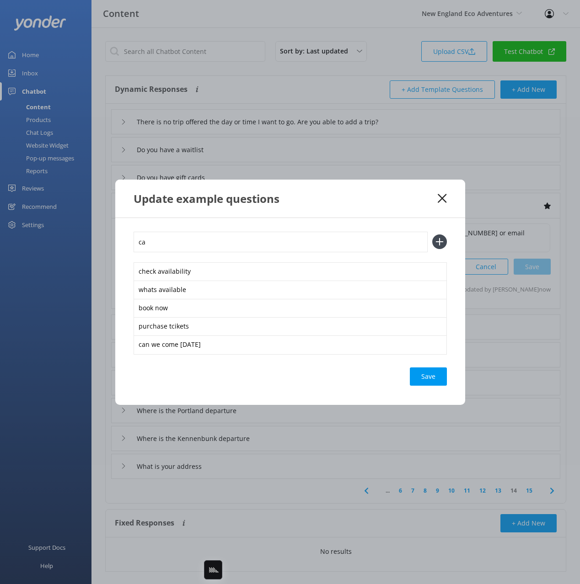
type input "c"
type input "we want to book 4 adults [DATE]"
click at [432, 234] on button at bounding box center [439, 241] width 15 height 15
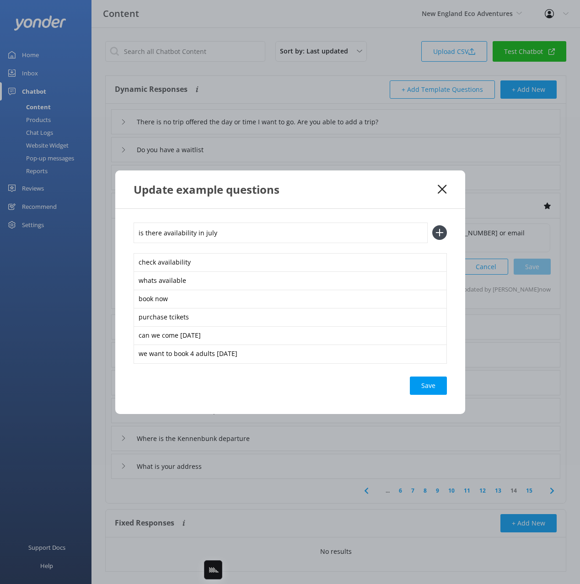
type input "is there availability in july"
click at [432, 225] on button at bounding box center [439, 232] width 15 height 15
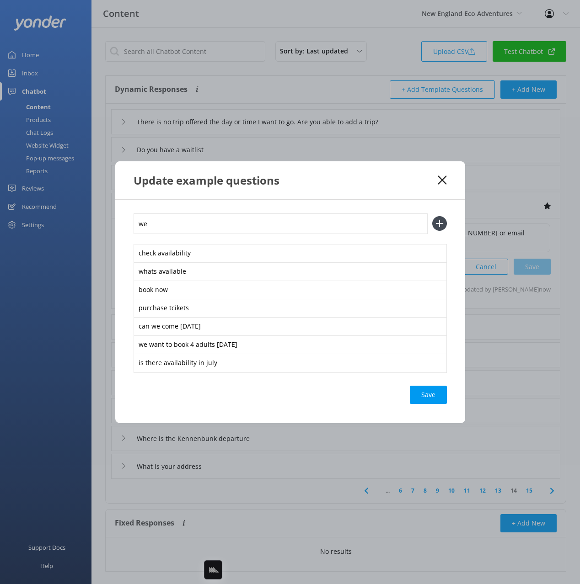
type input "w"
type input "is there space on [DATE]"
click at [432, 216] on button at bounding box center [439, 223] width 15 height 15
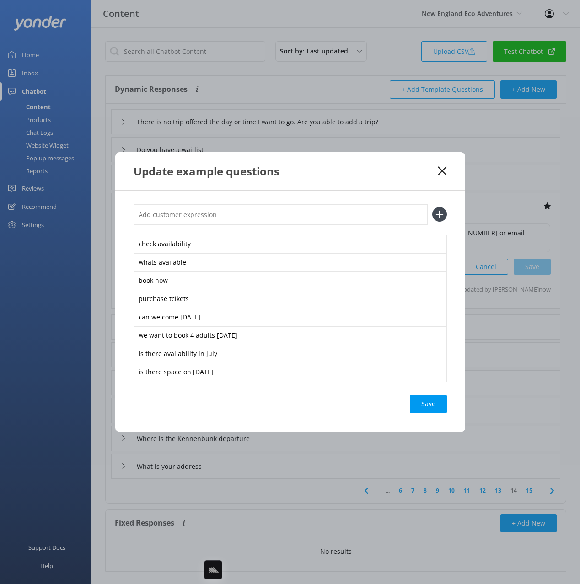
click at [426, 403] on div "Save" at bounding box center [428, 404] width 37 height 18
drag, startPoint x: 401, startPoint y: 180, endPoint x: 407, endPoint y: 179, distance: 6.0
click at [401, 180] on div "Update example questions" at bounding box center [290, 171] width 350 height 38
drag, startPoint x: 440, startPoint y: 170, endPoint x: 407, endPoint y: 247, distance: 84.2
click at [440, 170] on icon at bounding box center [441, 170] width 9 height 9
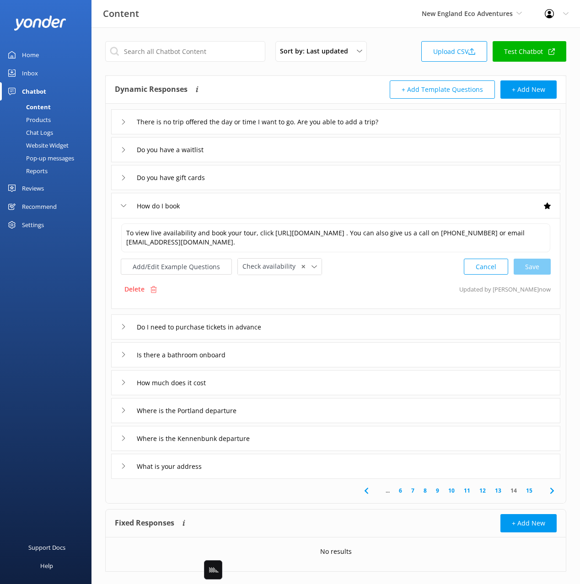
click at [299, 326] on div "Do I need to purchase tickets in advance" at bounding box center [335, 326] width 449 height 25
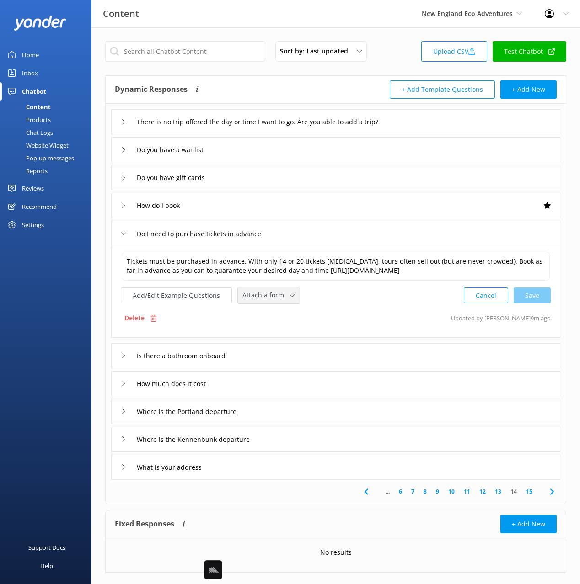
click at [261, 299] on span "Attach a form" at bounding box center [265, 295] width 47 height 10
click at [270, 331] on div "Check availability" at bounding box center [265, 333] width 45 height 9
click at [260, 382] on div "How much does it cost" at bounding box center [335, 382] width 449 height 25
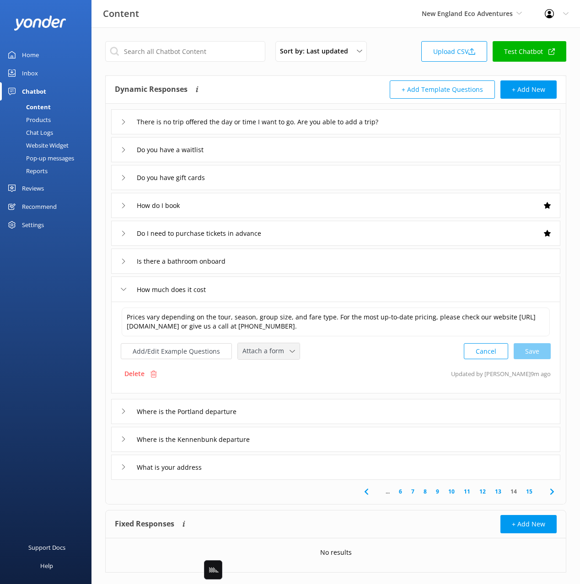
drag, startPoint x: 255, startPoint y: 347, endPoint x: 258, endPoint y: 363, distance: 15.9
click at [255, 347] on span "Attach a form" at bounding box center [265, 351] width 47 height 10
click at [262, 389] on div "Check availability" at bounding box center [265, 389] width 45 height 9
drag, startPoint x: 290, startPoint y: 499, endPoint x: 394, endPoint y: 502, distance: 103.8
click at [290, 499] on div "... 6 7 8 9 10 11 12 13 14 15" at bounding box center [335, 491] width 456 height 24
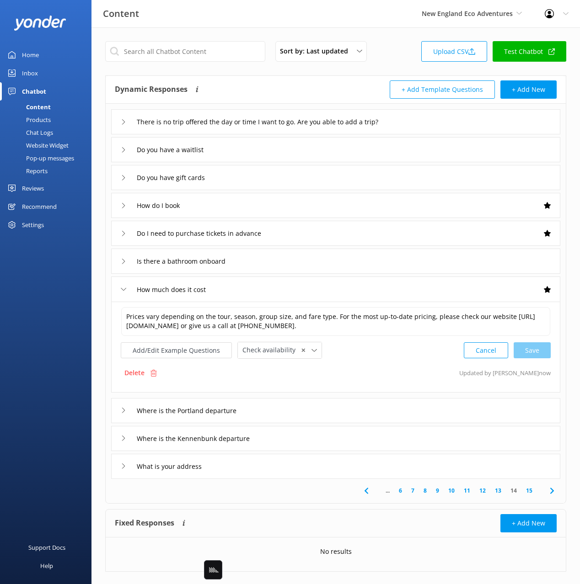
click at [553, 490] on use at bounding box center [551, 491] width 4 height 6
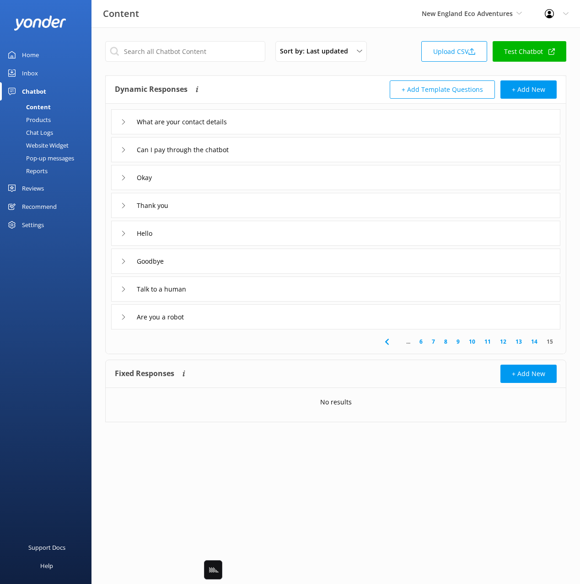
click at [293, 123] on div "What are your contact details" at bounding box center [335, 121] width 449 height 25
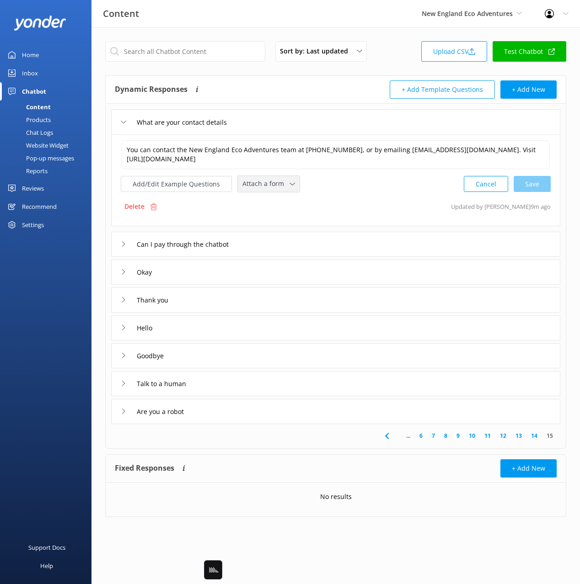
drag, startPoint x: 284, startPoint y: 189, endPoint x: 285, endPoint y: 204, distance: 15.1
click at [284, 189] on div "Attach a form" at bounding box center [268, 183] width 57 height 11
click at [285, 204] on div "Leave contact details" at bounding box center [271, 203] width 56 height 9
click at [239, 385] on div "Talk to a human" at bounding box center [335, 382] width 449 height 25
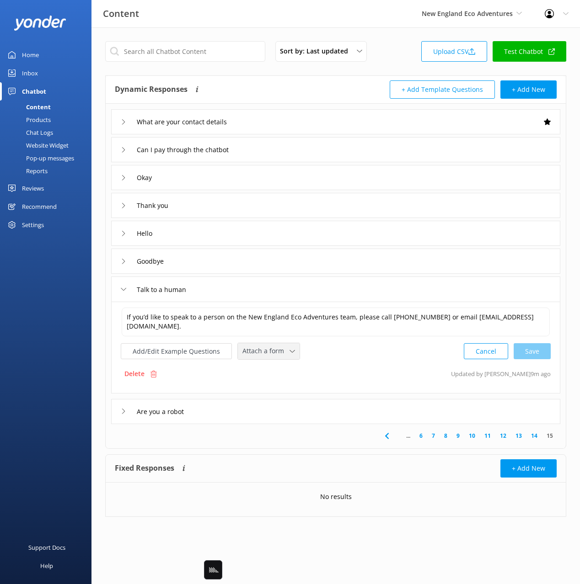
drag, startPoint x: 254, startPoint y: 350, endPoint x: 263, endPoint y: 358, distance: 12.3
click at [254, 350] on span "Attach a form" at bounding box center [265, 351] width 47 height 10
click at [276, 364] on link "Leave contact details" at bounding box center [278, 371] width 81 height 18
click at [201, 356] on button "Add/Edit Example Questions" at bounding box center [176, 350] width 111 height 16
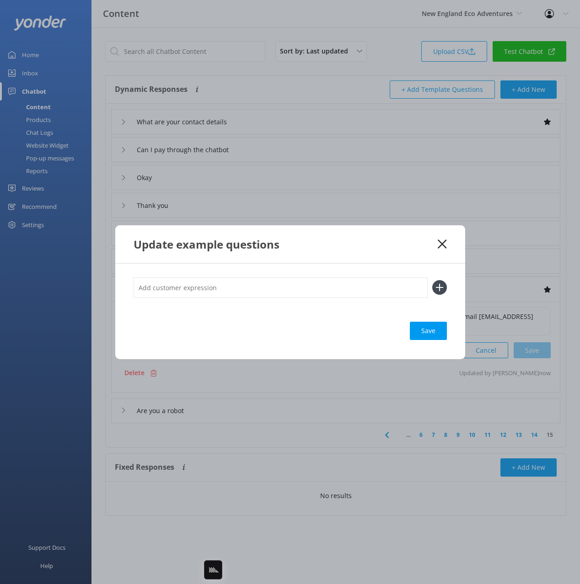
click at [289, 287] on input "text" at bounding box center [280, 287] width 294 height 21
type input "agent"
click at [432, 280] on button at bounding box center [439, 287] width 15 height 15
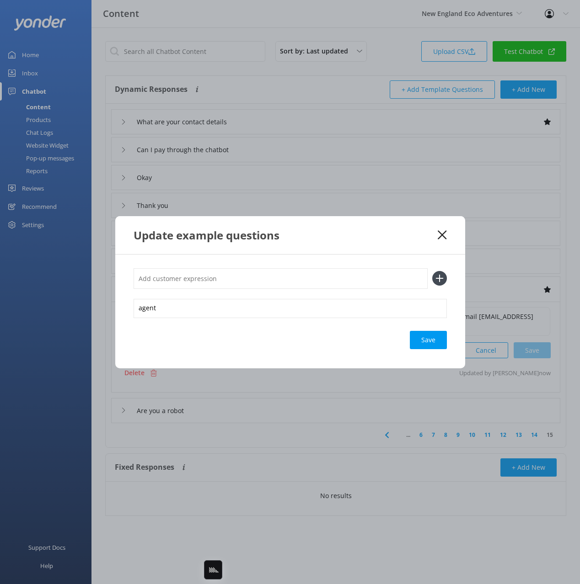
type input "u"
type input "customer service"
click at [432, 271] on button at bounding box center [439, 278] width 15 height 15
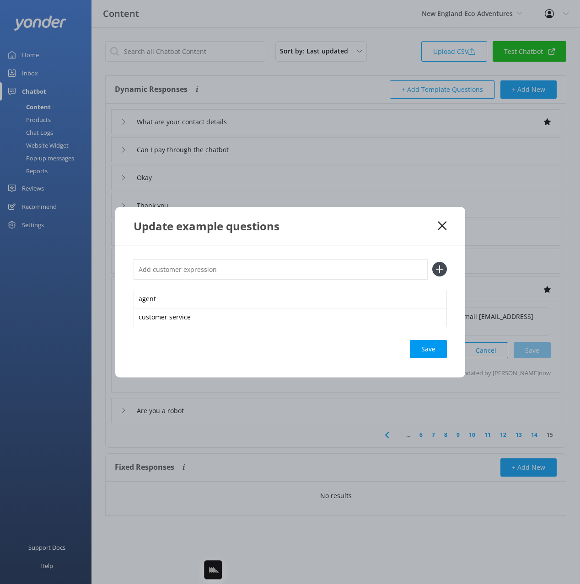
type input "c"
type input "i need help"
click at [432, 262] on button at bounding box center [439, 269] width 15 height 15
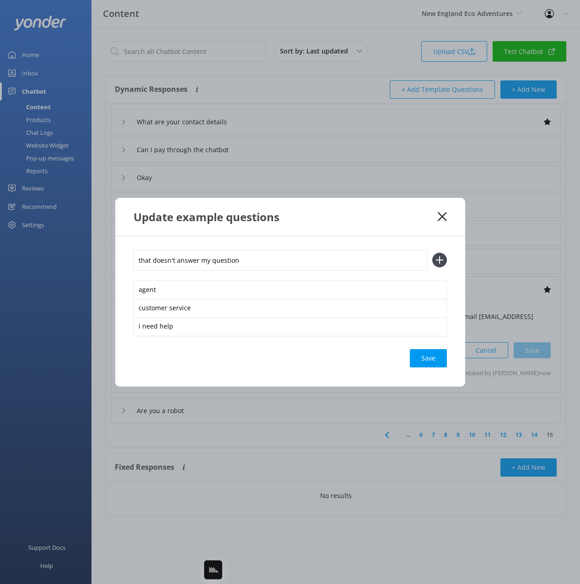
type input "that doesn't answer my question"
click at [432, 253] on button at bounding box center [439, 260] width 15 height 15
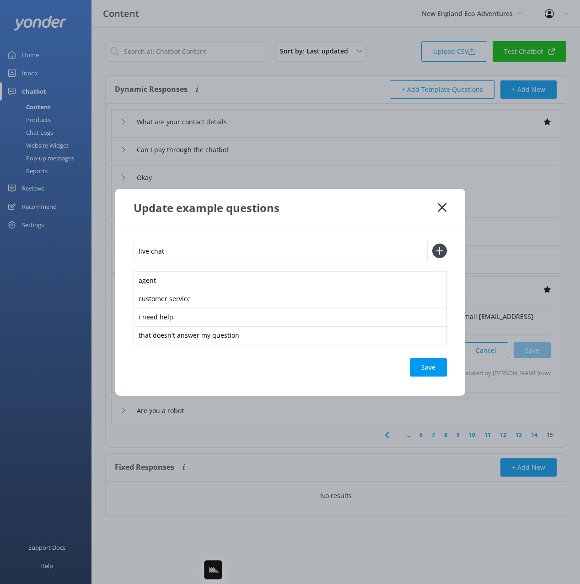
type input "live chat"
click at [432, 244] on button at bounding box center [439, 251] width 15 height 15
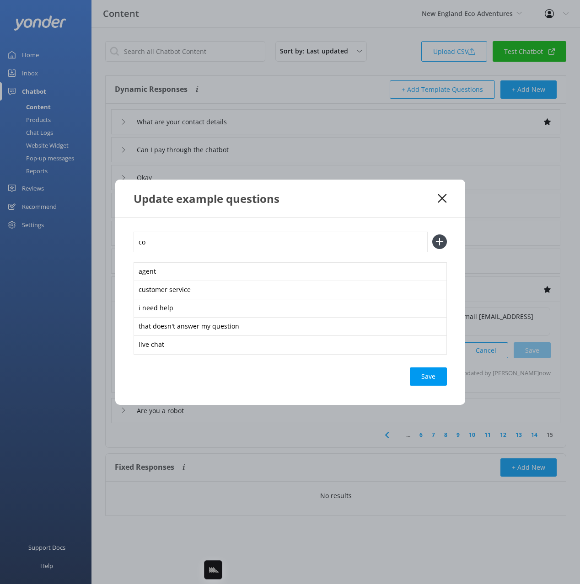
type input "c"
type input "online chat"
click at [432, 234] on button at bounding box center [439, 241] width 15 height 15
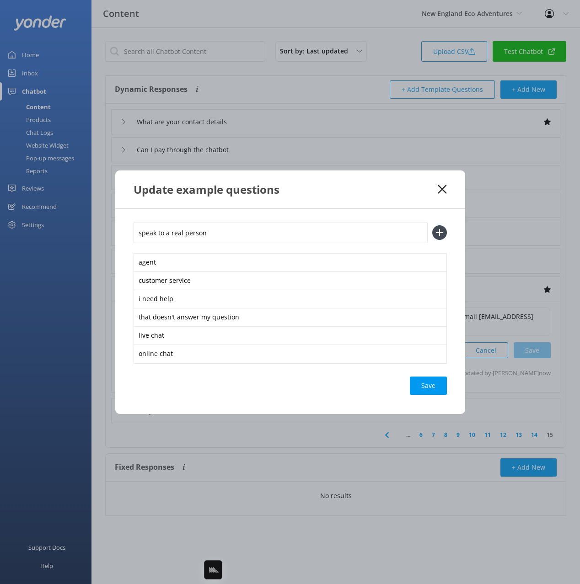
type input "speak to a real person"
click at [432, 225] on button at bounding box center [439, 232] width 15 height 15
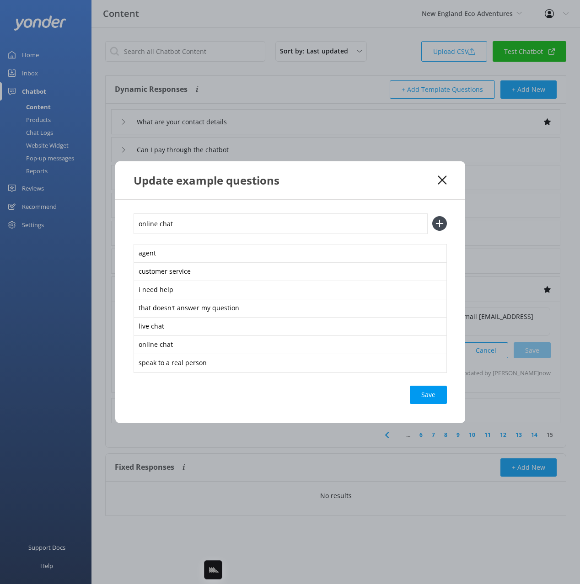
type input "online chat"
click at [432, 216] on button at bounding box center [439, 223] width 15 height 15
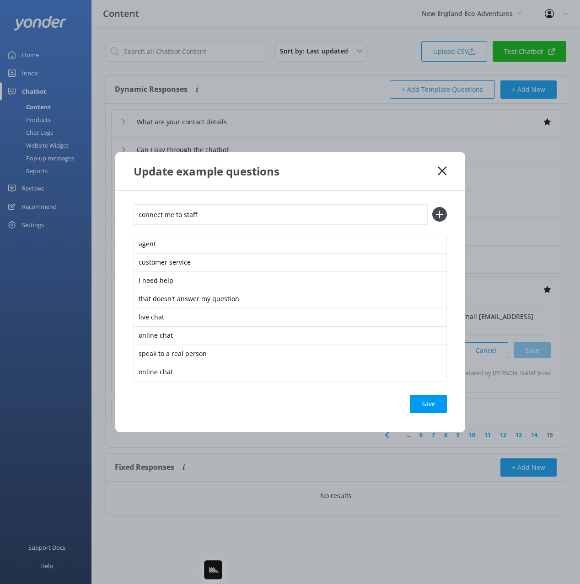
type input "connect me to staff"
click at [432, 207] on button at bounding box center [439, 214] width 15 height 15
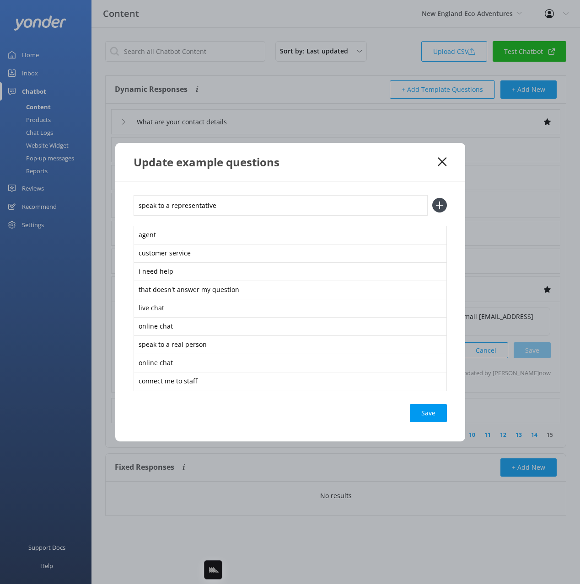
type input "speak to a representative"
click at [432, 198] on button at bounding box center [439, 205] width 15 height 15
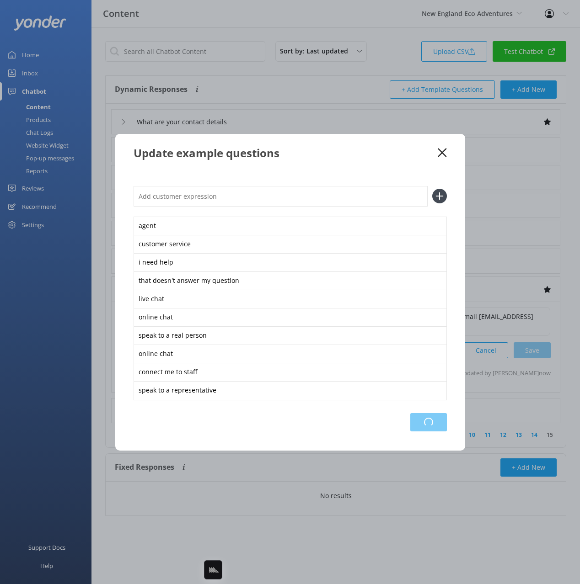
click at [433, 426] on div "Loading.." at bounding box center [428, 422] width 37 height 18
drag, startPoint x: 364, startPoint y: 165, endPoint x: 427, endPoint y: 159, distance: 62.9
click at [365, 165] on div "Update example questions" at bounding box center [290, 153] width 350 height 38
click at [442, 156] on icon at bounding box center [441, 152] width 9 height 9
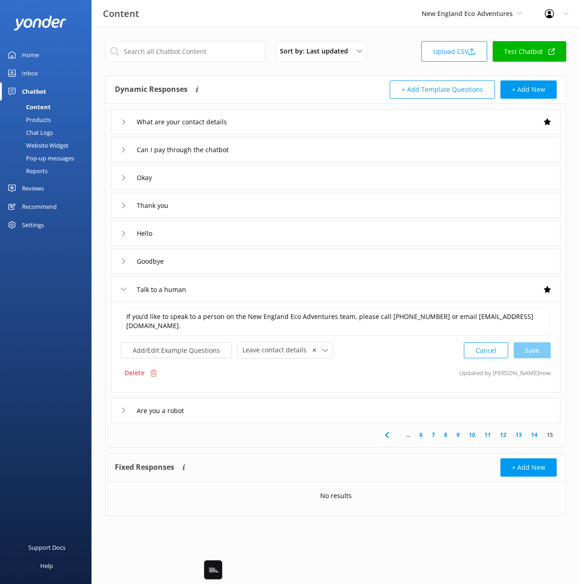
drag, startPoint x: 288, startPoint y: 76, endPoint x: 284, endPoint y: 71, distance: 6.6
click at [284, 71] on div "Sort by: Last updated Title Last updated Upload CSV Test Chatbot Dynamic Respon…" at bounding box center [335, 285] width 488 height 516
click at [254, 37] on div "Sort by: Last updated Title Last updated Upload CSV Test Chatbot Dynamic Respon…" at bounding box center [335, 285] width 488 height 516
click at [48, 133] on div "Chat Logs" at bounding box center [29, 132] width 48 height 13
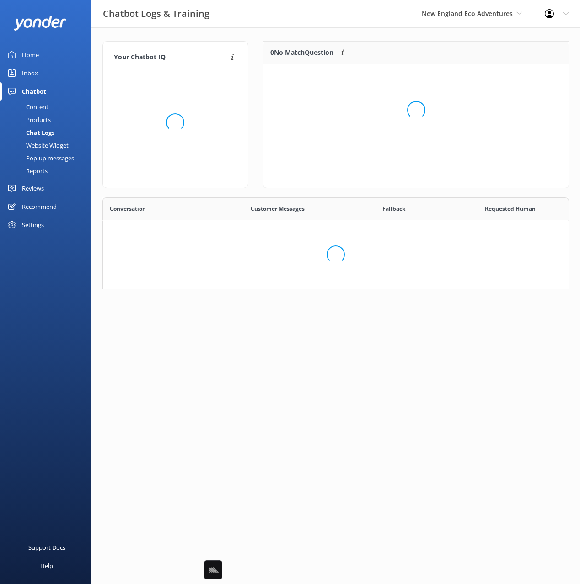
scroll to position [92, 466]
click at [52, 145] on div "Website Widget" at bounding box center [36, 145] width 63 height 13
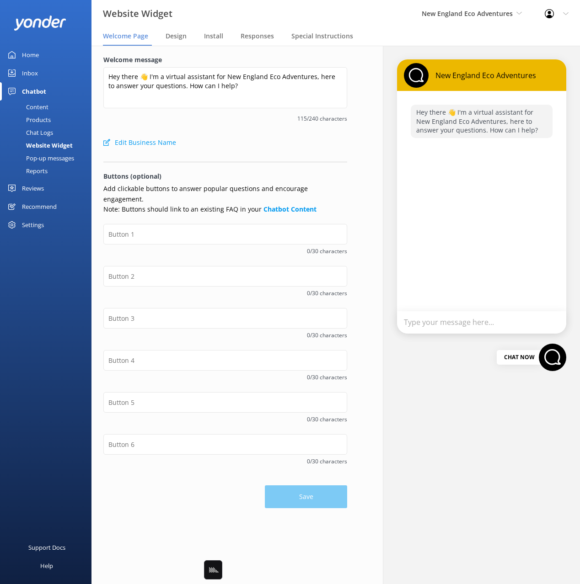
drag, startPoint x: 269, startPoint y: 148, endPoint x: 243, endPoint y: 148, distance: 26.1
click at [269, 148] on div "Edit Business Name" at bounding box center [225, 142] width 244 height 18
click at [241, 148] on div "Edit Business Name" at bounding box center [225, 142] width 244 height 18
click at [259, 224] on input "text" at bounding box center [225, 234] width 244 height 21
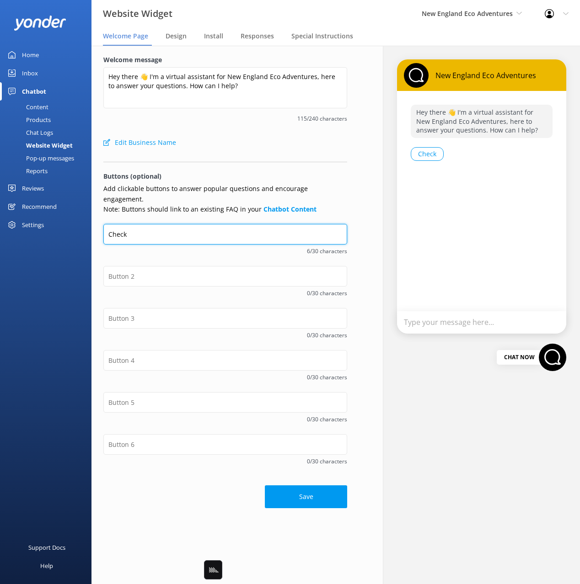
type input "Check Availability"
click at [218, 171] on p "Buttons (optional)" at bounding box center [225, 176] width 244 height 10
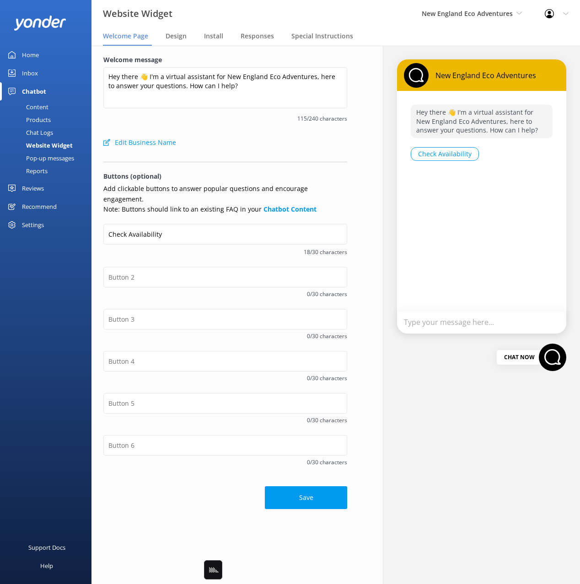
click at [283, 248] on span "18/30 characters" at bounding box center [225, 252] width 244 height 9
click at [336, 201] on p "Add clickable buttons to answer popular questions and encourage engagement. Not…" at bounding box center [225, 199] width 244 height 31
click at [129, 310] on input "text" at bounding box center [225, 319] width 244 height 21
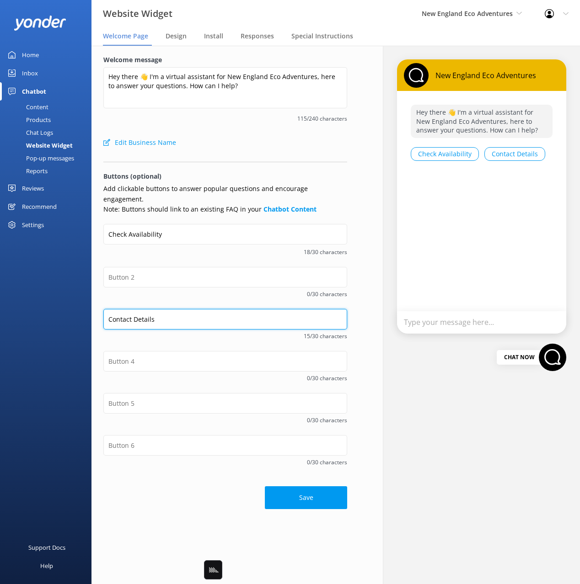
type input "Contact Details"
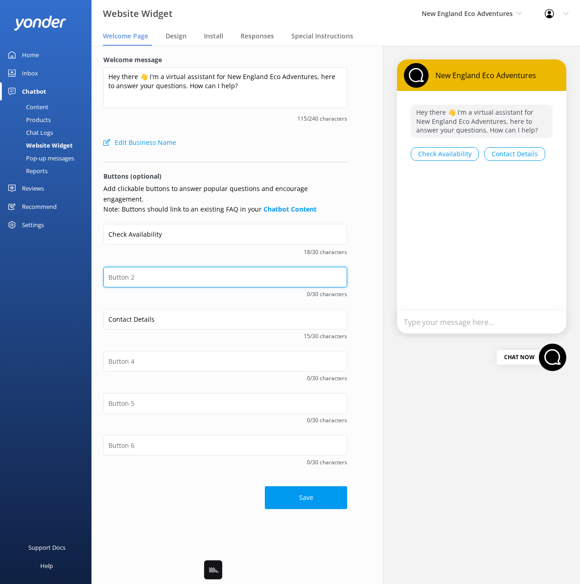
click at [170, 267] on input "text" at bounding box center [225, 277] width 244 height 21
click at [152, 267] on input "text" at bounding box center [225, 277] width 244 height 21
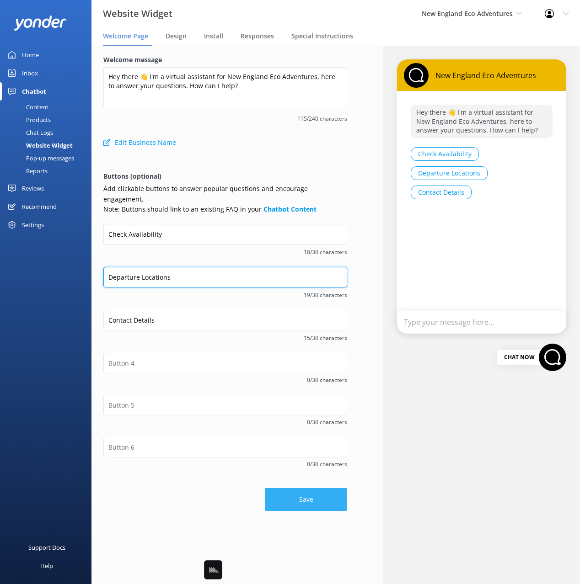
type input "Departure Locations"
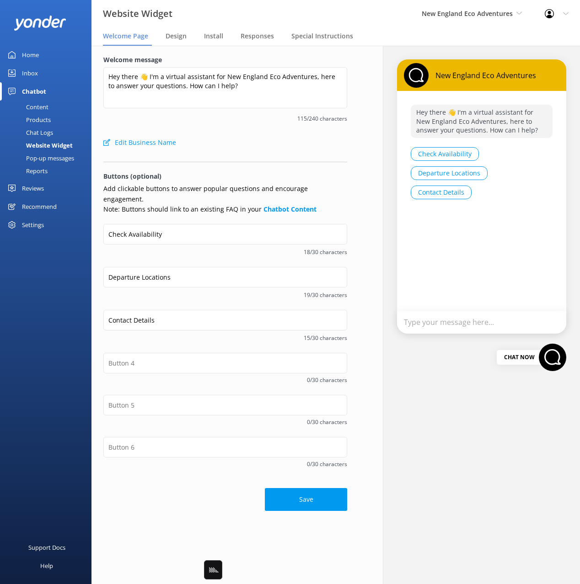
click at [332, 496] on button "Save" at bounding box center [306, 499] width 82 height 23
click at [50, 108] on link "Content" at bounding box center [48, 107] width 86 height 13
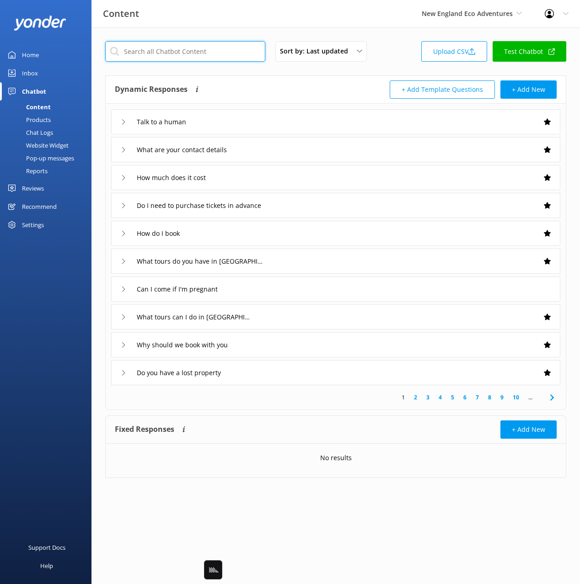
click at [175, 53] on input "text" at bounding box center [185, 51] width 160 height 21
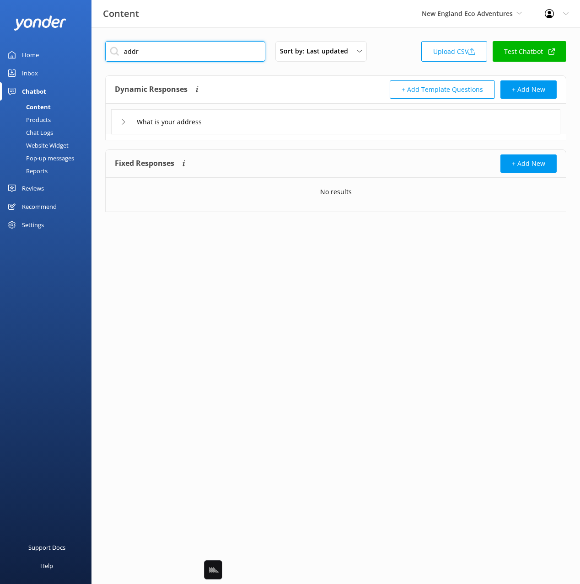
type input "addr"
drag, startPoint x: 294, startPoint y: 94, endPoint x: 273, endPoint y: 129, distance: 40.6
click at [294, 94] on div "Dynamic Responses Dynamic responses rely on the Large Language Model to create …" at bounding box center [225, 89] width 221 height 18
click at [272, 130] on div "What is your address" at bounding box center [335, 121] width 449 height 25
drag, startPoint x: 297, startPoint y: 122, endPoint x: 286, endPoint y: 129, distance: 13.4
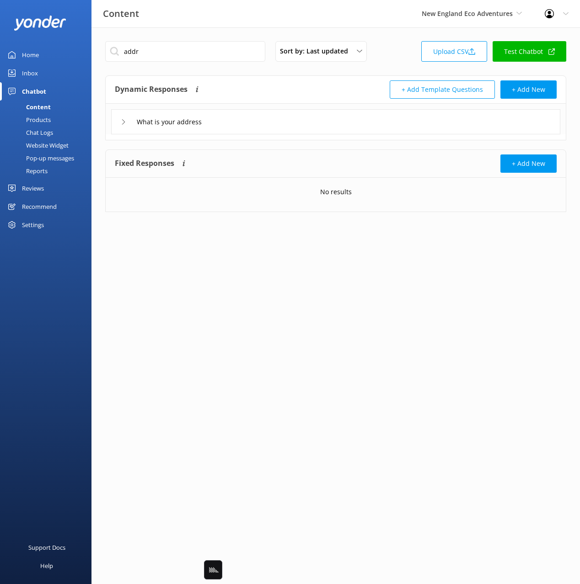
click at [296, 122] on div "What is your address" at bounding box center [335, 121] width 449 height 25
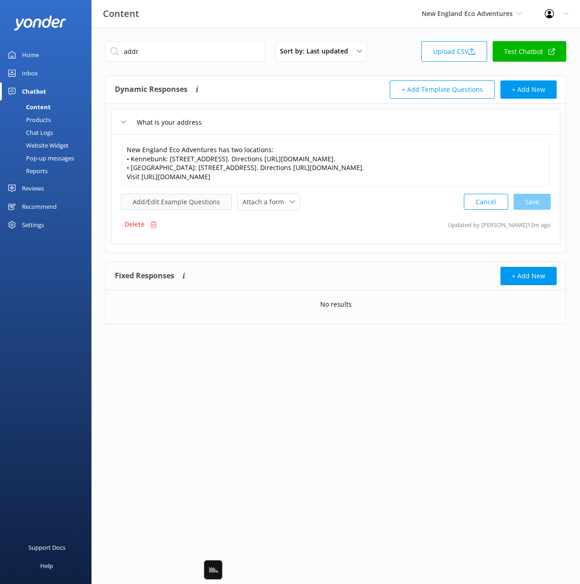
click at [163, 205] on button "Add/Edit Example Questions" at bounding box center [176, 202] width 111 height 16
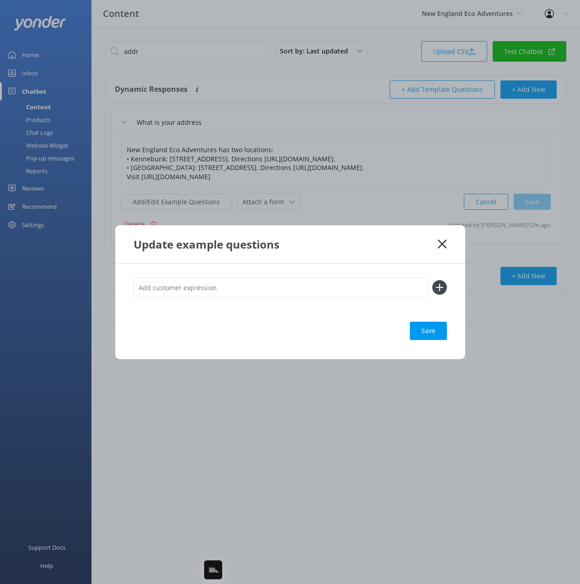
click at [296, 282] on input "text" at bounding box center [280, 287] width 294 height 21
paste input "Departure Locations"
type input "Departure Locations"
click at [432, 280] on button at bounding box center [439, 287] width 15 height 15
paste input "Departure Locations"
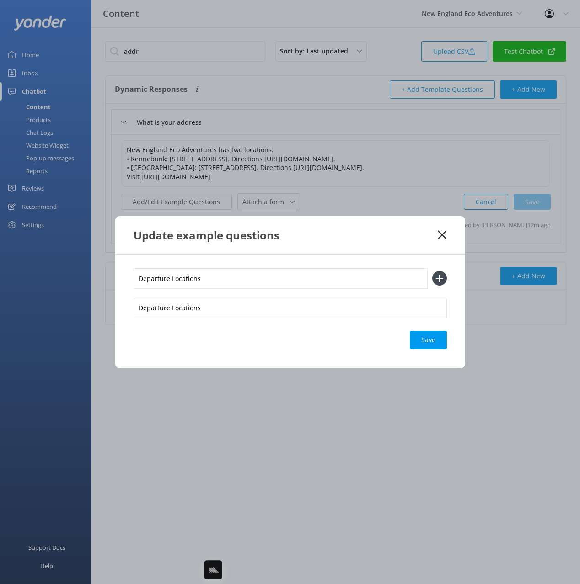
type input "Departure Locations"
click at [432, 271] on button at bounding box center [439, 278] width 15 height 15
paste input "Departure Locations"
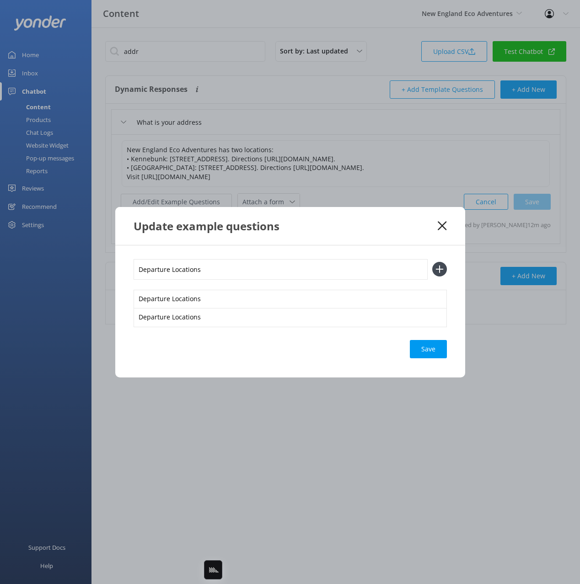
type input "Departure Locations"
click at [432, 262] on button at bounding box center [439, 269] width 15 height 15
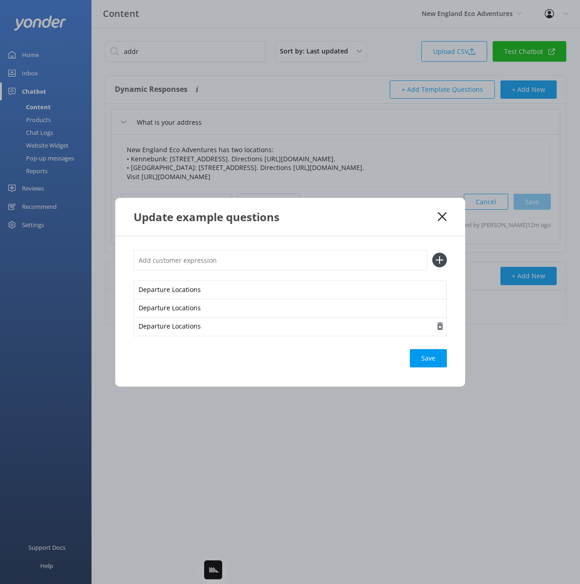
paste input "Departure Locations"
type input "Departure Locations"
click at [432, 253] on button at bounding box center [439, 260] width 15 height 15
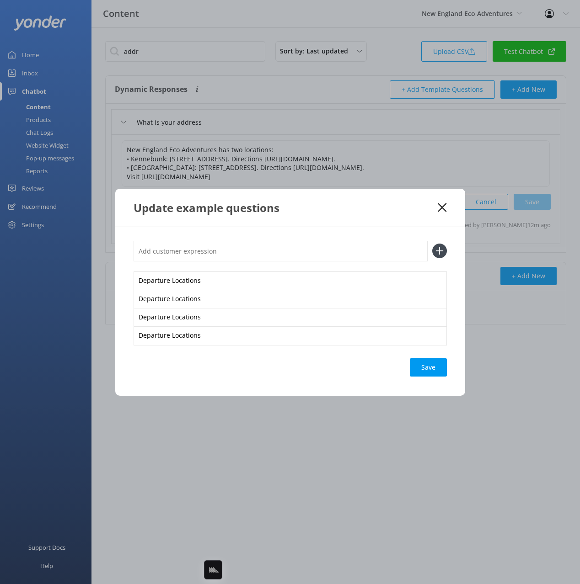
click at [424, 367] on div "Save" at bounding box center [428, 367] width 37 height 18
click at [440, 208] on use at bounding box center [441, 207] width 9 height 9
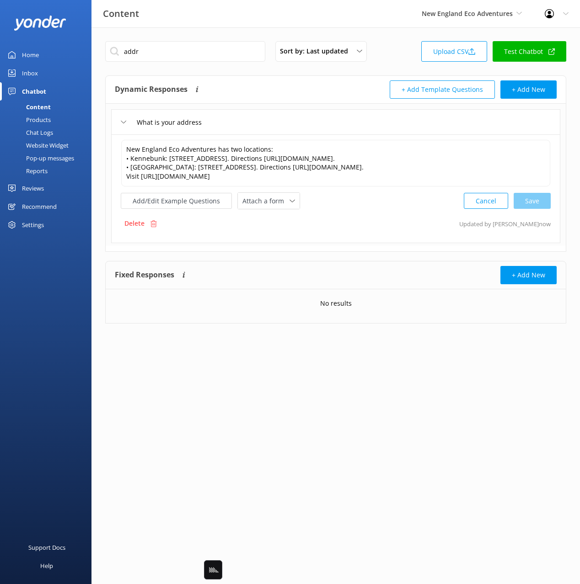
click at [30, 140] on div "Website Widget" at bounding box center [36, 145] width 63 height 13
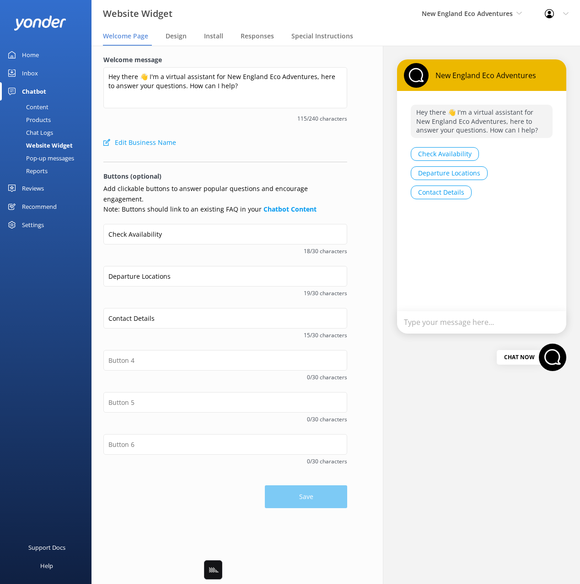
click at [275, 145] on div "Edit Business Name" at bounding box center [225, 142] width 244 height 18
click at [182, 308] on input "Contact Details" at bounding box center [225, 318] width 244 height 21
click at [217, 141] on div "Edit Business Name" at bounding box center [225, 142] width 244 height 18
click at [30, 106] on div "Content" at bounding box center [26, 107] width 43 height 13
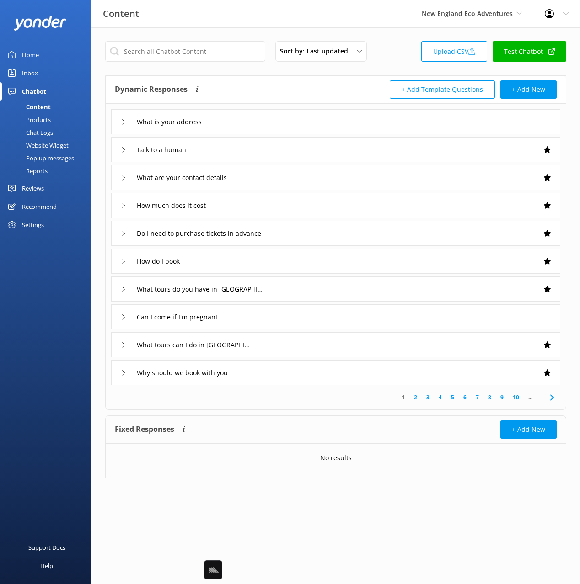
drag, startPoint x: 339, startPoint y: 78, endPoint x: 459, endPoint y: 60, distance: 121.0
click at [340, 78] on div "Dynamic Responses Dynamic responses rely on the Large Language Model to create …" at bounding box center [336, 90] width 460 height 28
click at [521, 57] on link "Test Chatbot" at bounding box center [529, 51] width 74 height 21
click at [385, 52] on div "Sort by: Last updated Title Last updated Upload CSV Test Chatbot" at bounding box center [335, 54] width 461 height 26
drag, startPoint x: 395, startPoint y: 63, endPoint x: 530, endPoint y: 50, distance: 135.9
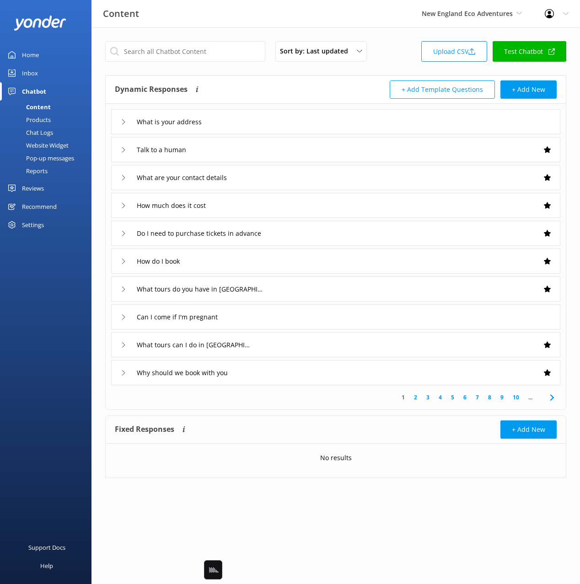
click at [395, 63] on div "Sort by: Last updated Title Last updated Upload CSV Test Chatbot" at bounding box center [335, 54] width 461 height 26
click at [531, 52] on link "Test Chatbot" at bounding box center [529, 51] width 74 height 21
click at [399, 46] on div "Sort by: Last updated Title Last updated Upload CSV Test Chatbot" at bounding box center [335, 54] width 461 height 26
click at [544, 47] on link "Test Chatbot" at bounding box center [529, 51] width 74 height 21
drag, startPoint x: 53, startPoint y: 246, endPoint x: 48, endPoint y: 242, distance: 6.5
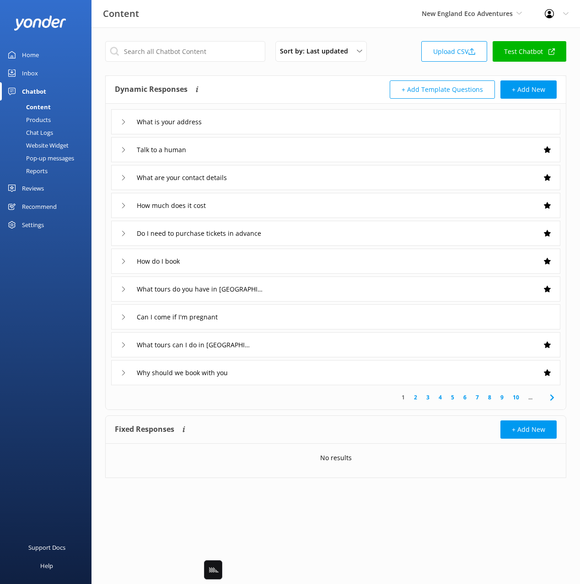
click at [51, 245] on div "Home Inbox Chatbot Content Products Chat Logs Website Widget Pop-up messages Re…" at bounding box center [45, 146] width 91 height 292
click at [25, 221] on div "Settings" at bounding box center [33, 225] width 22 height 18
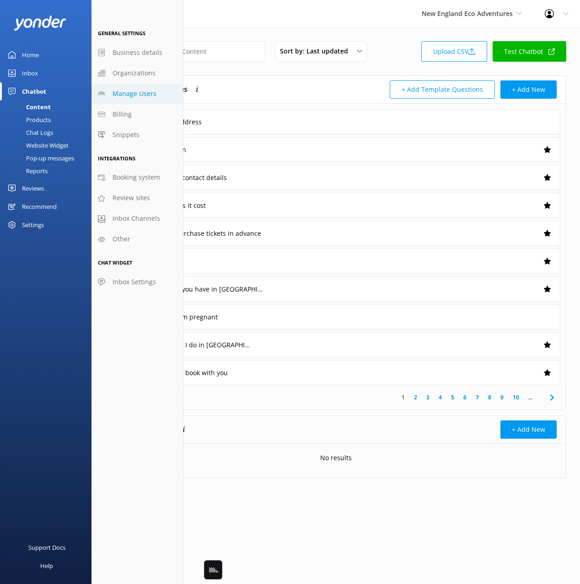
click at [126, 93] on span "Manage Users" at bounding box center [134, 94] width 44 height 10
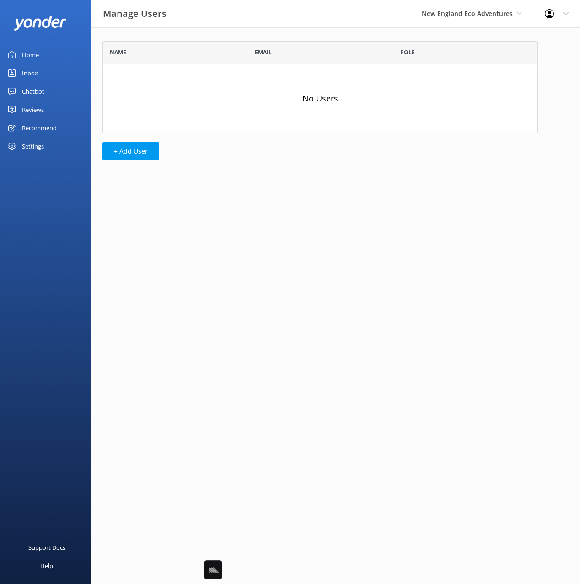
scroll to position [92, 435]
drag, startPoint x: 249, startPoint y: 151, endPoint x: 238, endPoint y: 152, distance: 11.1
click at [243, 152] on div "Name Email Role No Users + Add User" at bounding box center [319, 102] width 457 height 151
click at [139, 152] on button "+ Add User" at bounding box center [130, 151] width 57 height 18
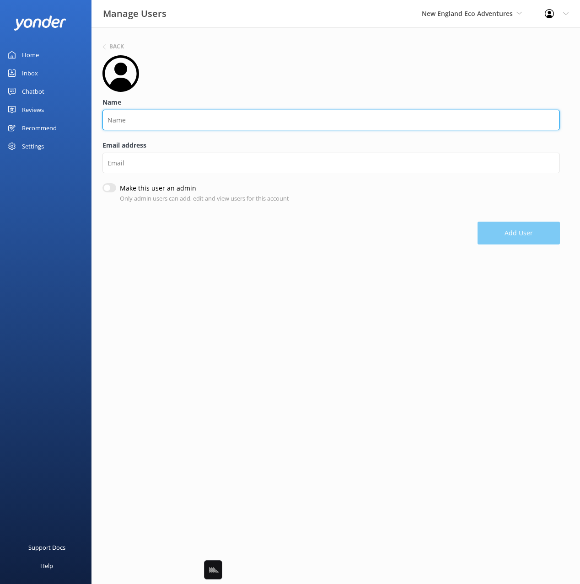
click at [149, 127] on input "Name" at bounding box center [330, 120] width 457 height 21
type input "[PERSON_NAME]"
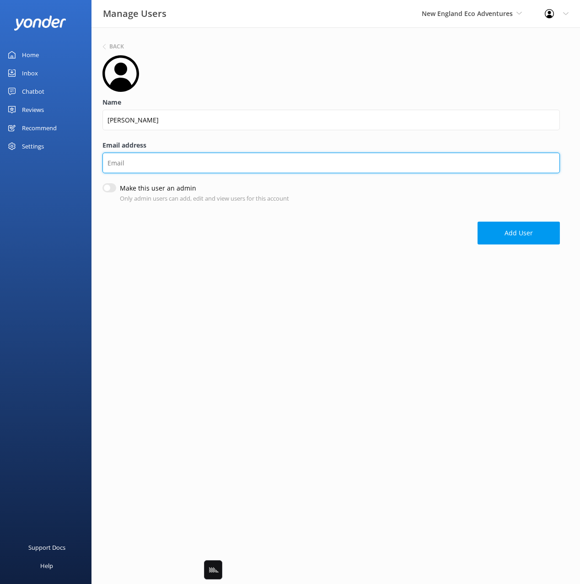
click at [239, 166] on input "Email address" at bounding box center [330, 163] width 457 height 21
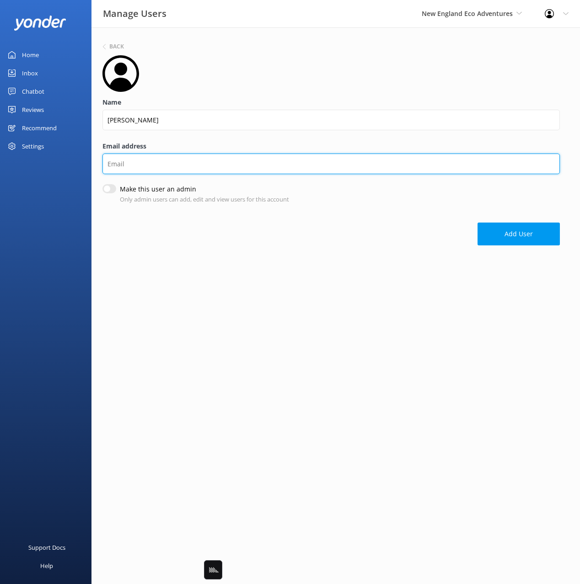
paste input "[EMAIL_ADDRESS][DOMAIN_NAME]"
type input "[EMAIL_ADDRESS][DOMAIN_NAME]"
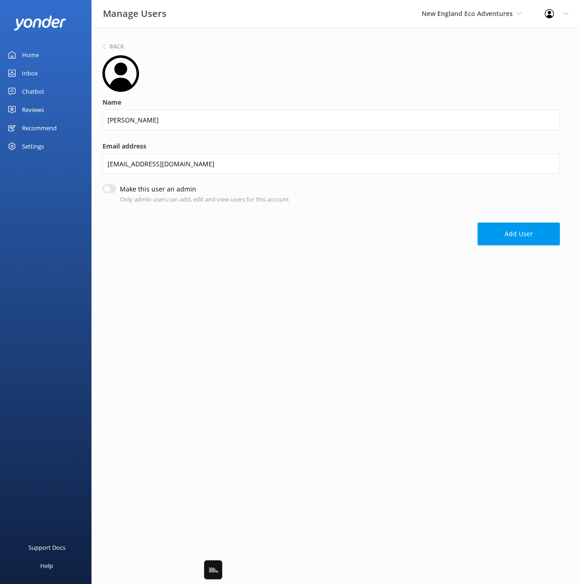
drag, startPoint x: 106, startPoint y: 187, endPoint x: 113, endPoint y: 189, distance: 6.7
click at [106, 187] on input "Make this user an admin" at bounding box center [109, 188] width 14 height 9
checkbox input "true"
click at [516, 238] on button "Add User" at bounding box center [518, 235] width 82 height 23
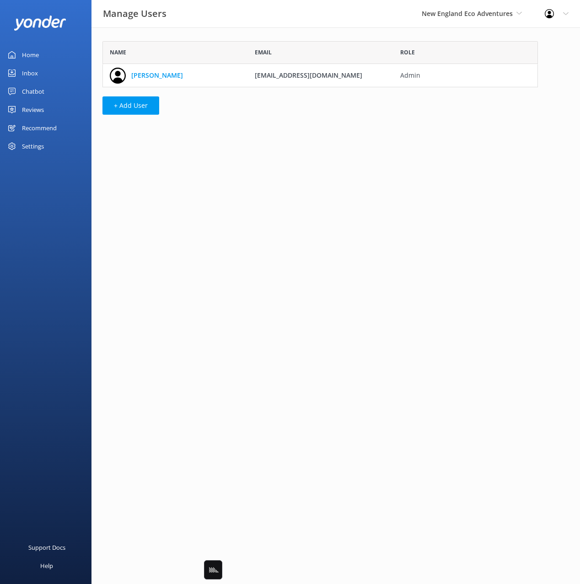
scroll to position [46, 435]
drag, startPoint x: 411, startPoint y: 155, endPoint x: 394, endPoint y: 153, distance: 16.6
click at [411, 155] on html "Manage Users New England Eco Adventures Black Cat Cruises [GEOGRAPHIC_DATA] [GE…" at bounding box center [290, 292] width 580 height 584
click at [388, 152] on html "Manage Users New England Eco Adventures Black Cat Cruises [GEOGRAPHIC_DATA] [GE…" at bounding box center [290, 292] width 580 height 584
click at [481, 38] on div "Name Email Role [PERSON_NAME] [PERSON_NAME][EMAIL_ADDRESS][DOMAIN_NAME] Admin +…" at bounding box center [319, 80] width 457 height 106
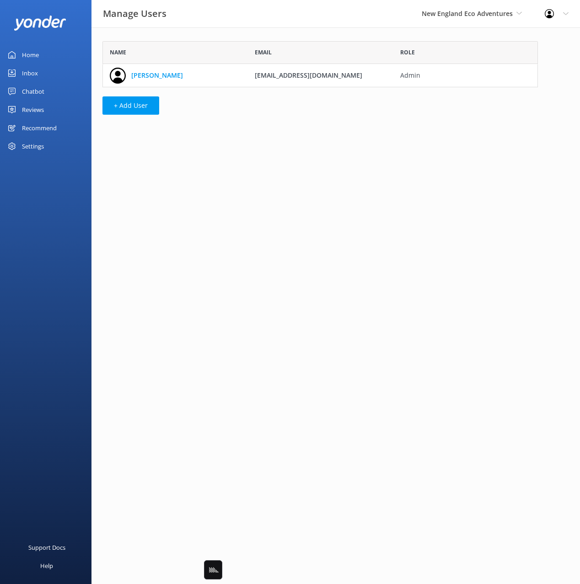
click at [472, 19] on div "New England Eco Adventures Black Cat Cruises [GEOGRAPHIC_DATA] [GEOGRAPHIC_DATA…" at bounding box center [471, 13] width 123 height 27
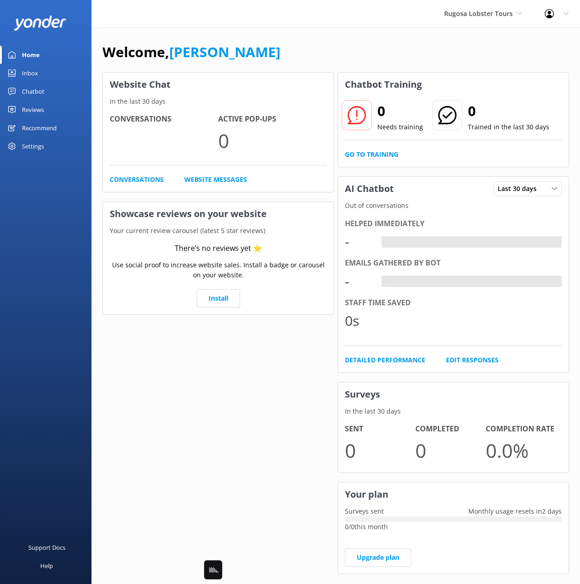
click at [57, 151] on div "Settings" at bounding box center [45, 146] width 91 height 18
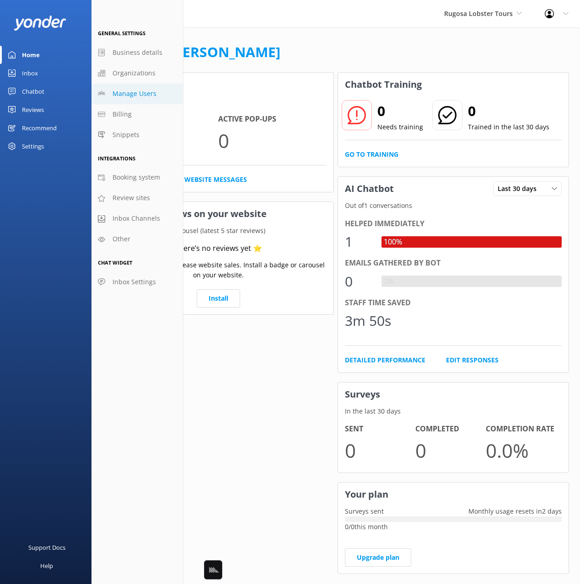
click at [134, 93] on span "Manage Users" at bounding box center [134, 94] width 44 height 10
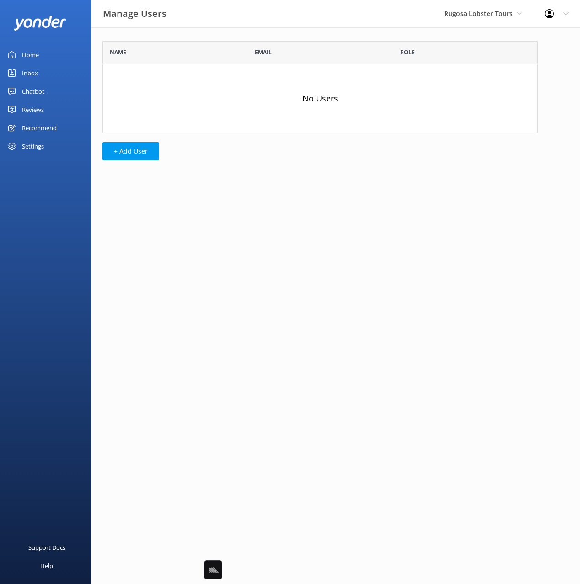
scroll to position [92, 435]
click at [293, 202] on html "Manage Users Rugosa Lobster Tours Black Cat Cruises Banff Airporter Internation…" at bounding box center [290, 292] width 580 height 584
click at [144, 152] on button "+ Add User" at bounding box center [130, 151] width 57 height 18
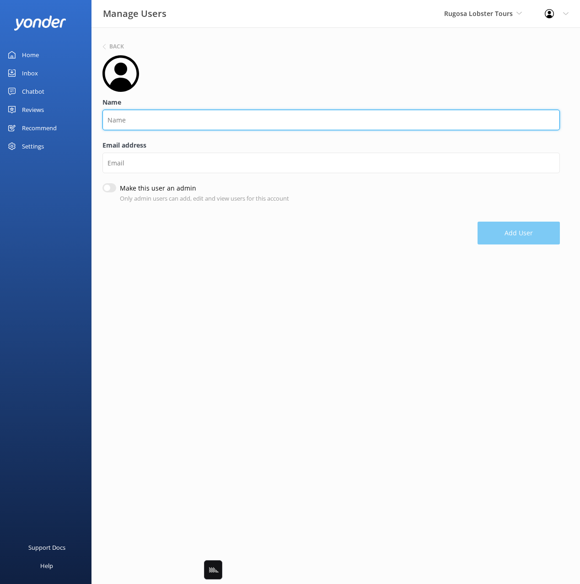
click at [157, 123] on input "Name" at bounding box center [330, 120] width 457 height 21
type input "[PERSON_NAME]"
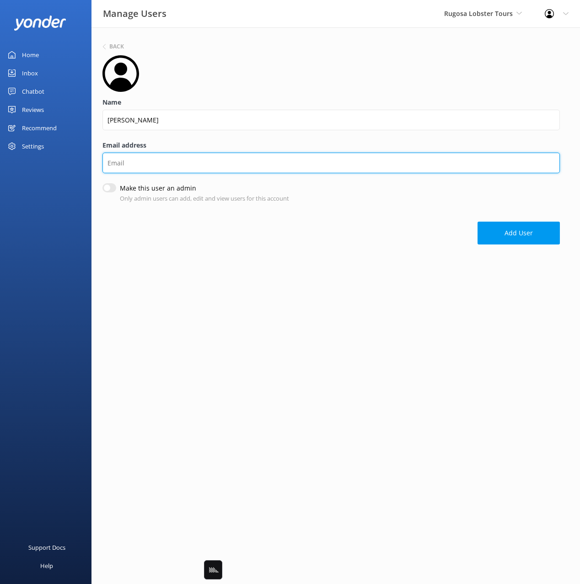
click at [197, 158] on input "Email address" at bounding box center [330, 163] width 457 height 21
paste input "[EMAIL_ADDRESS][DOMAIN_NAME]"
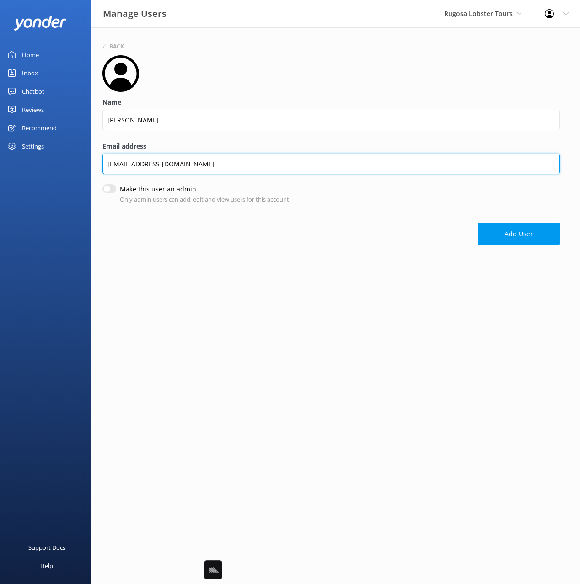
type input "[EMAIL_ADDRESS][DOMAIN_NAME]"
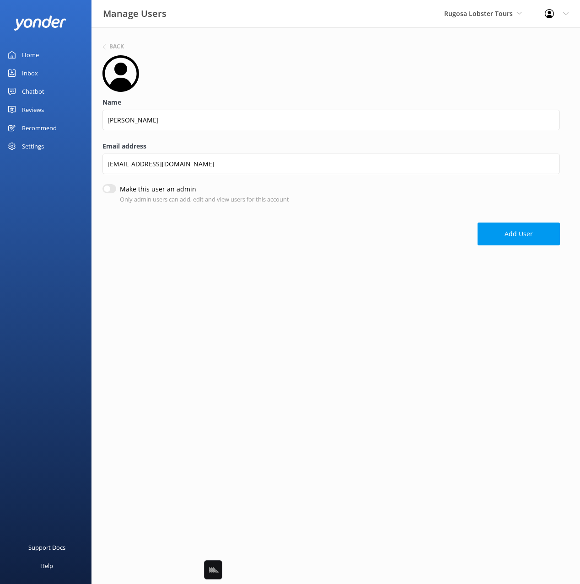
click at [112, 190] on input "Make this user an admin" at bounding box center [109, 188] width 14 height 9
checkbox input "true"
drag, startPoint x: 493, startPoint y: 236, endPoint x: 490, endPoint y: 259, distance: 23.1
click at [493, 236] on button "Add User" at bounding box center [518, 235] width 82 height 23
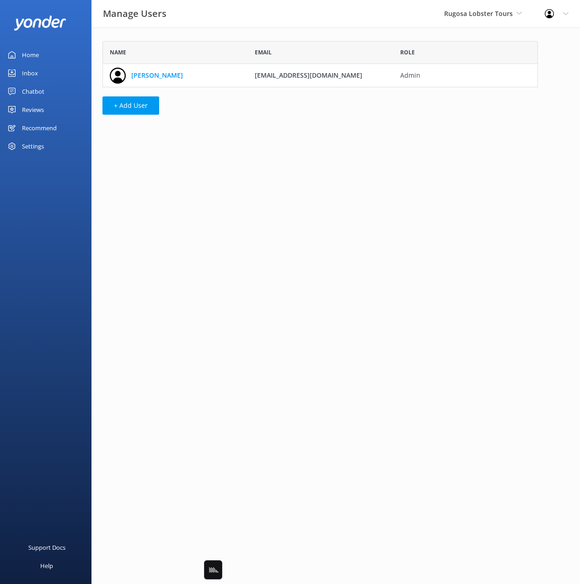
scroll to position [46, 435]
drag, startPoint x: 412, startPoint y: 236, endPoint x: 352, endPoint y: 223, distance: 61.4
click at [410, 236] on html "Manage Users Rugosa Lobster Tours Black Cat Cruises Banff Airporter Internation…" at bounding box center [290, 292] width 580 height 584
drag, startPoint x: 343, startPoint y: 220, endPoint x: 347, endPoint y: 224, distance: 5.2
click at [343, 220] on html "Manage Users Rugosa Lobster Tours Black Cat Cruises Banff Airporter Internation…" at bounding box center [290, 292] width 580 height 584
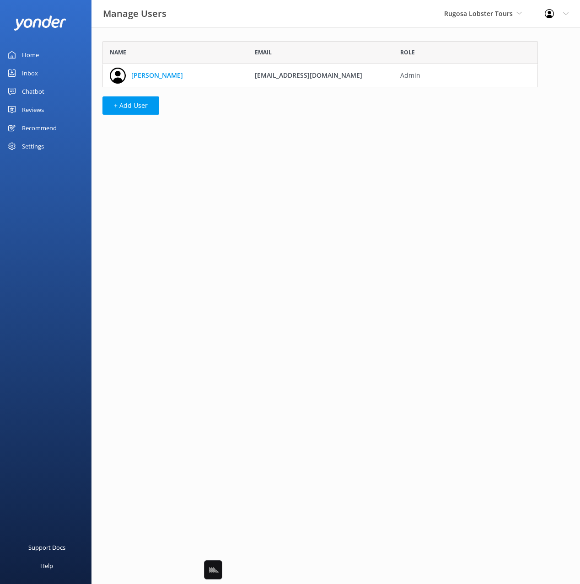
click at [303, 124] on div "Name Email Role [PERSON_NAME] [PERSON_NAME][EMAIL_ADDRESS][DOMAIN_NAME] Admin +…" at bounding box center [319, 80] width 457 height 106
click at [227, 21] on div "Manage Users Rugosa Lobster Tours Black Cat Cruises Banff Airporter Internation…" at bounding box center [290, 13] width 580 height 27
